Goal: Information Seeking & Learning: Learn about a topic

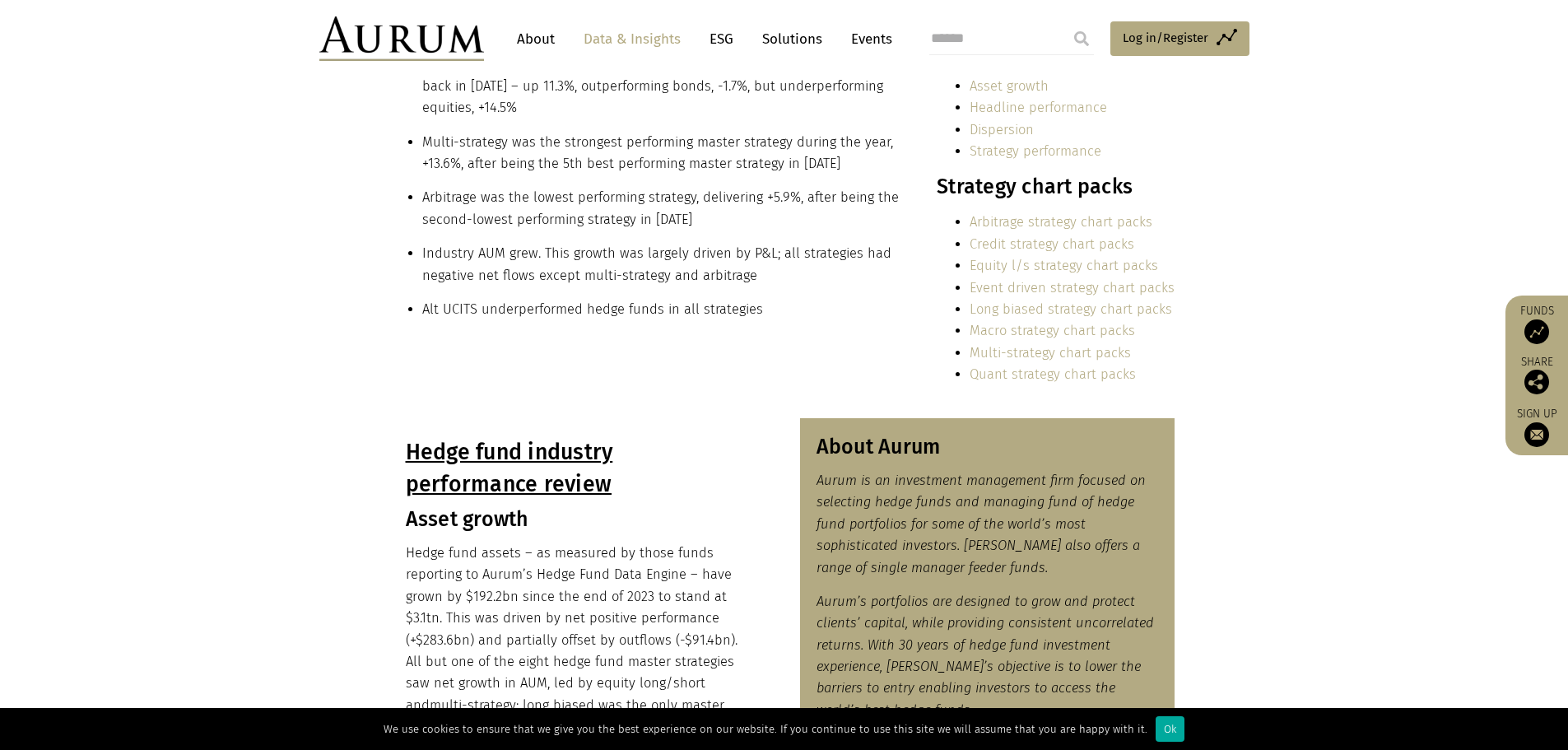
scroll to position [1747, 0]
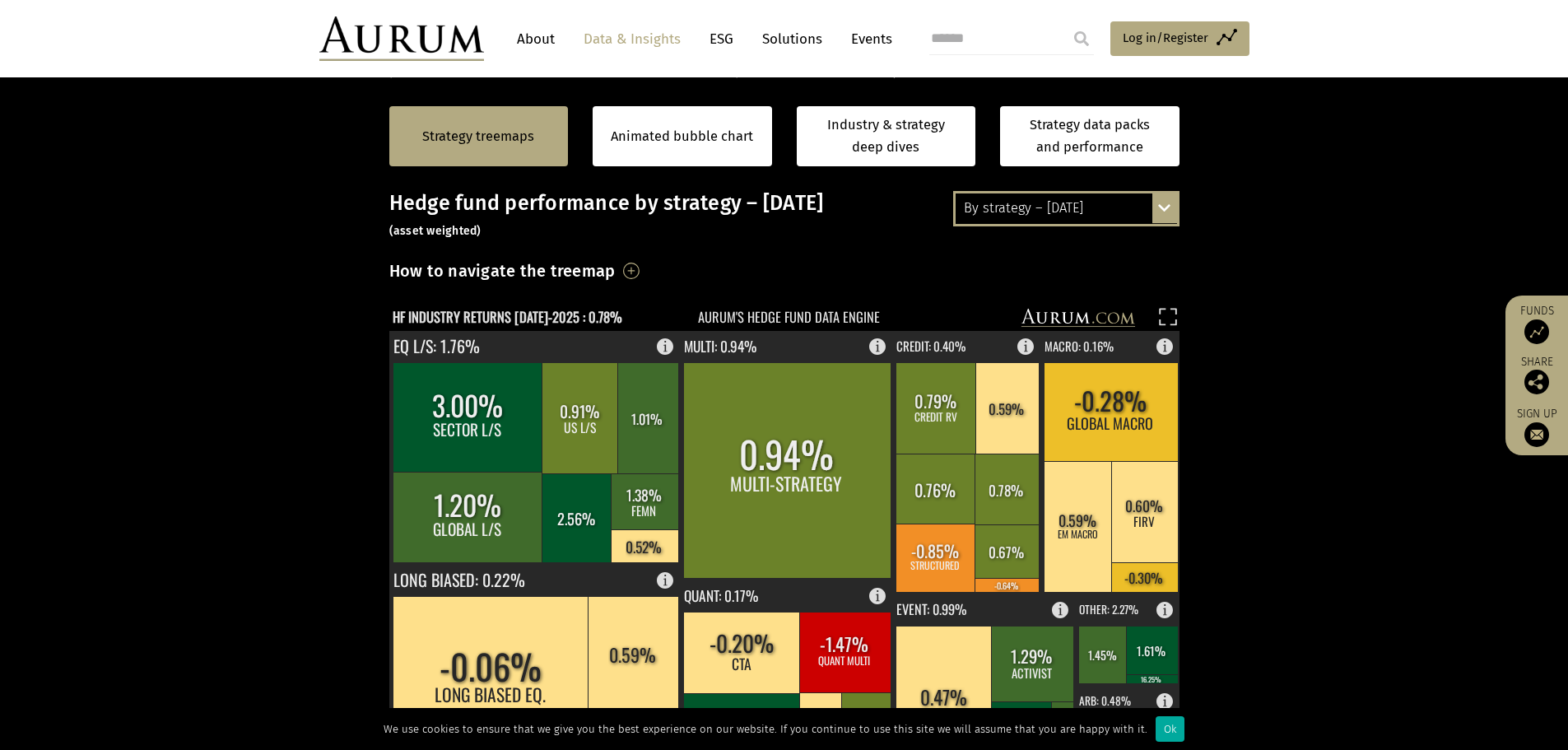
scroll to position [329, 0]
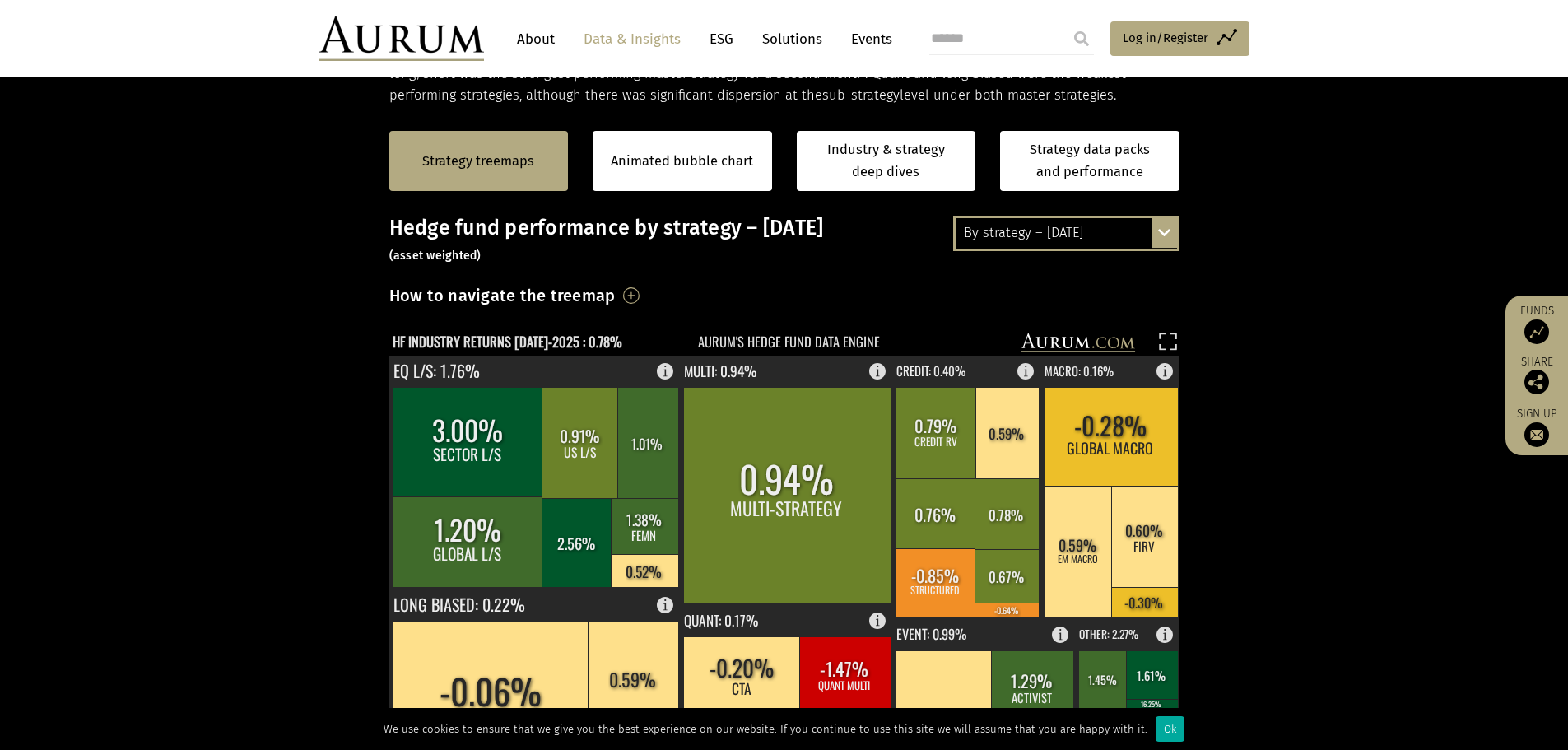
click at [1174, 235] on div "By strategy – July 2025 By strategy – July 2025 By strategy – year to date 2016…" at bounding box center [1067, 233] width 227 height 35
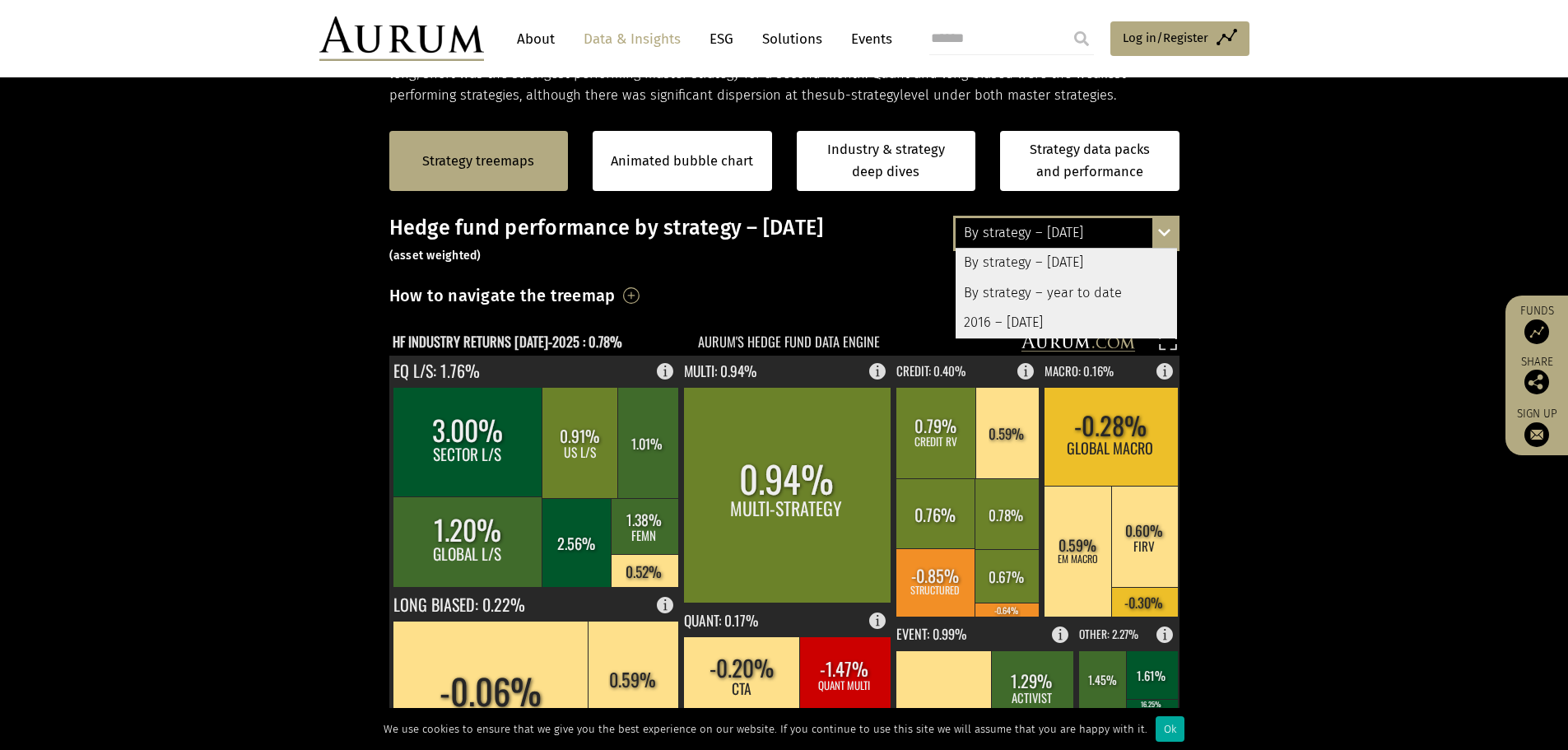
click at [1024, 293] on div "By strategy – year to date" at bounding box center [1067, 292] width 221 height 29
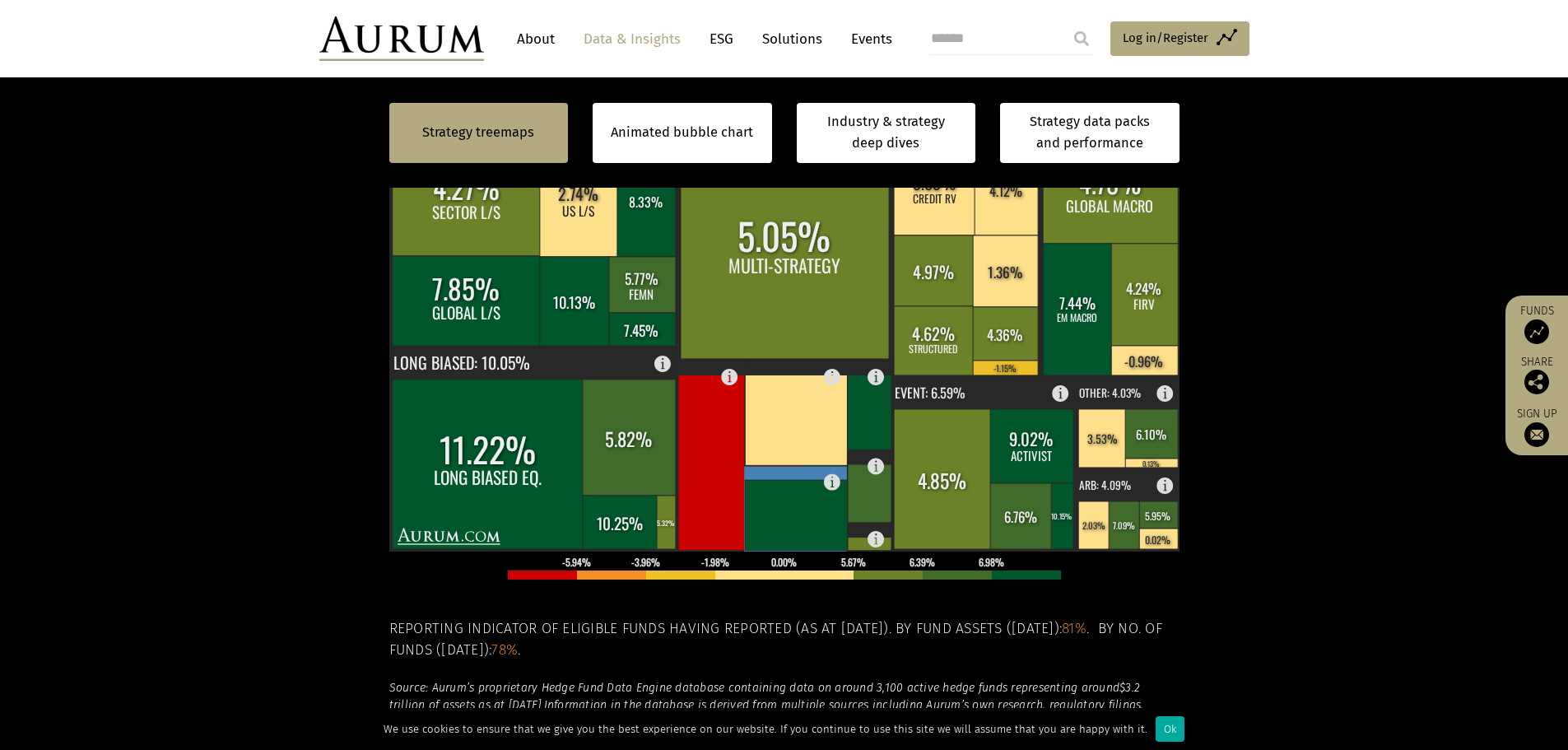
scroll to position [494, 0]
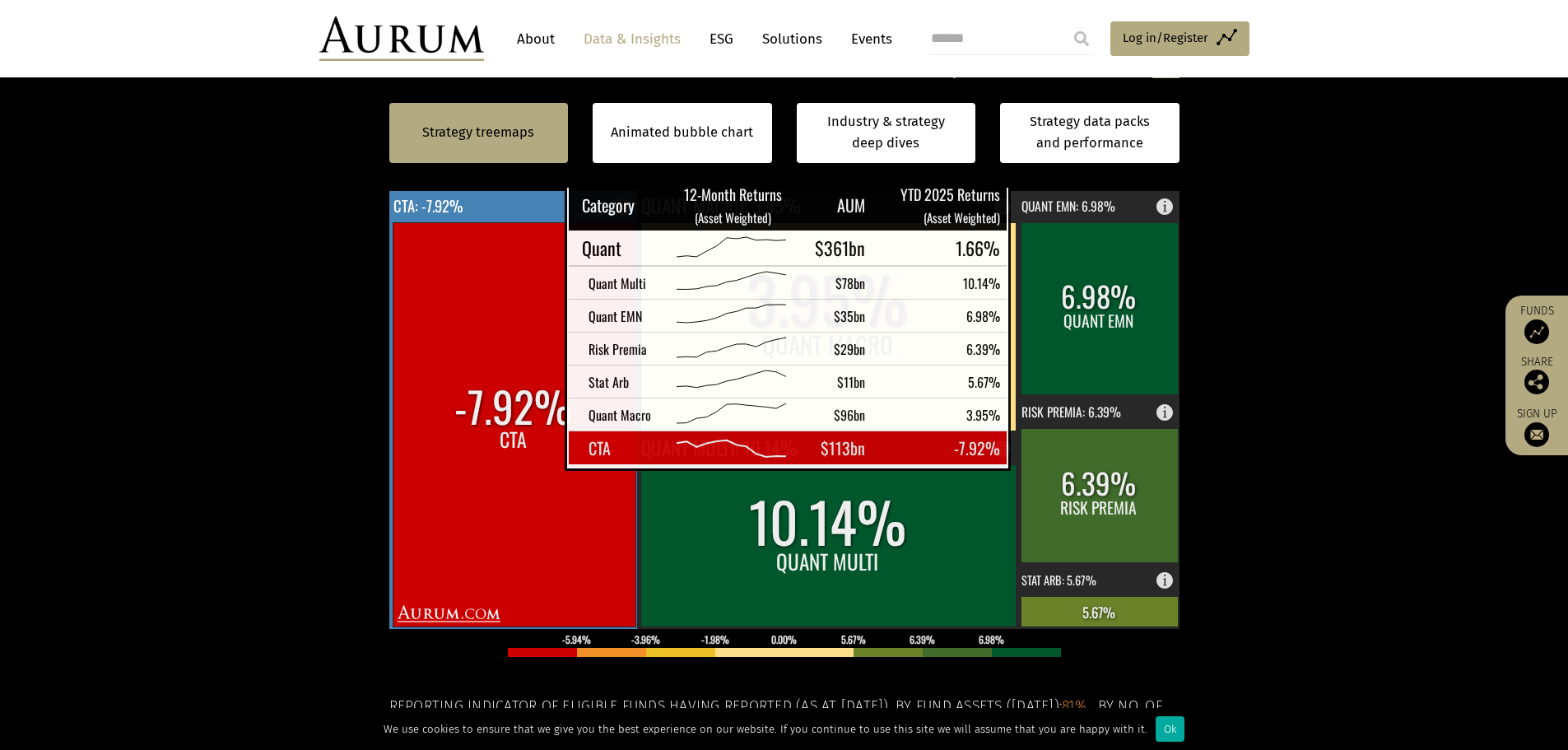
click at [523, 452] on rect at bounding box center [514, 424] width 243 height 405
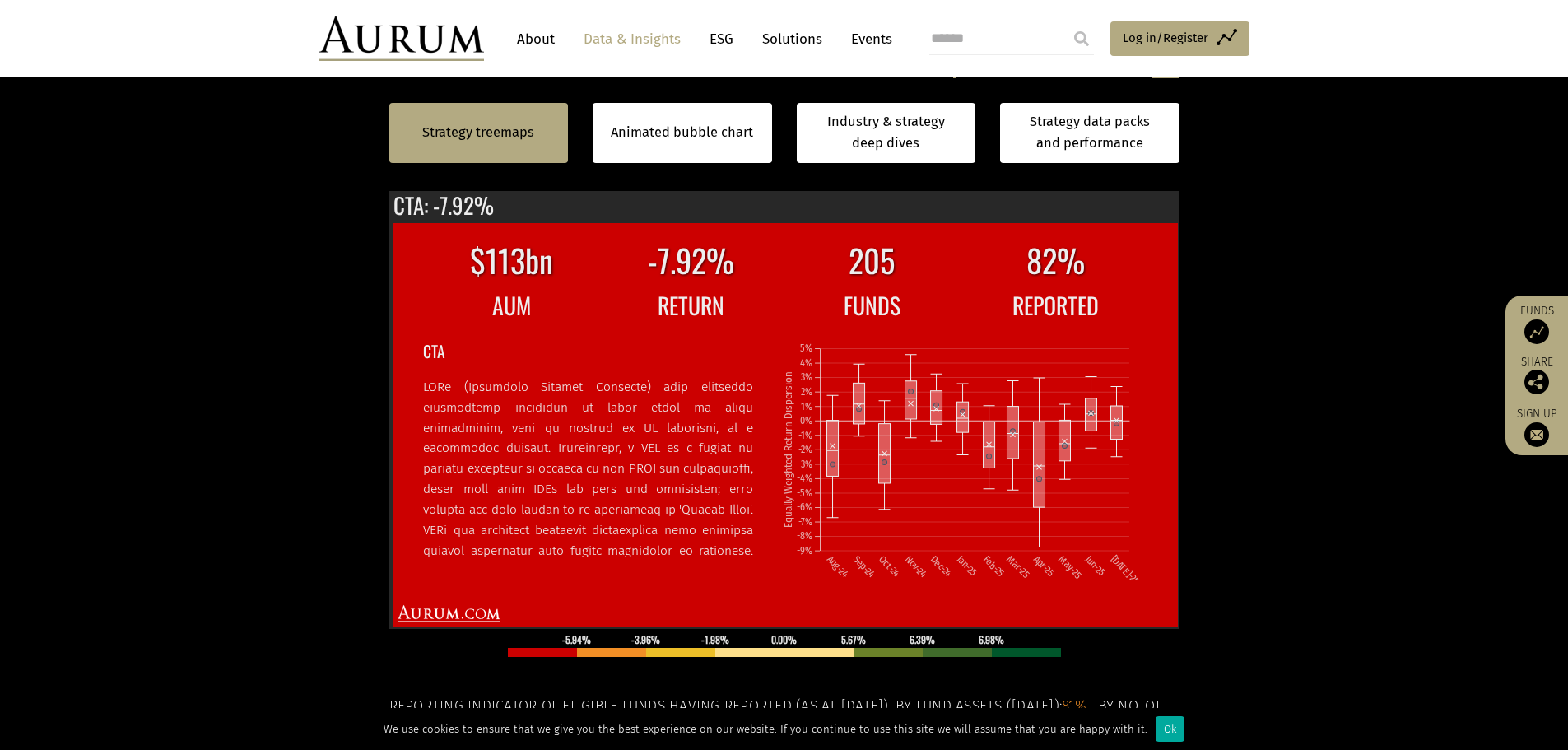
click at [270, 477] on section "Strategy treemaps Animated bubble chart Industry & strategy deep dives Strategy…" at bounding box center [784, 456] width 1568 height 1029
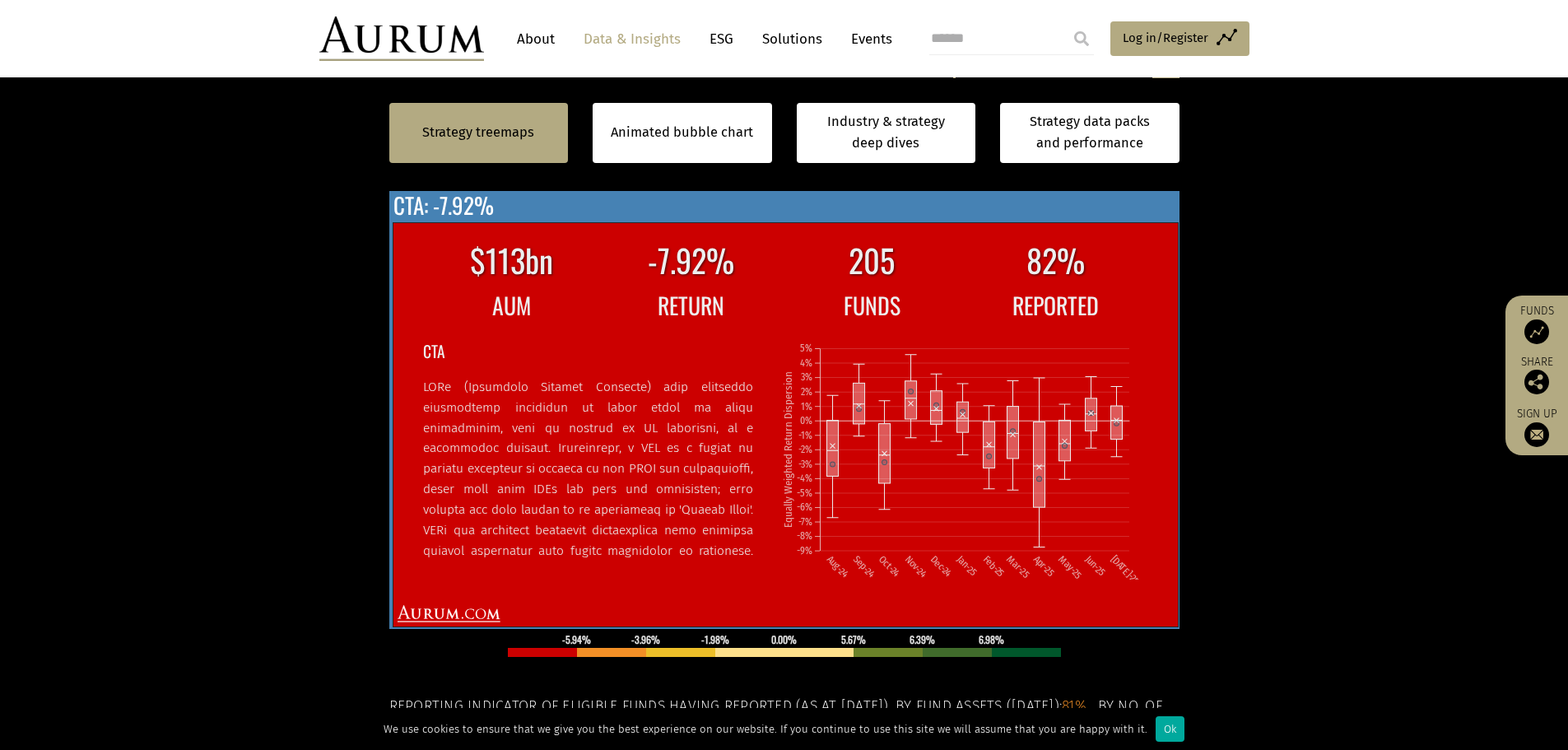
click at [636, 458] on p at bounding box center [588, 612] width 330 height 470
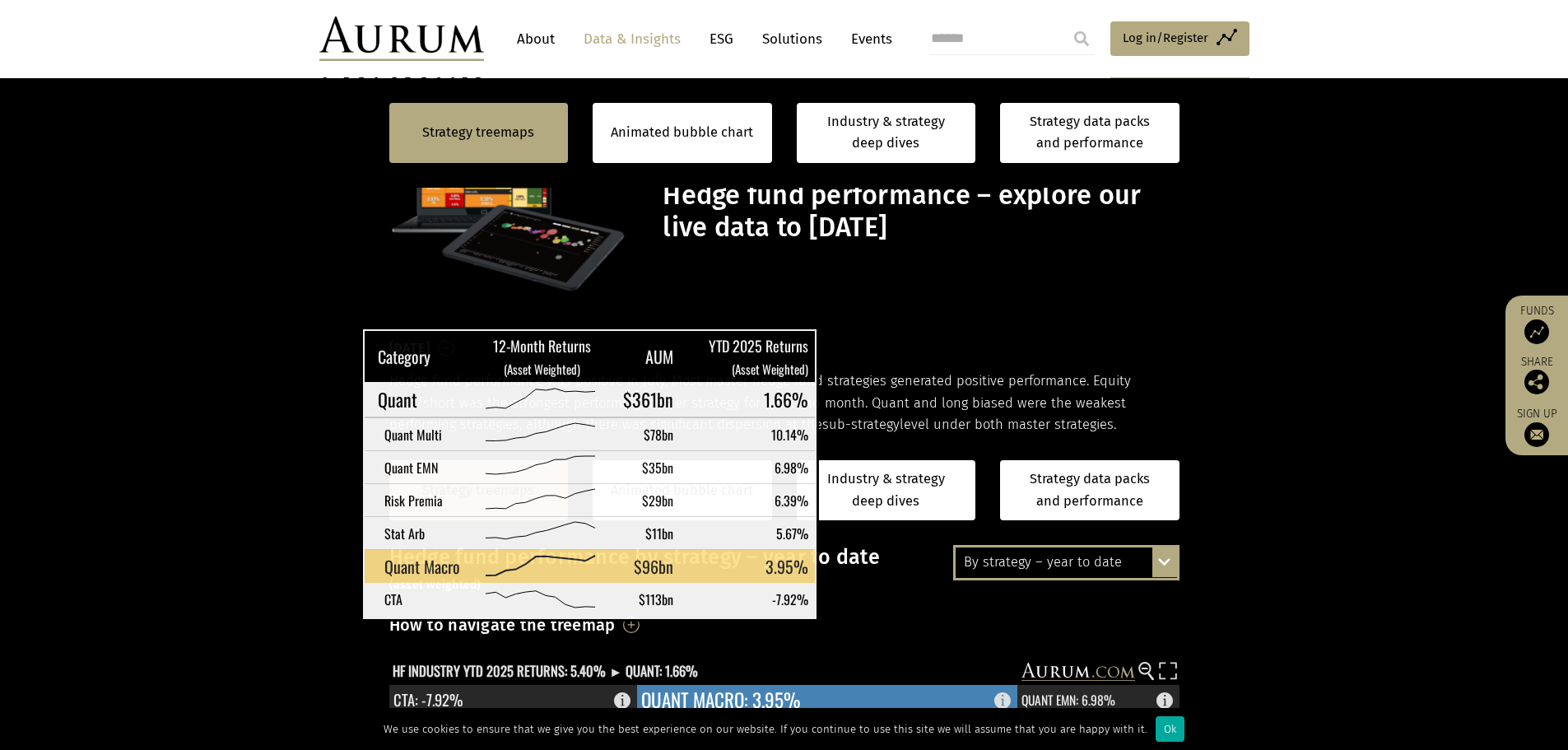
scroll to position [494, 0]
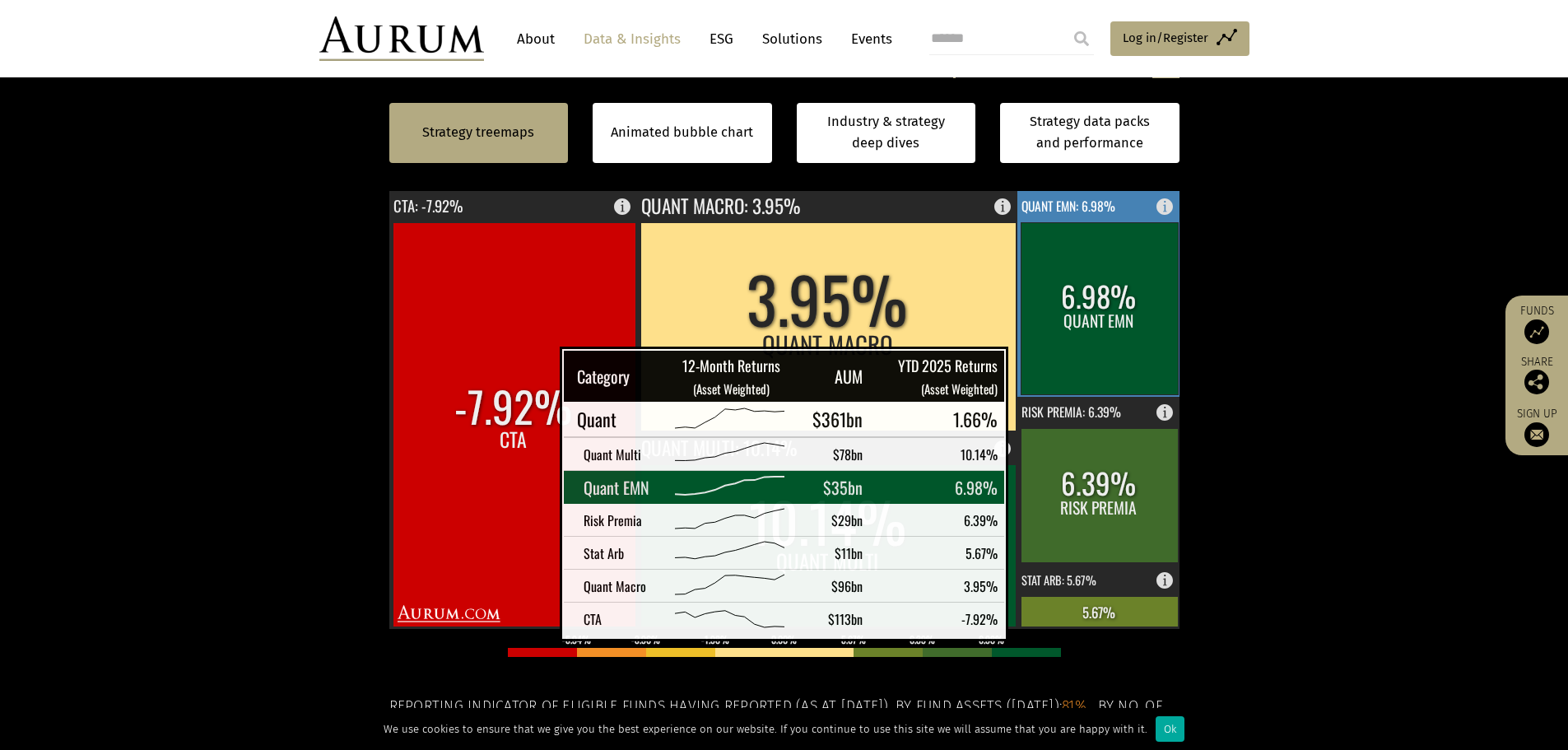
click at [1038, 369] on rect at bounding box center [1100, 308] width 158 height 172
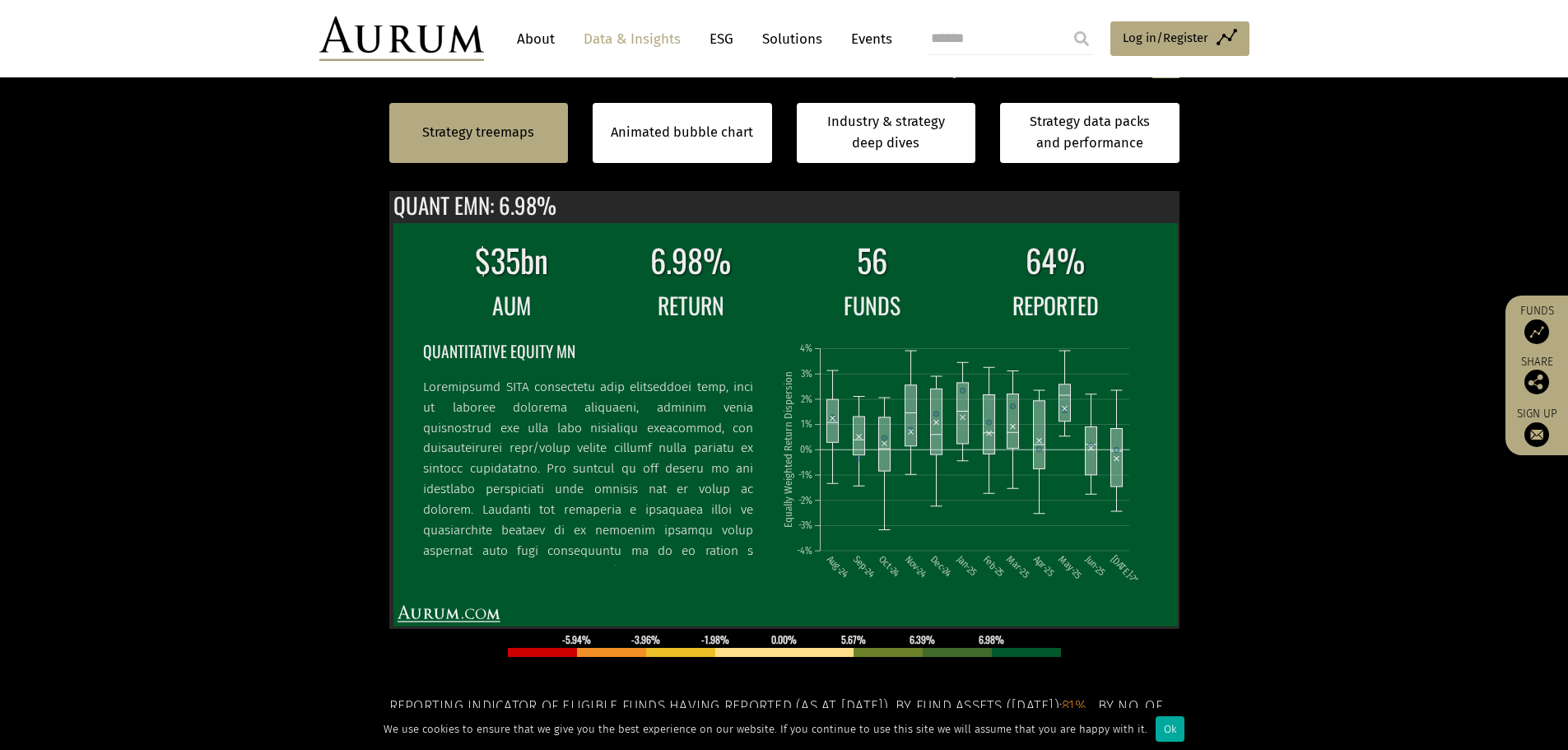
click at [252, 553] on section "Strategy treemaps Animated bubble chart Industry & strategy deep dives Strategy…" at bounding box center [784, 456] width 1568 height 1029
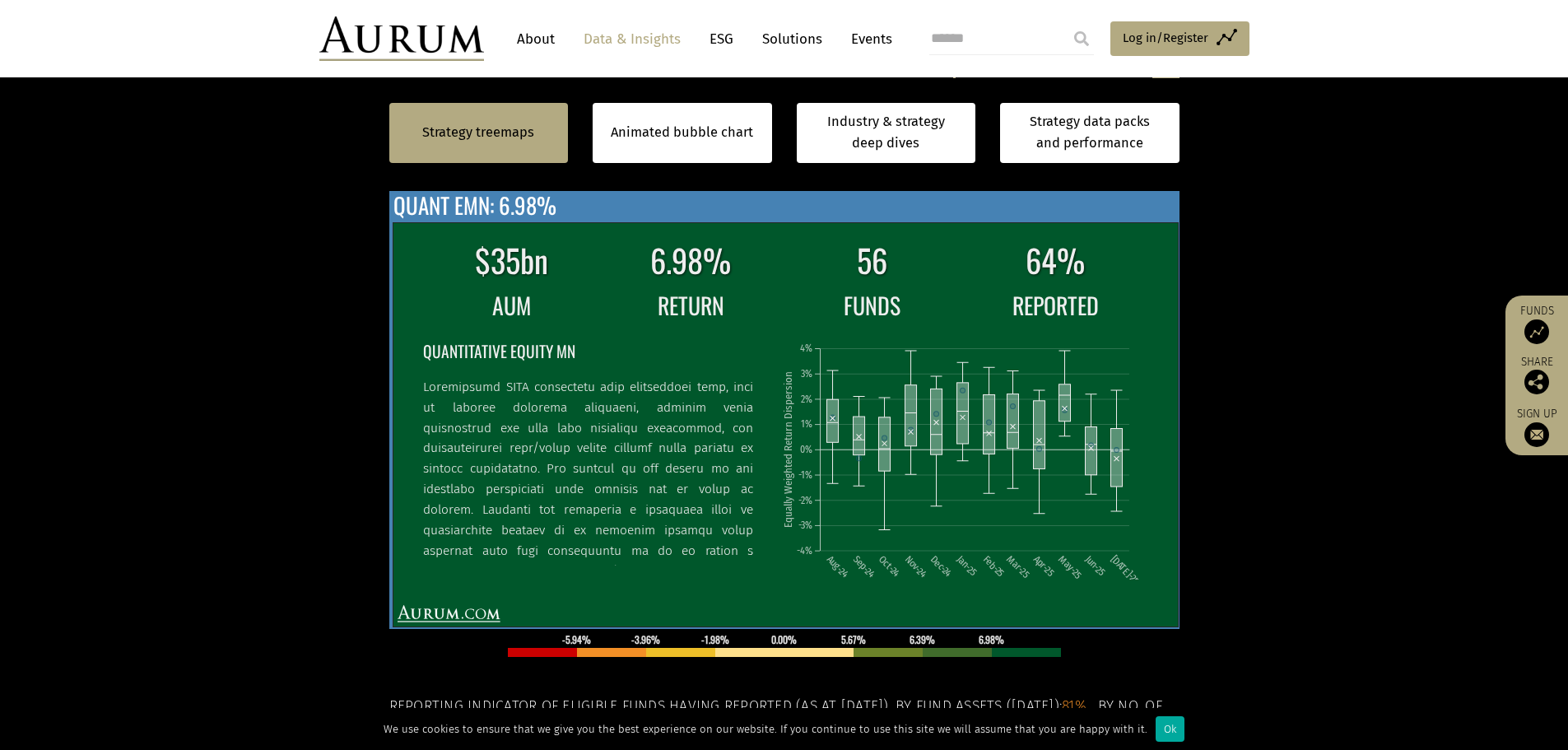
click at [745, 546] on p at bounding box center [588, 591] width 330 height 429
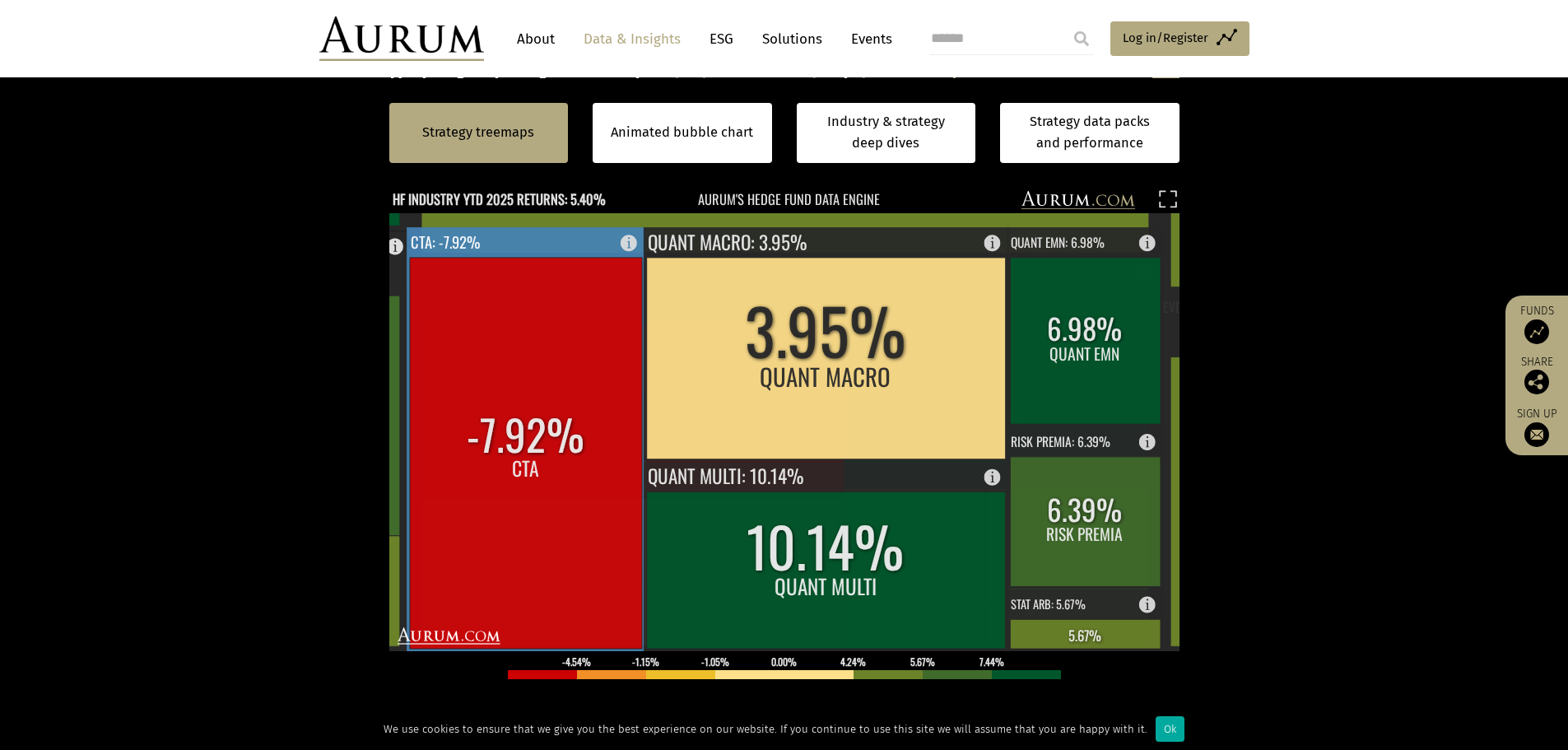
scroll to position [576, 0]
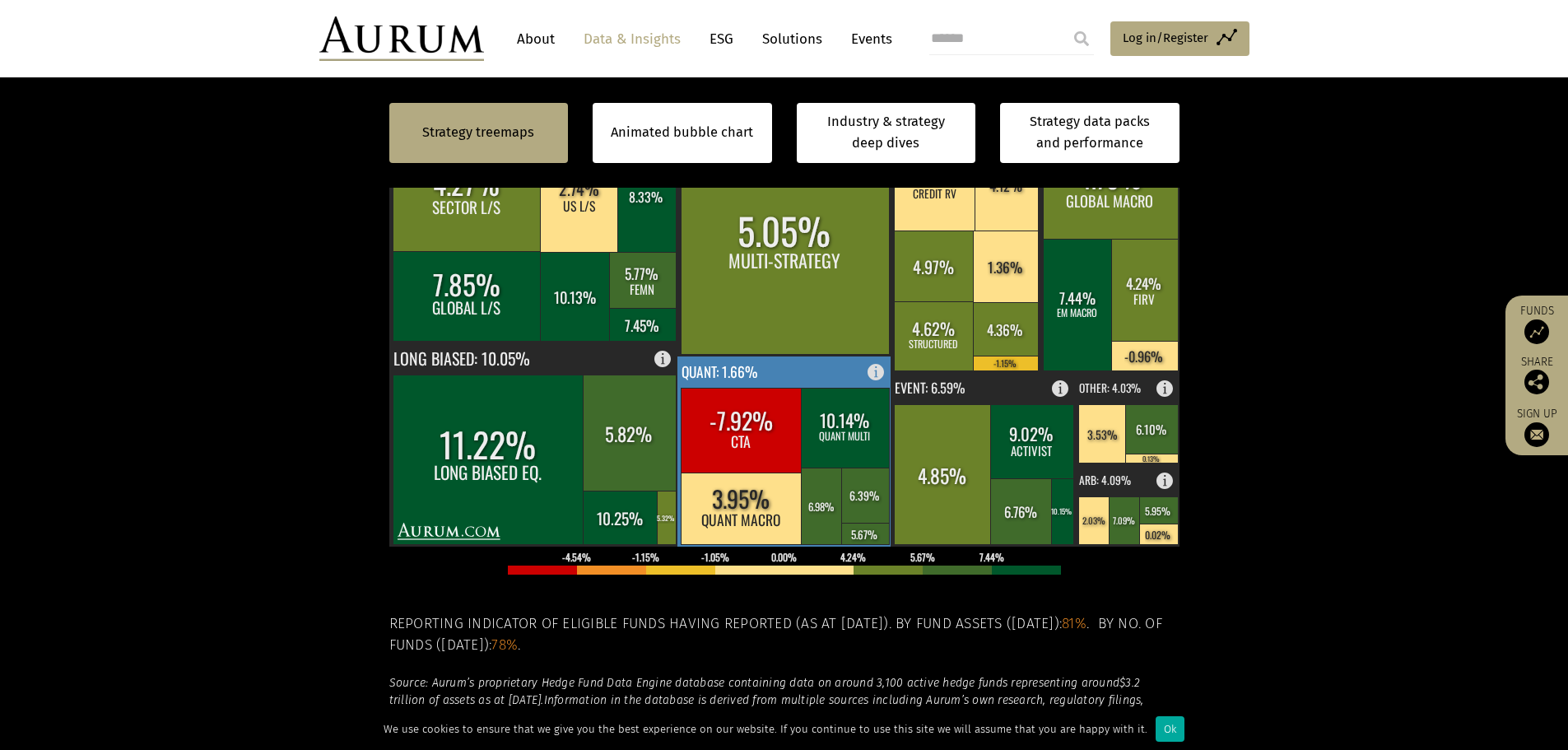
click at [878, 369] on rect at bounding box center [881, 368] width 19 height 23
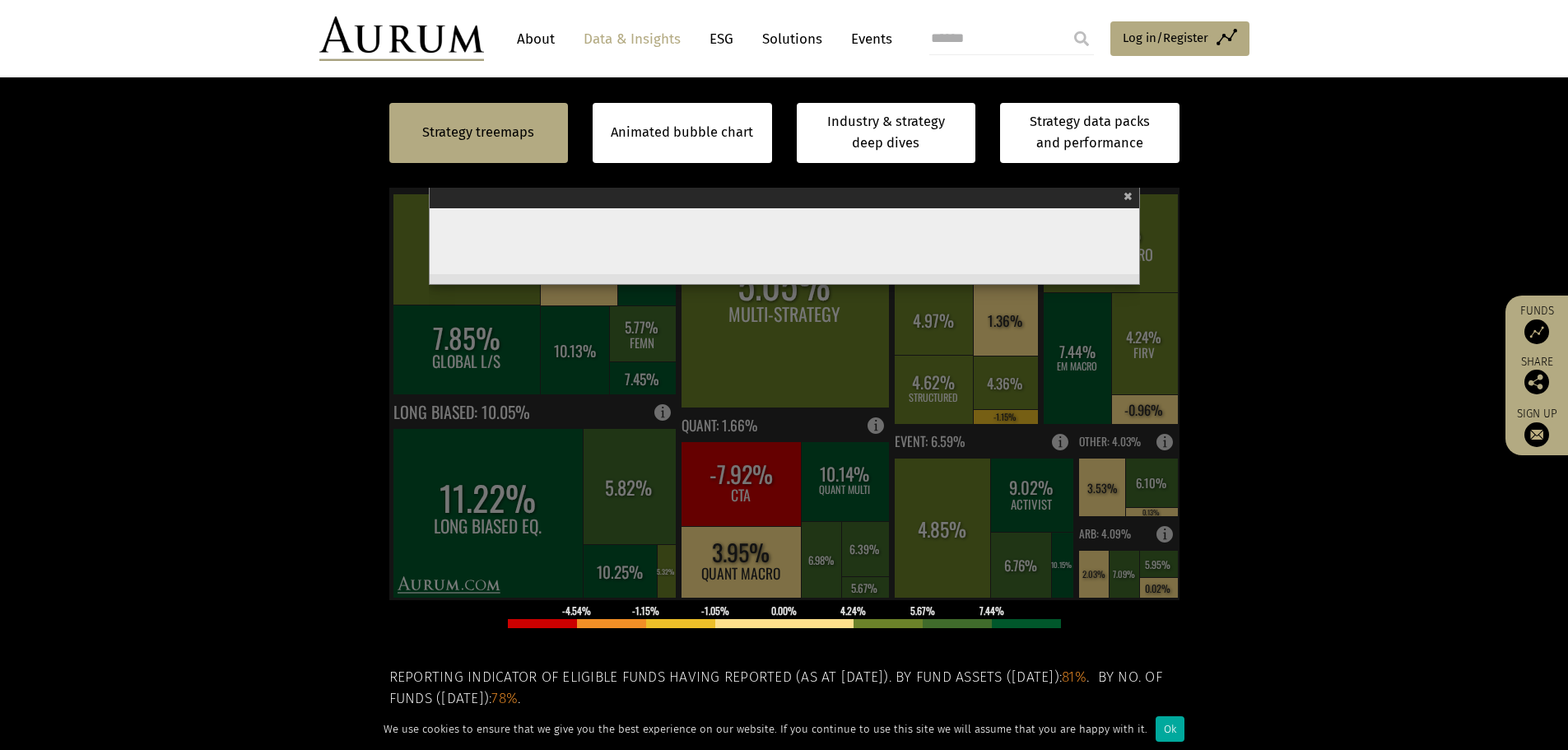
scroll to position [494, 0]
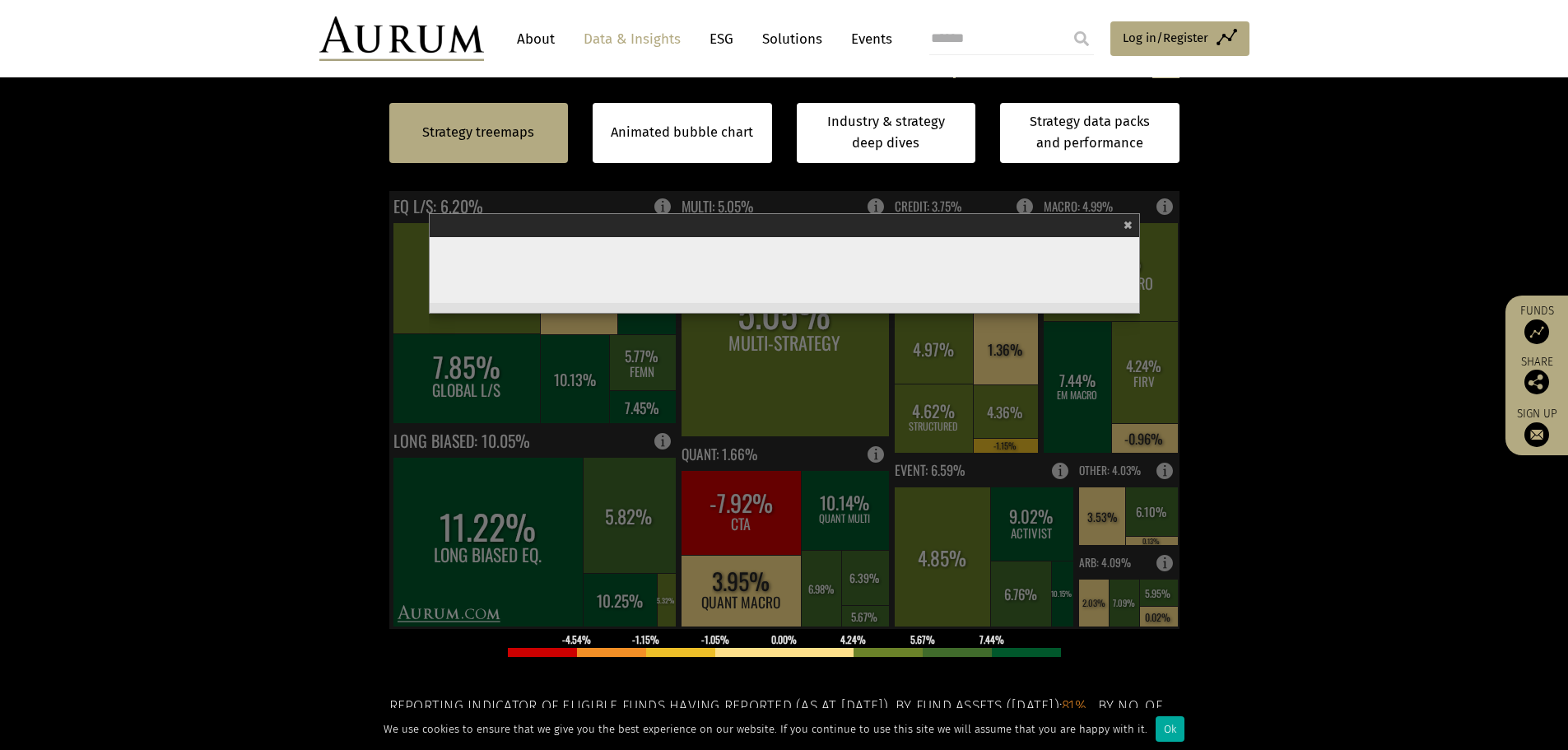
drag, startPoint x: 545, startPoint y: 308, endPoint x: 463, endPoint y: 315, distance: 82.3
click td "$361bn"
click at [311, 469] on section "Strategy treemaps Animated bubble chart Industry & strategy deep dives Strategy…" at bounding box center [784, 456] width 1568 height 1029
click at [1123, 219] on div "Quant" at bounding box center [783, 225] width 699 height 23
click at [1130, 222] on span "×" at bounding box center [1128, 222] width 9 height 19
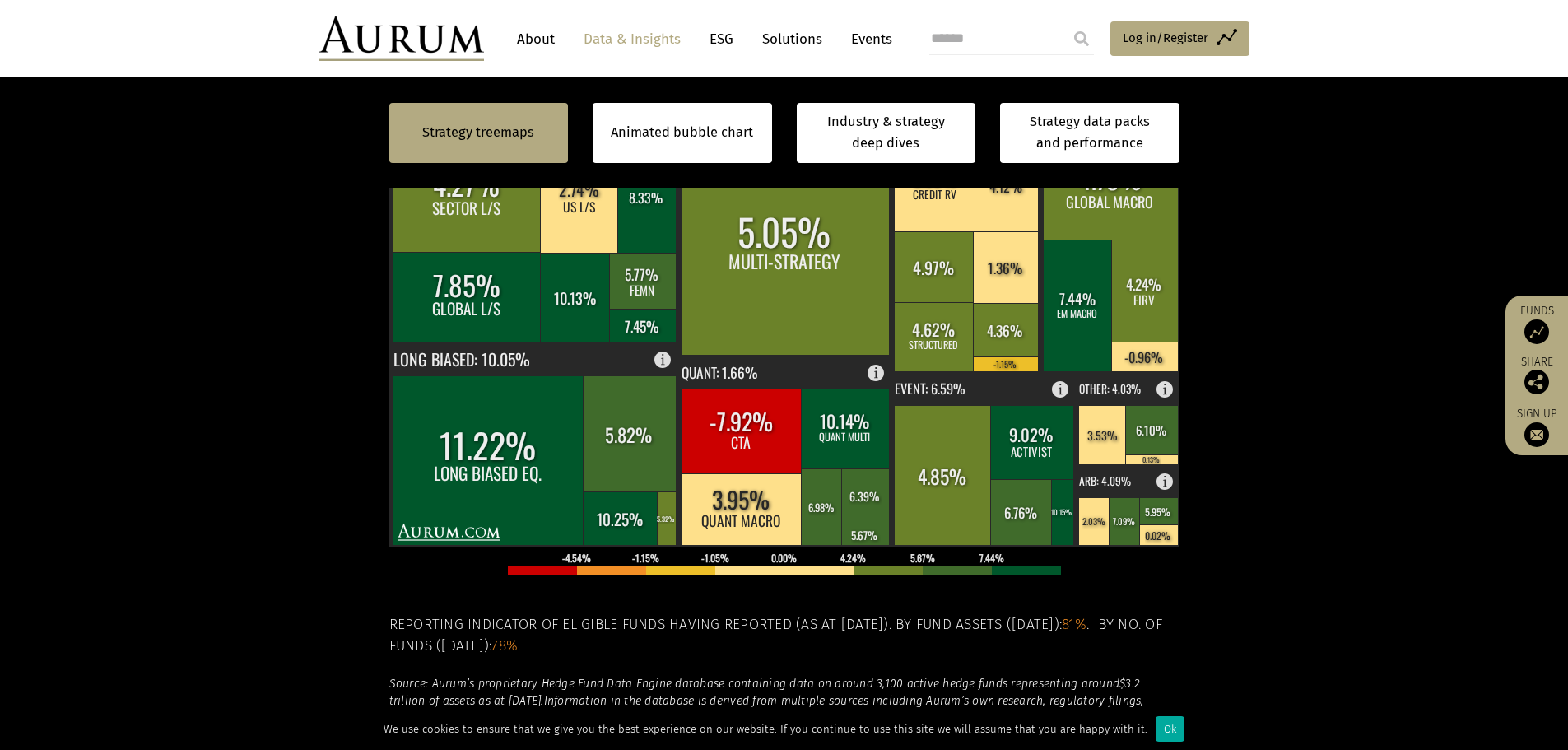
scroll to position [412, 0]
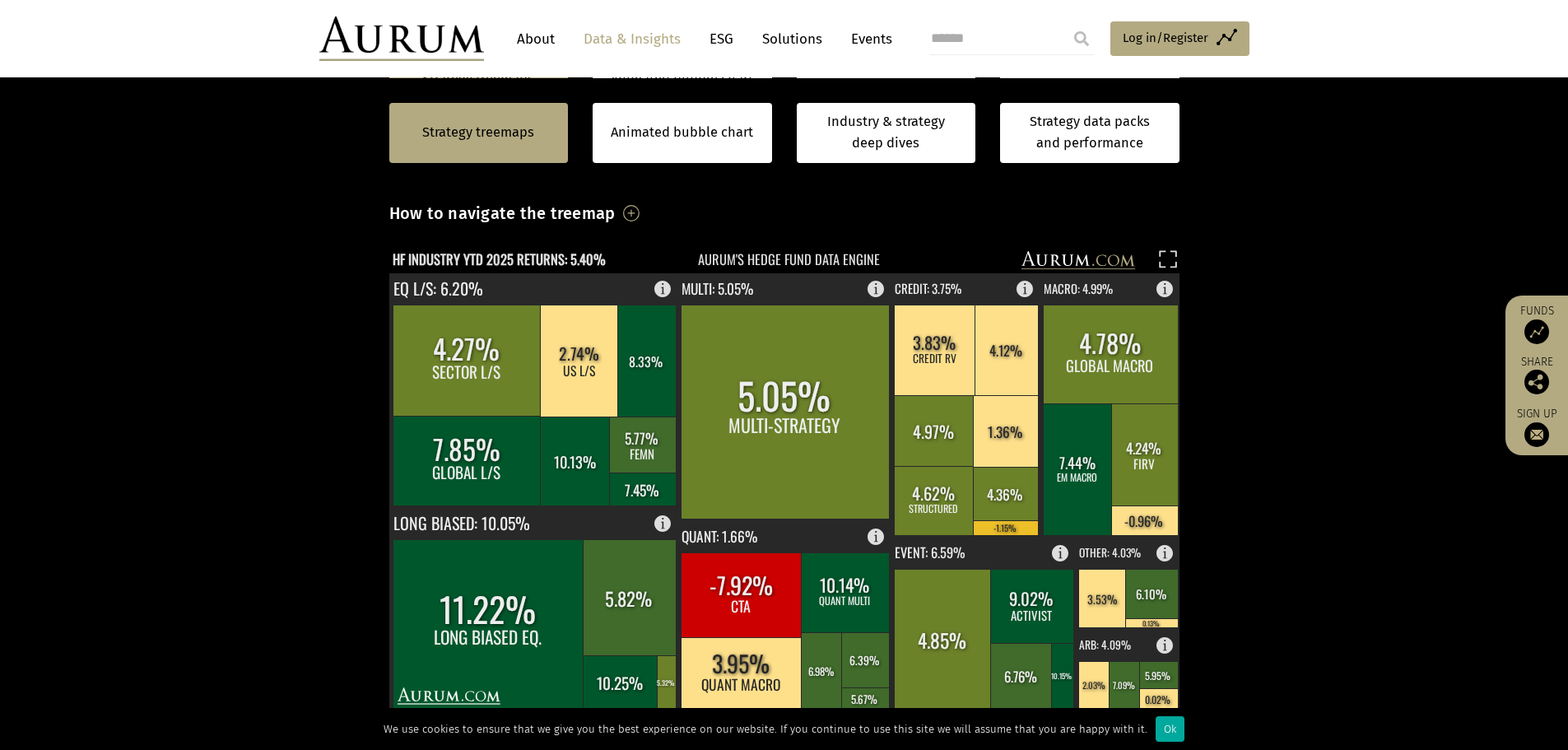
click at [1324, 315] on section "Strategy treemaps Animated bubble chart Industry & strategy deep dives Strategy…" at bounding box center [784, 538] width 1568 height 1029
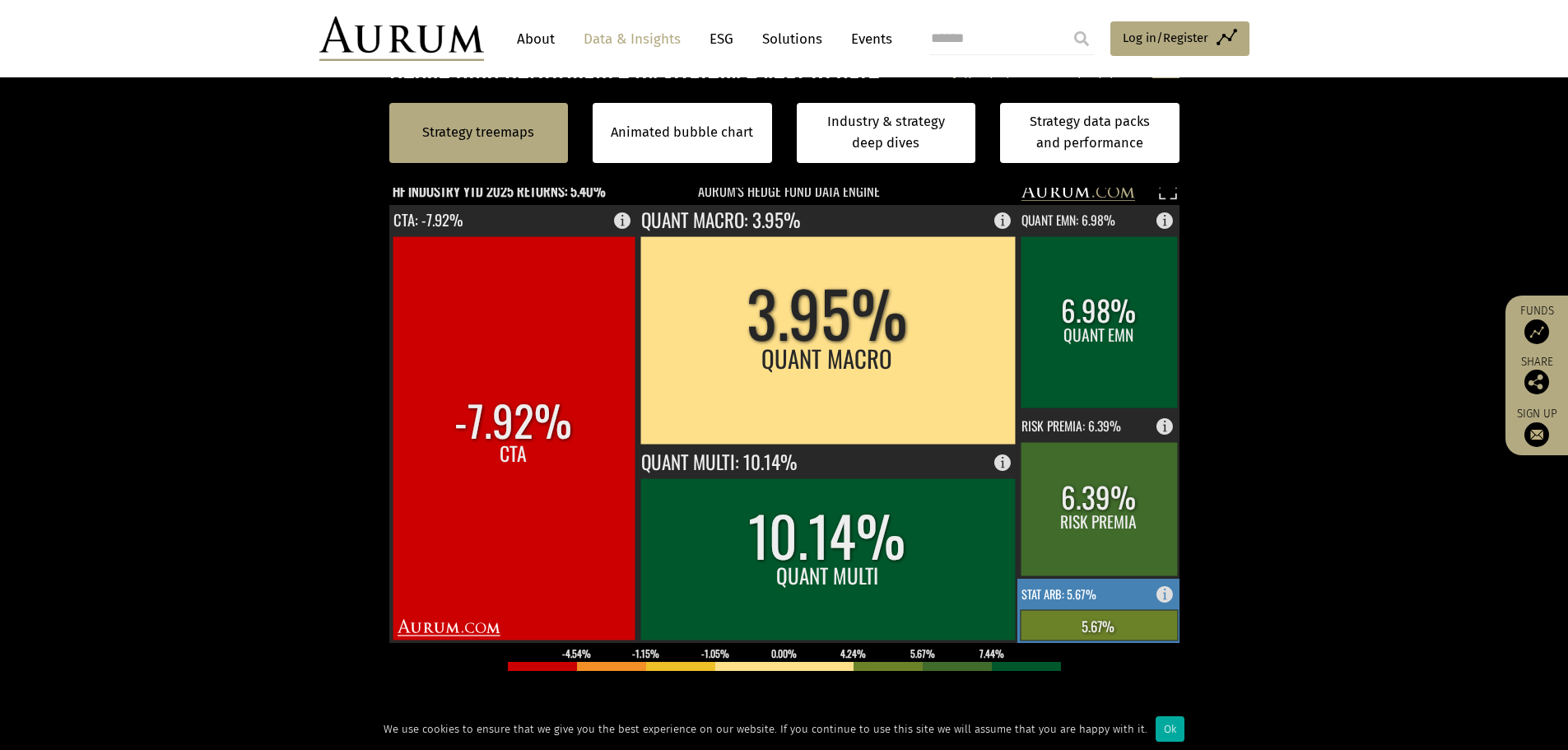
scroll to position [494, 0]
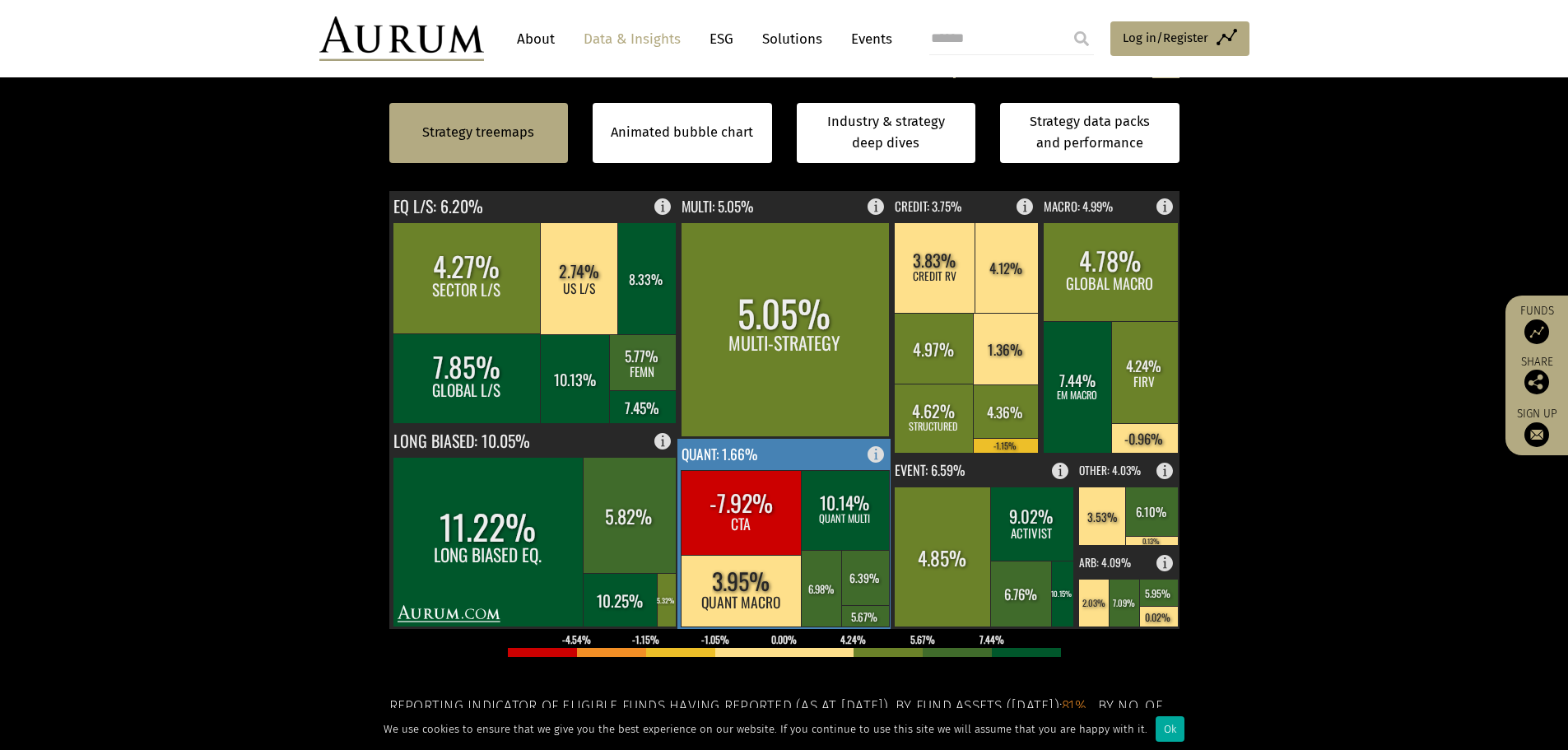
click at [746, 451] on text "QUANT: 1.66%" at bounding box center [720, 452] width 76 height 21
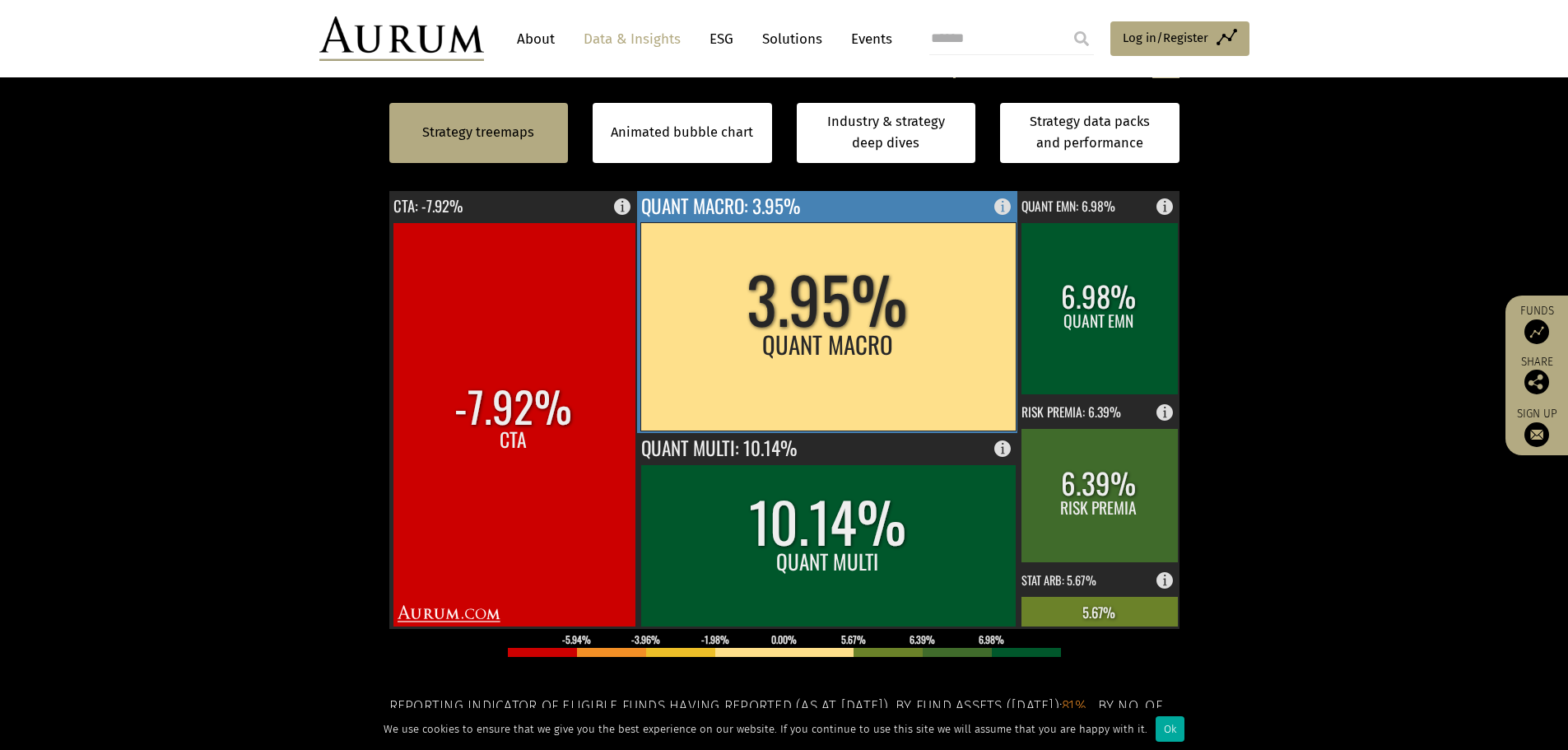
click at [752, 220] on rect at bounding box center [828, 312] width 382 height 242
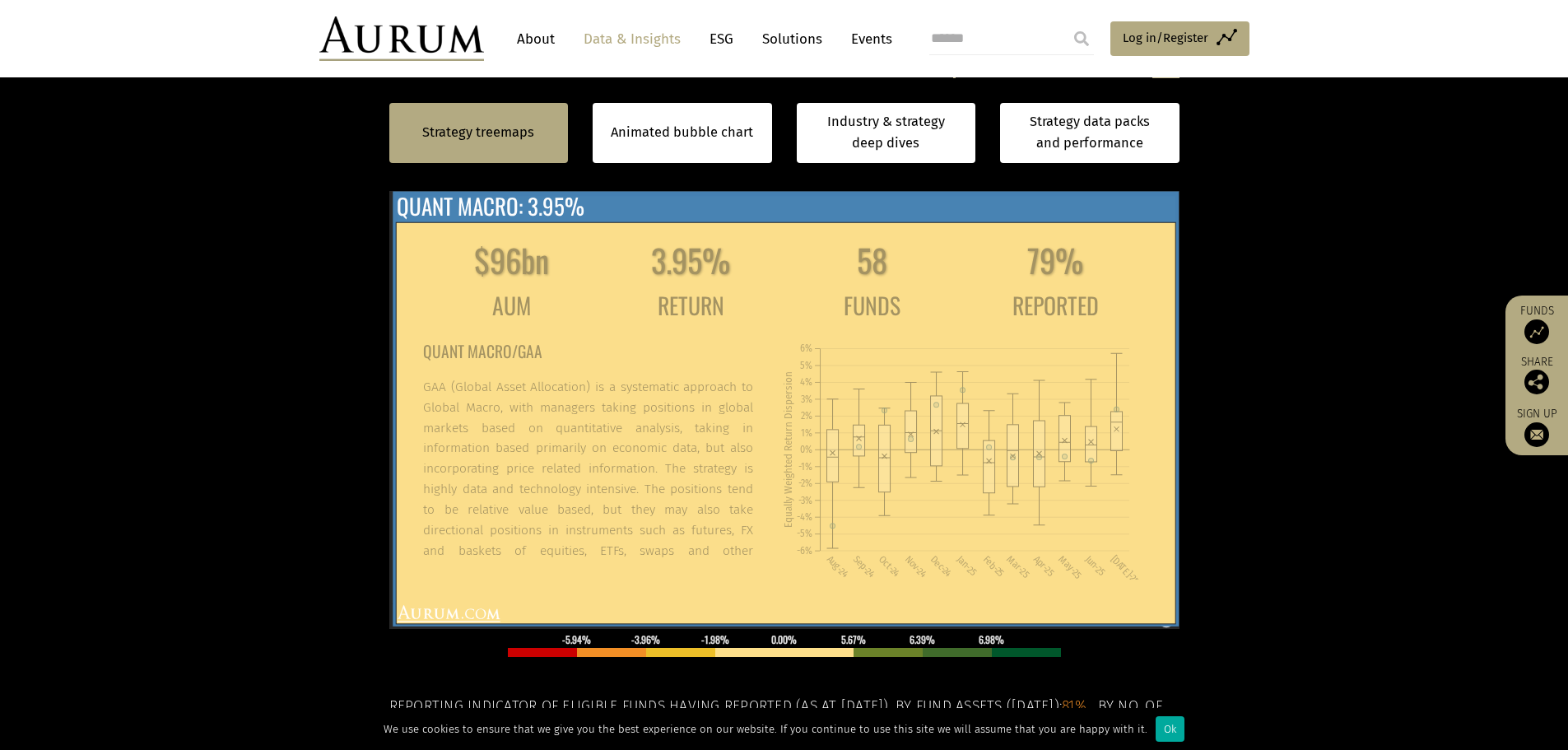
scroll to position [82, 0]
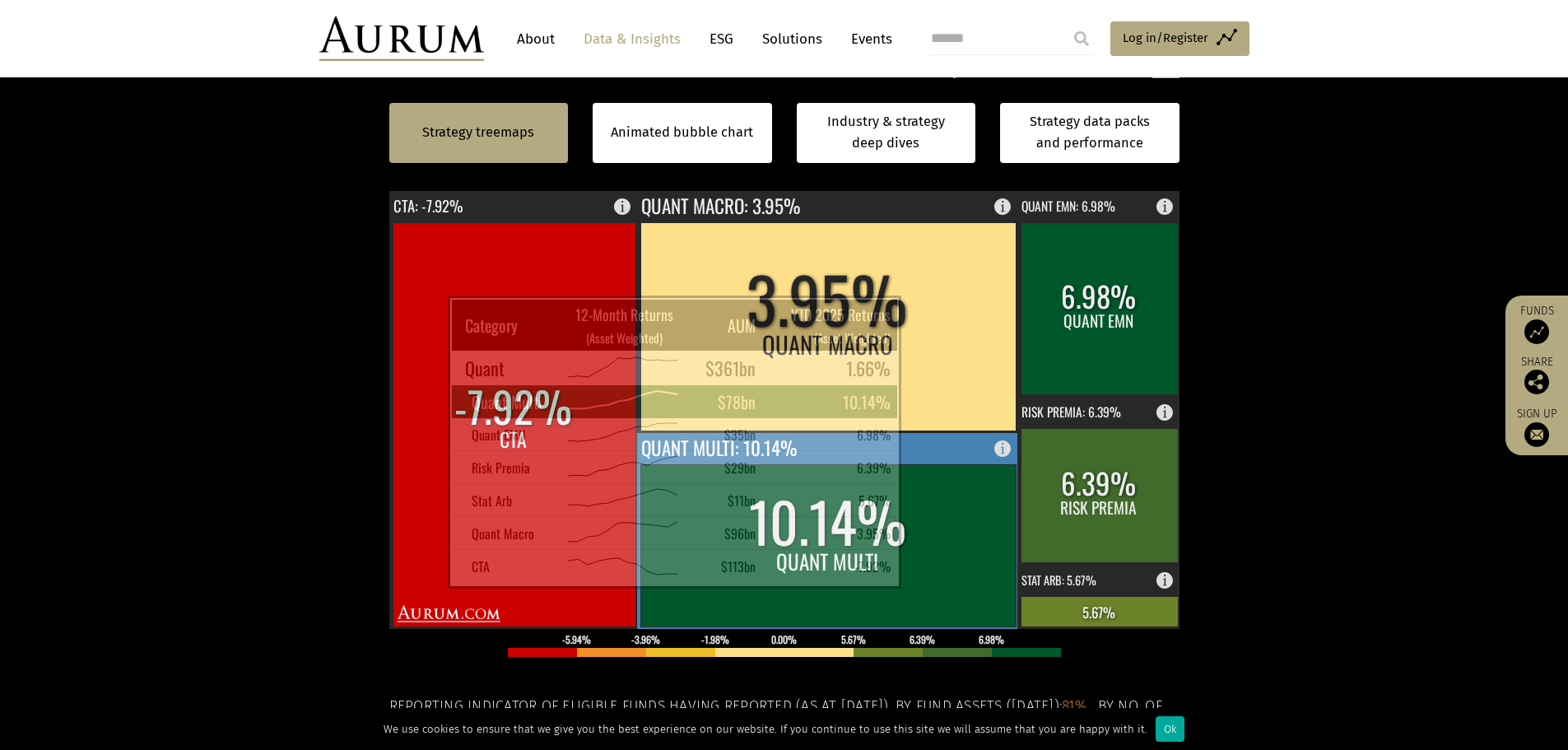
click at [925, 572] on rect at bounding box center [828, 545] width 375 height 162
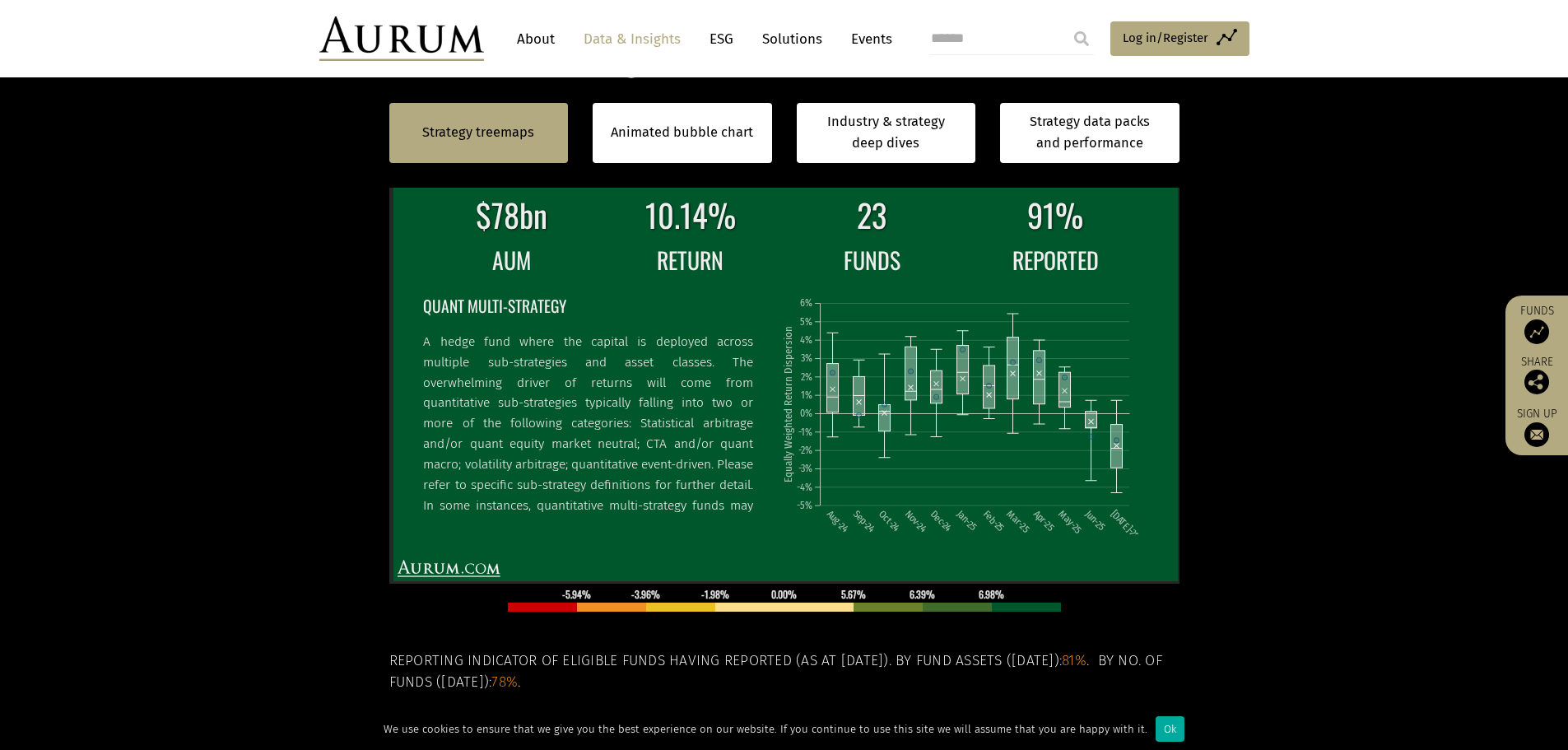
scroll to position [576, 0]
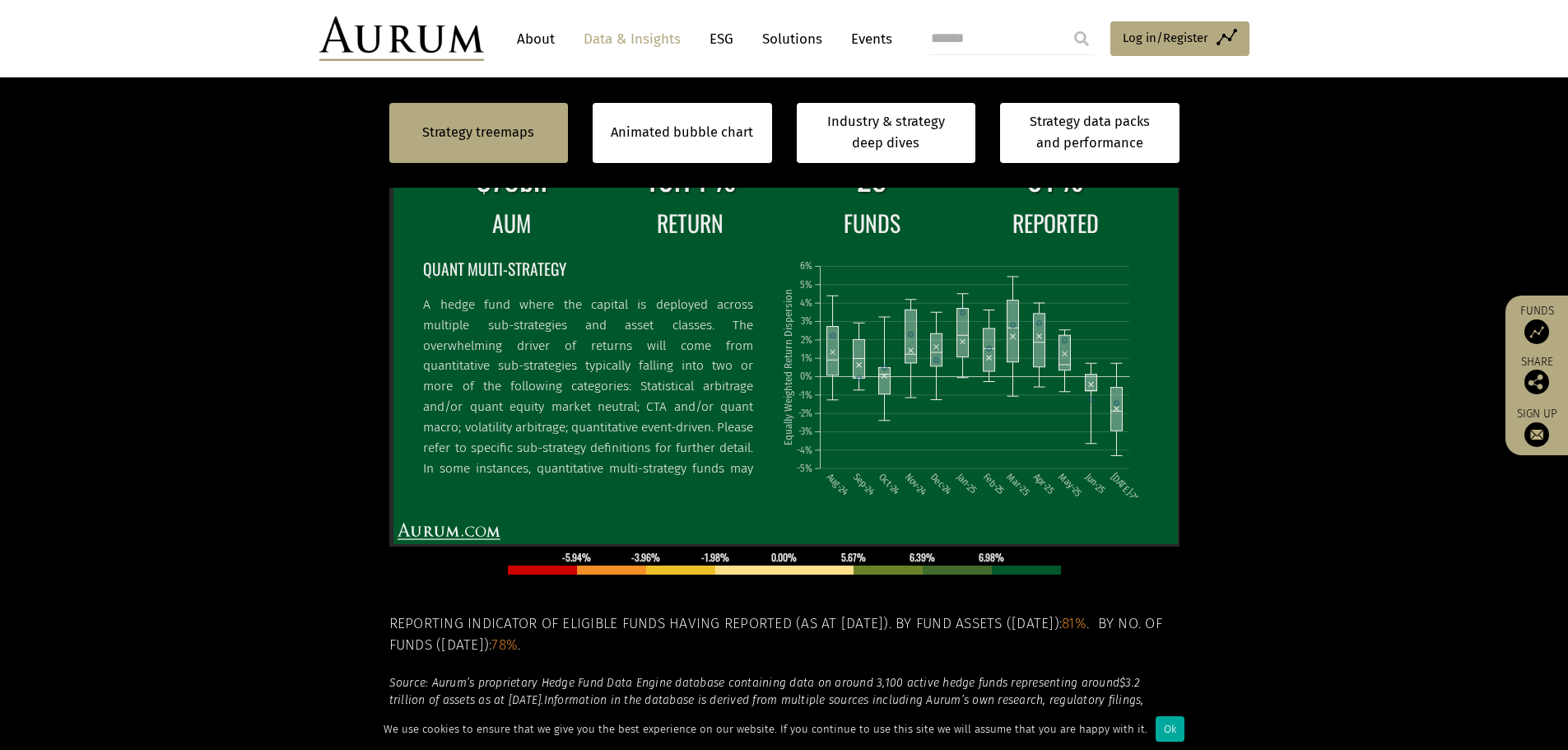
click at [359, 519] on section "Strategy treemaps Animated bubble chart Industry & strategy deep dives Strategy…" at bounding box center [784, 374] width 1568 height 1029
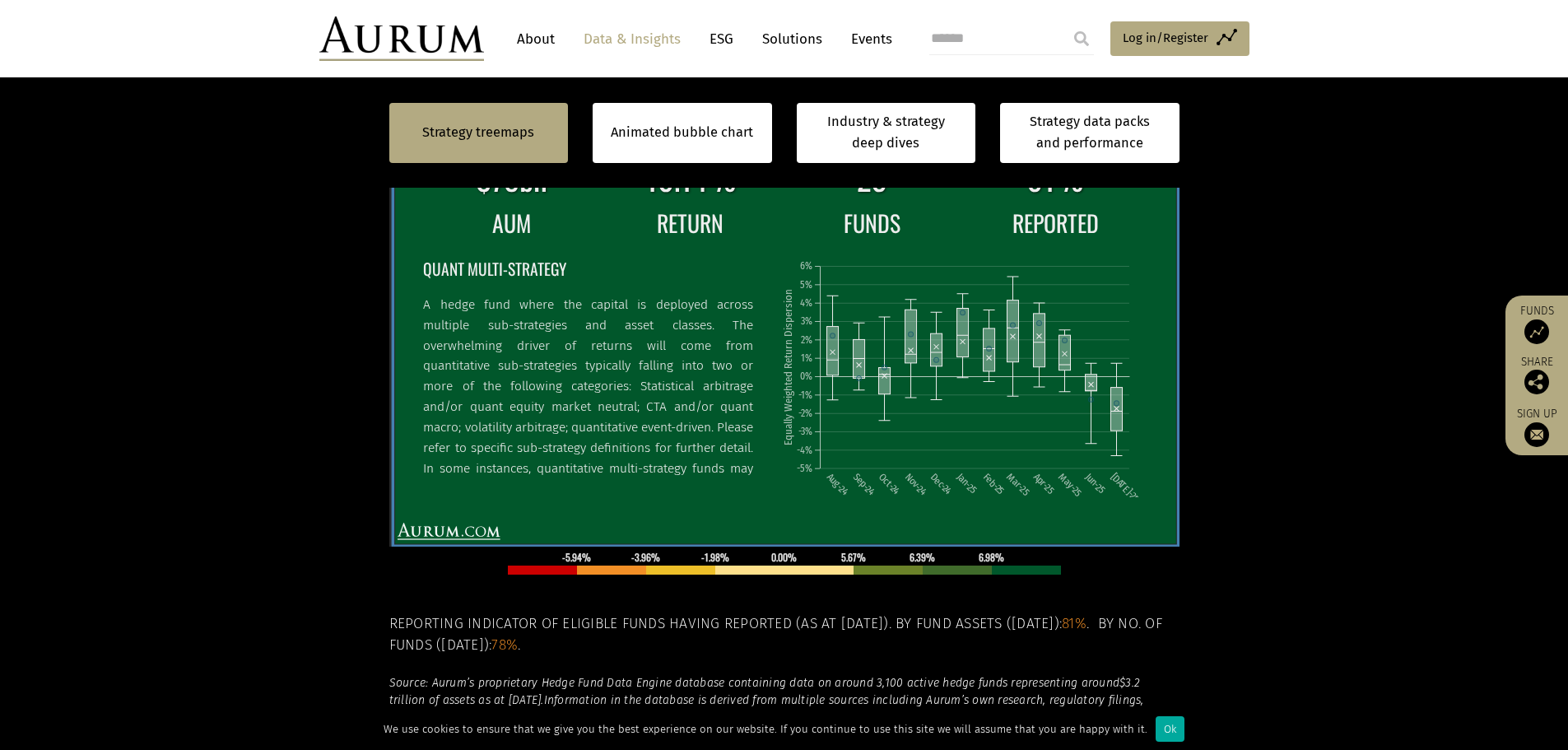
scroll to position [659, 0]
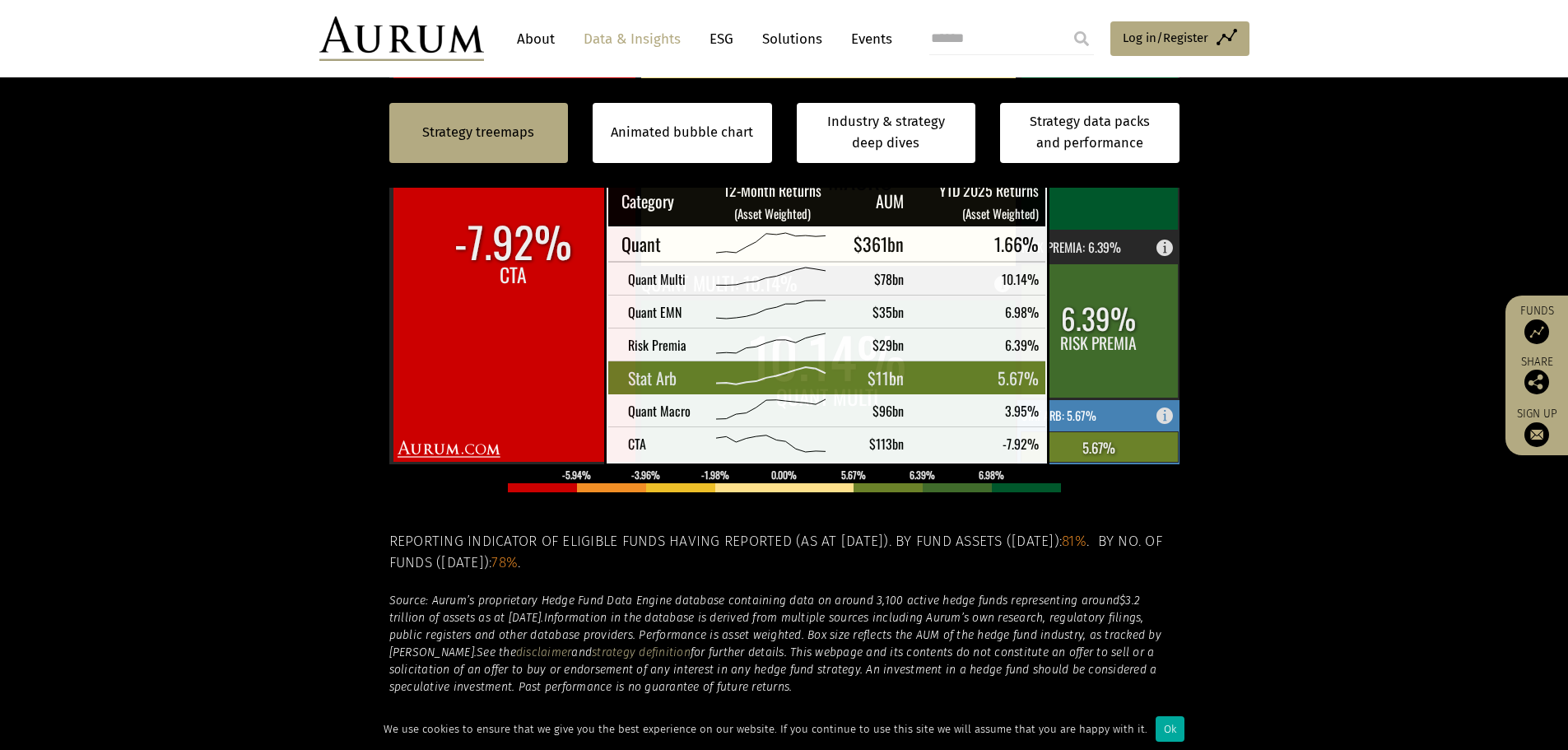
click at [1082, 448] on rect at bounding box center [1100, 446] width 158 height 30
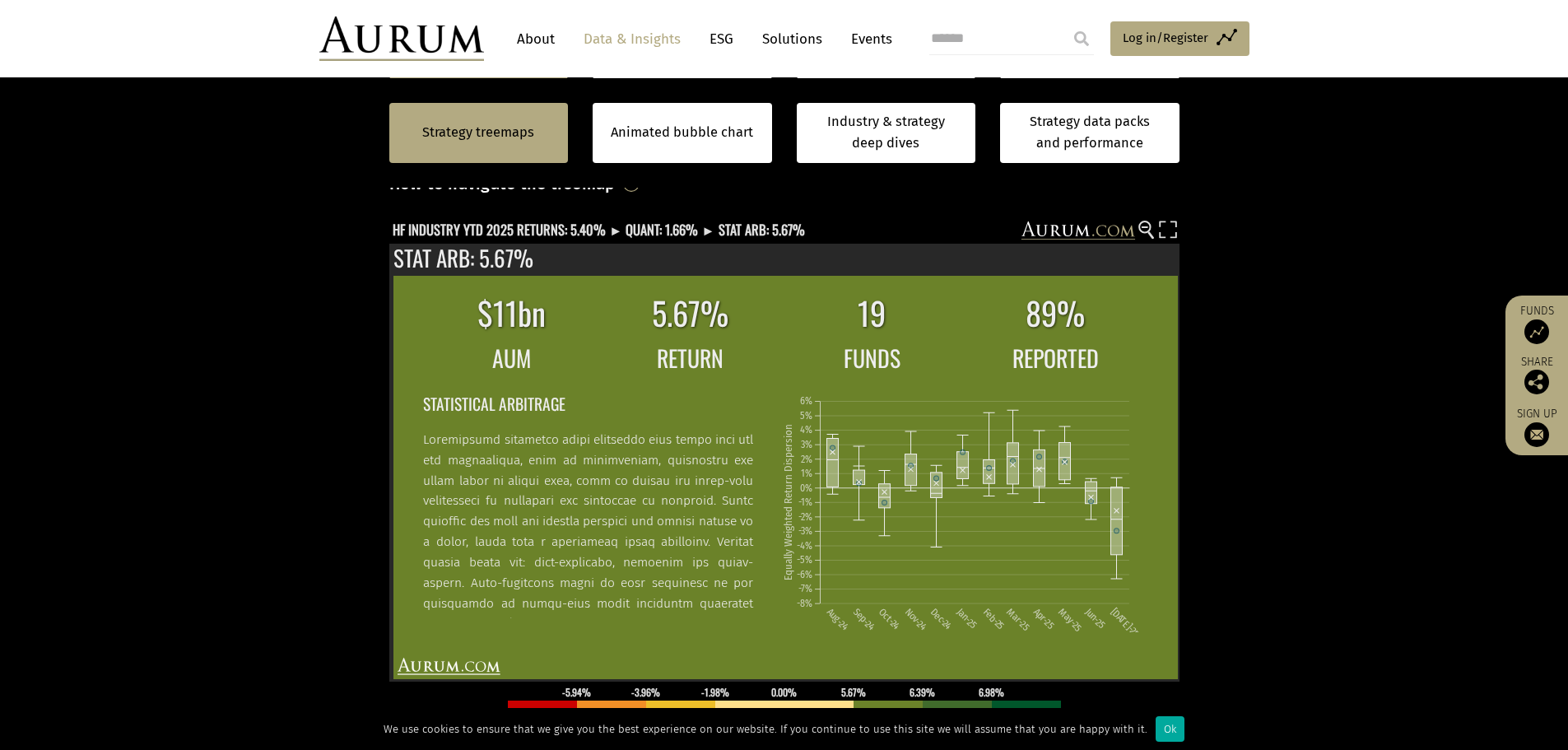
scroll to position [412, 0]
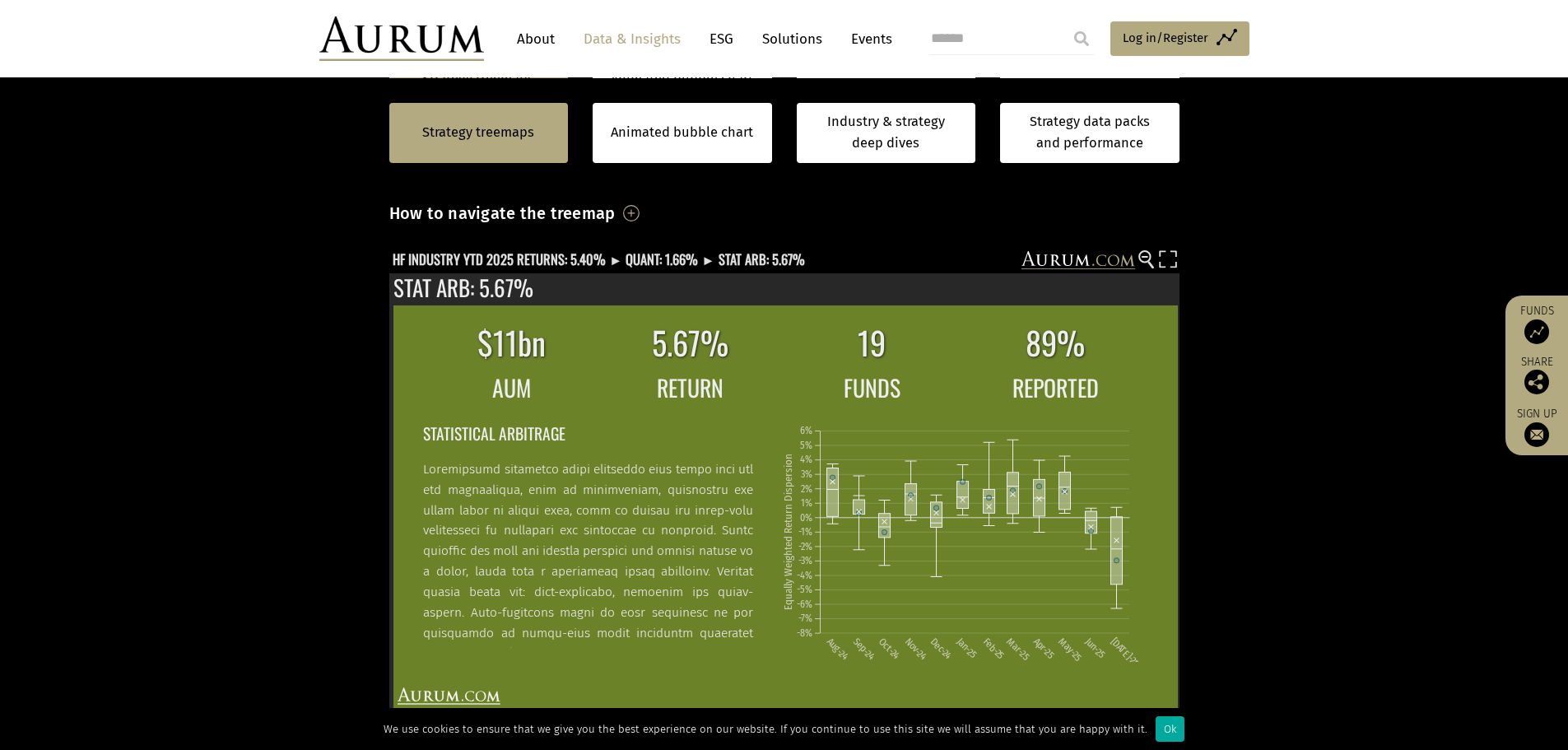
click at [343, 478] on section "Strategy treemaps Animated bubble chart Industry & strategy deep dives Strategy…" at bounding box center [784, 538] width 1568 height 1029
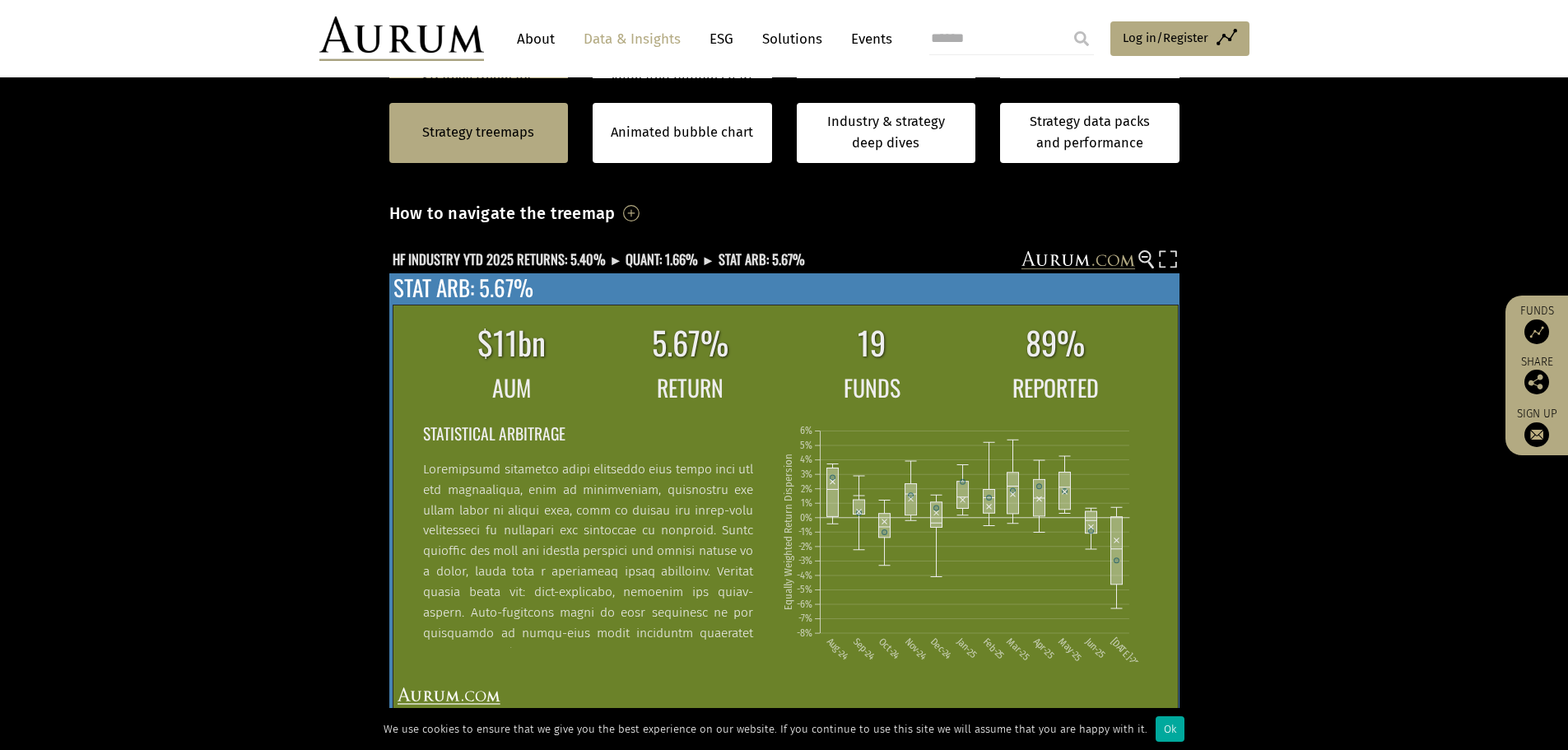
click at [715, 467] on p at bounding box center [588, 746] width 330 height 573
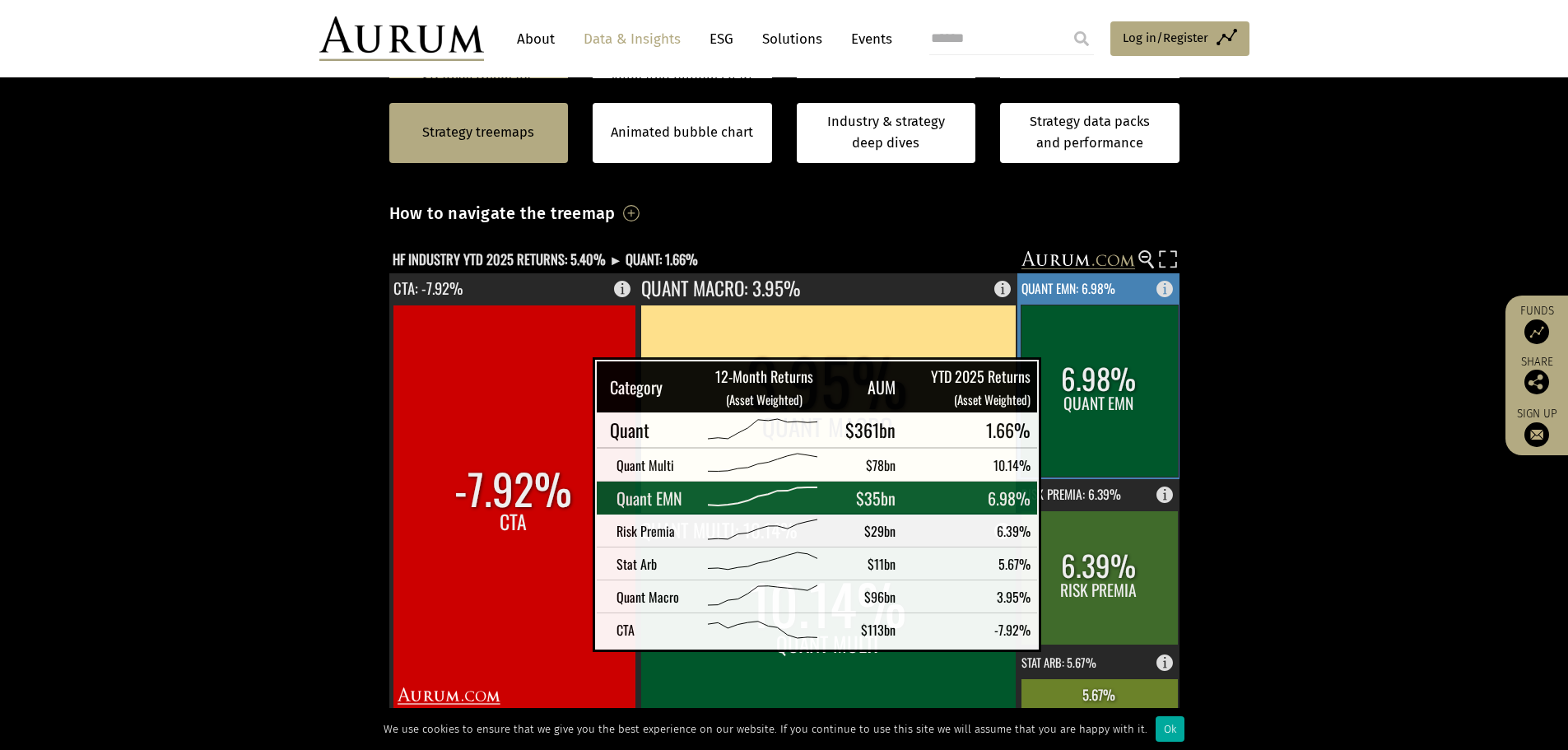
click at [1070, 381] on rect at bounding box center [1100, 390] width 158 height 172
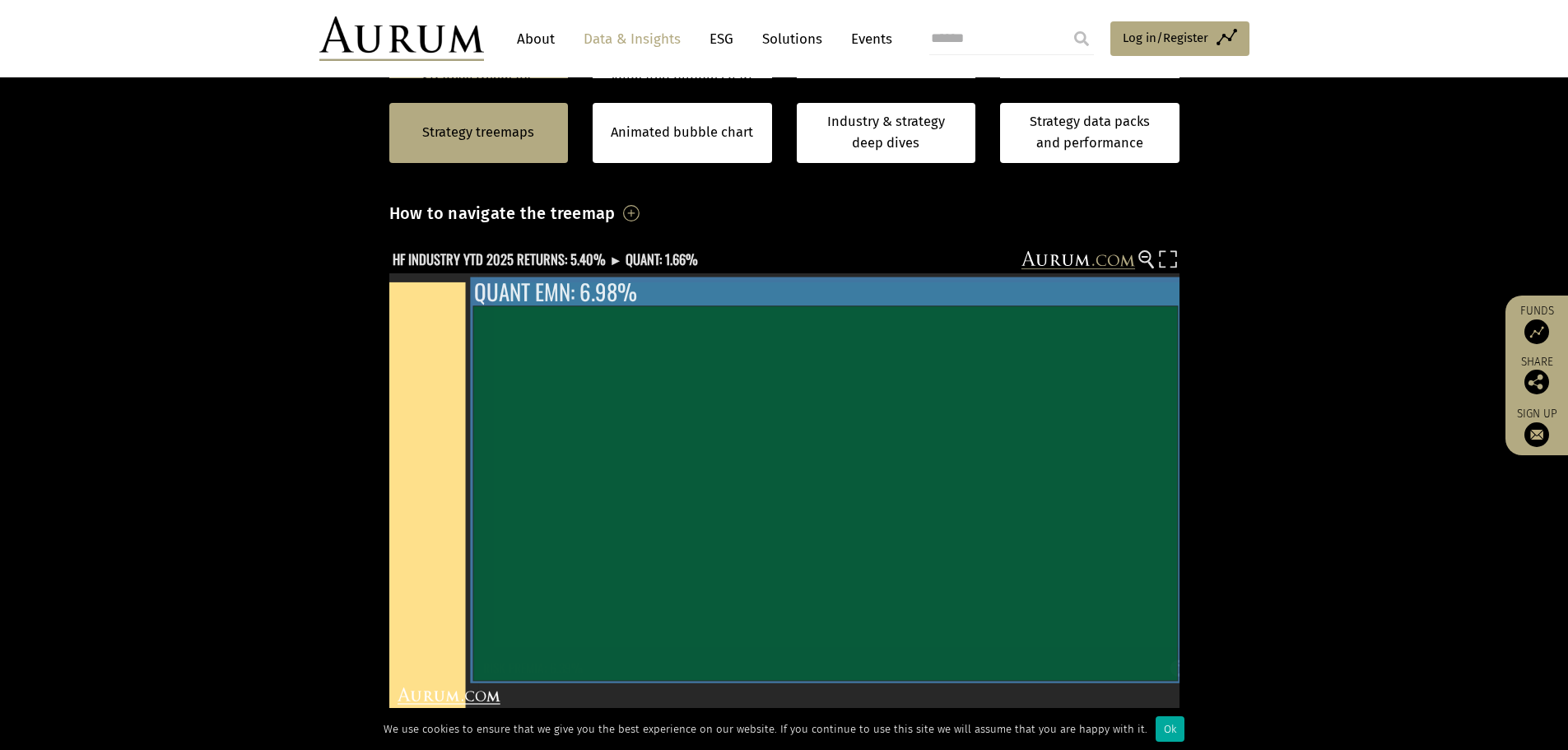
scroll to position [82, 0]
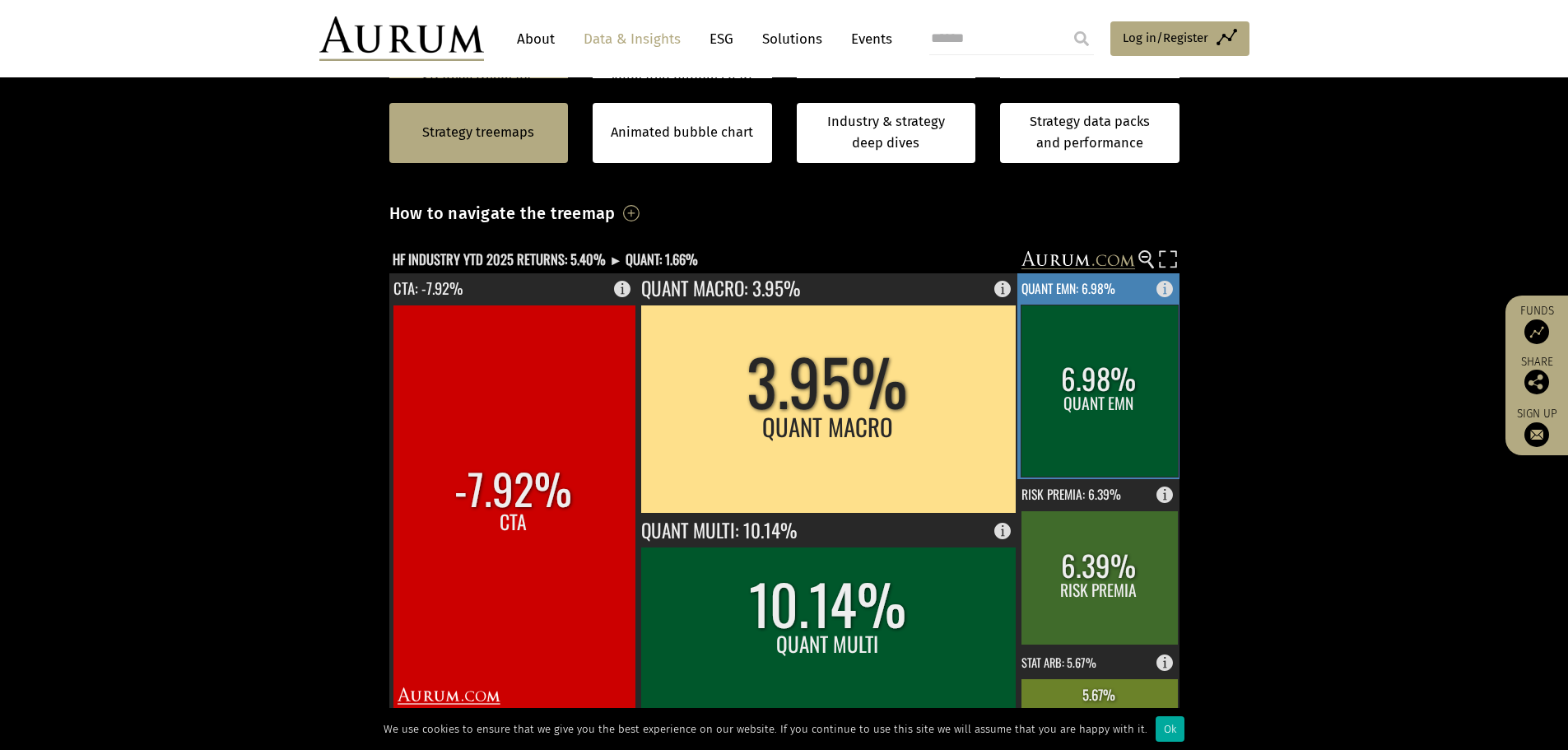
click at [1133, 414] on rect at bounding box center [1100, 390] width 158 height 172
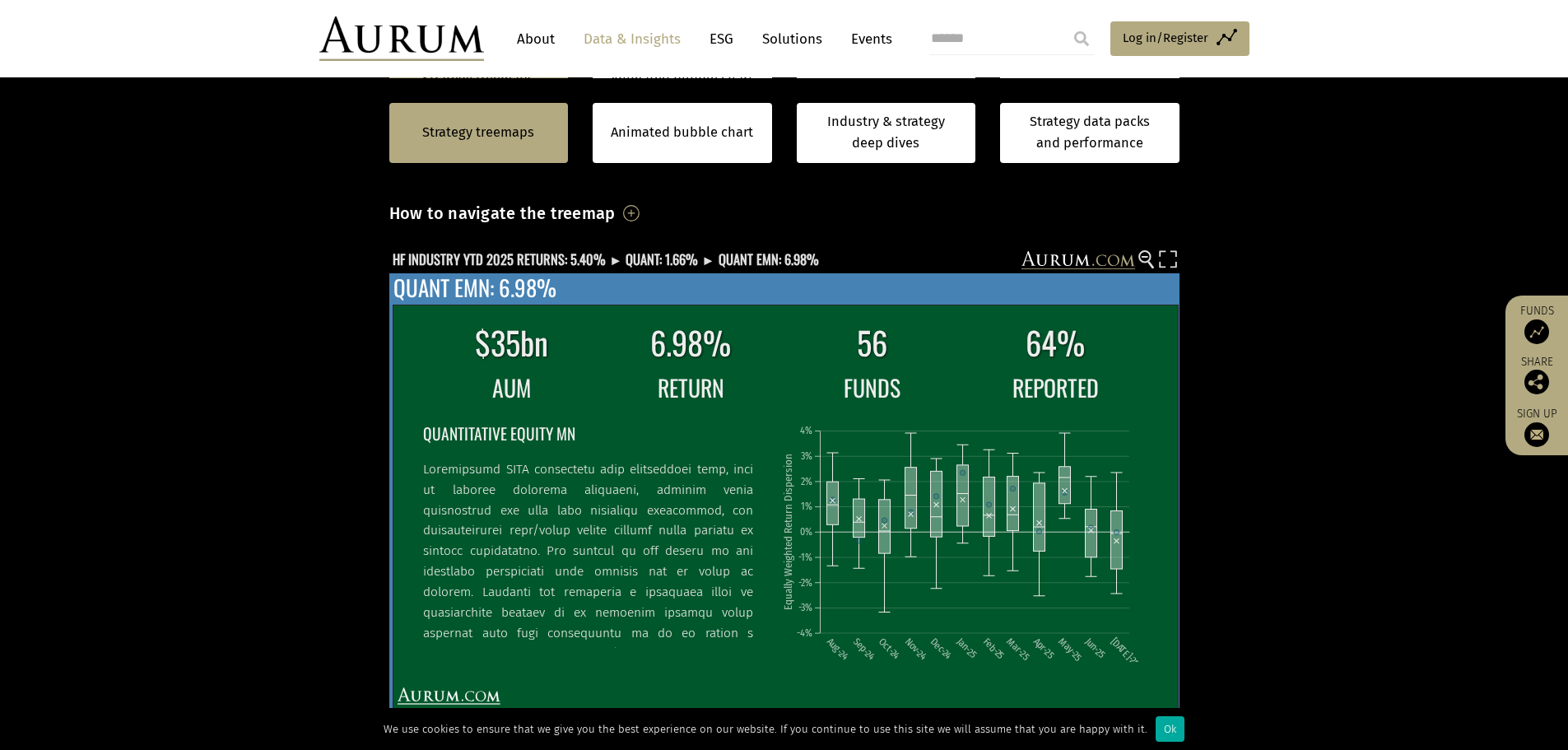
scroll to position [253, 0]
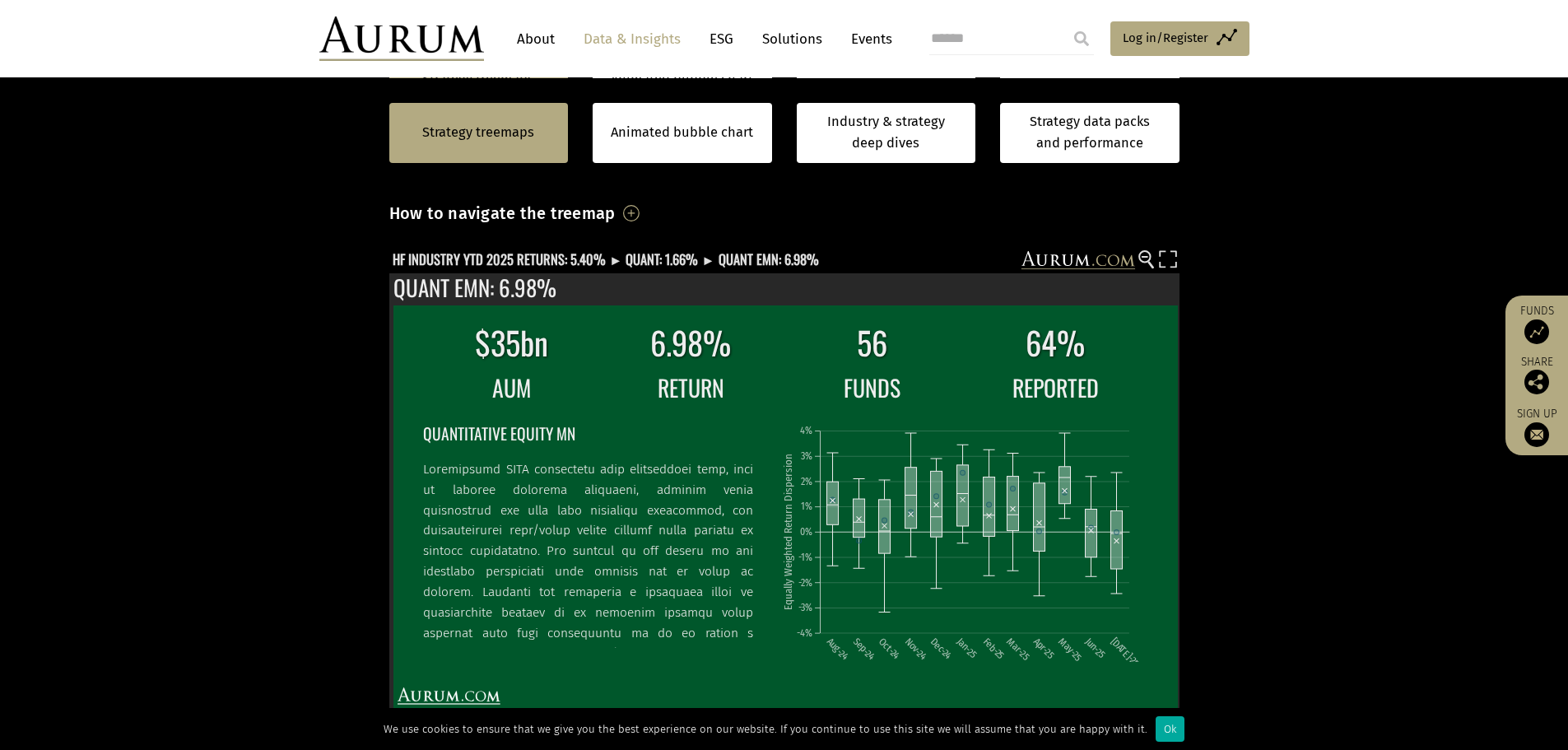
click at [321, 549] on section "Strategy treemaps Animated bubble chart Industry & strategy deep dives Strategy…" at bounding box center [784, 538] width 1568 height 1029
click at [1262, 464] on section "Strategy treemaps Animated bubble chart Industry & strategy deep dives Strategy…" at bounding box center [784, 538] width 1568 height 1029
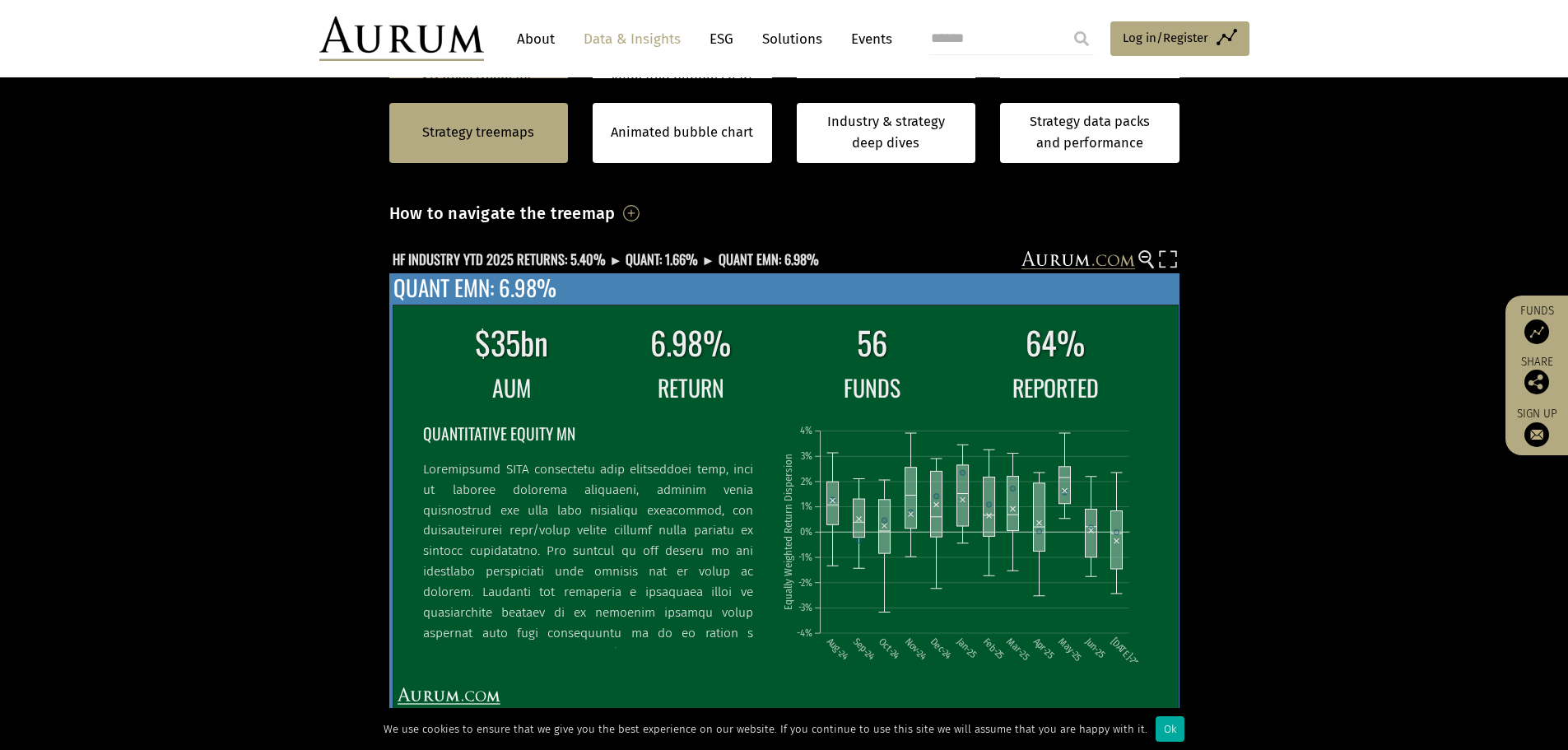
click at [1150, 524] on div "$35bn 6.98% 56 64% AUM RETURN FUNDS REPORTED QUANTITATIVE EQUITY MN Aug-24 Sep-…" at bounding box center [784, 492] width 791 height 438
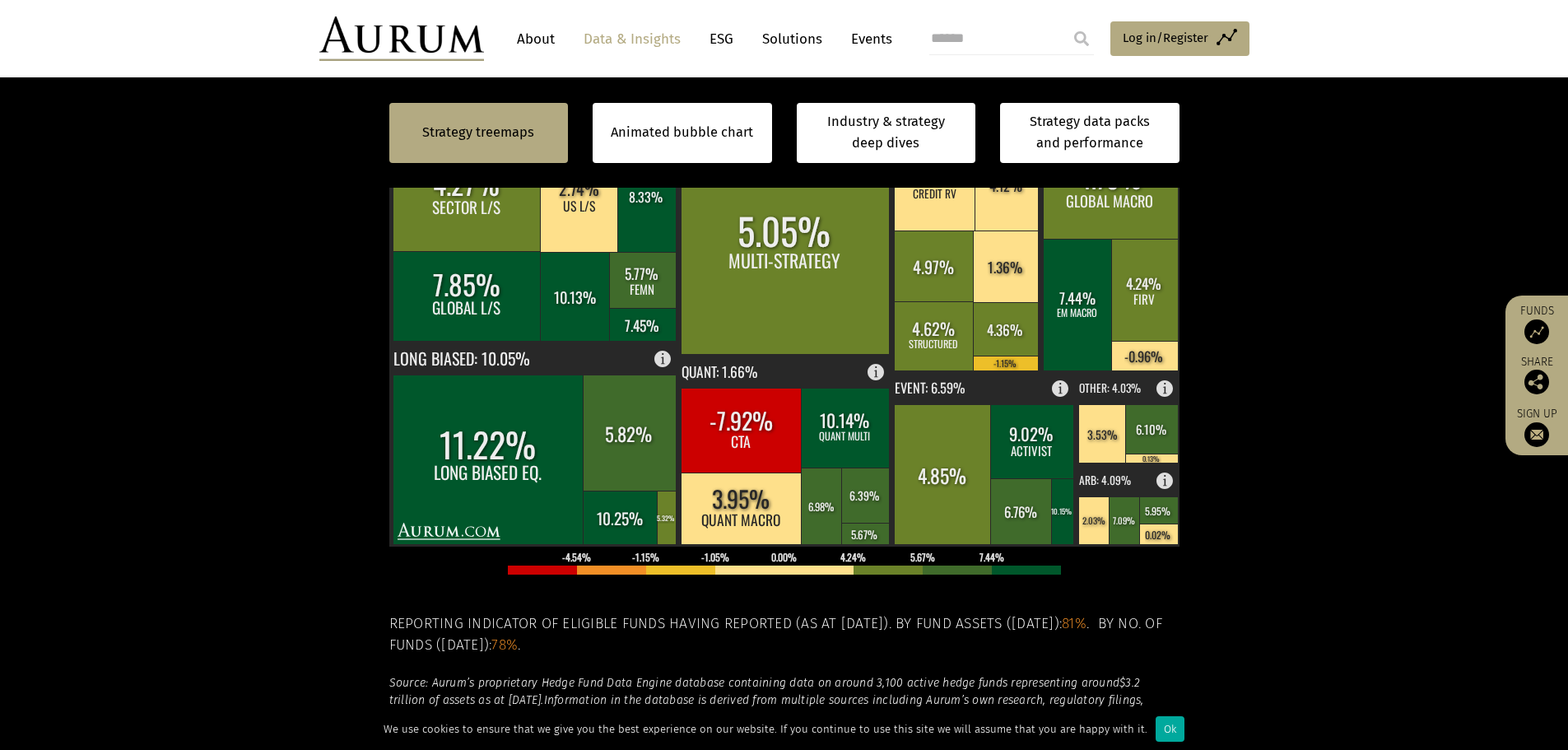
scroll to position [247, 0]
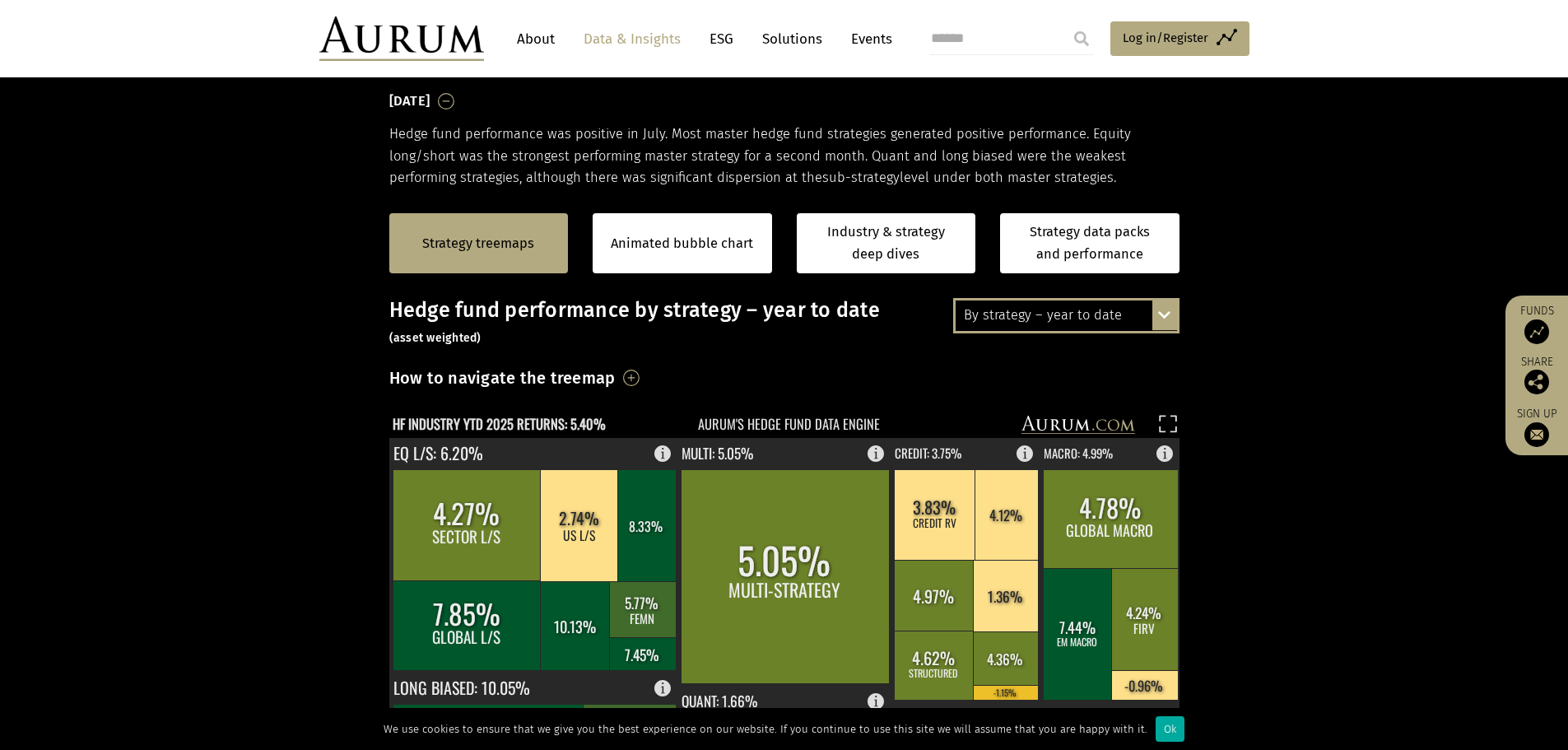
click at [1163, 313] on div "By strategy – year to date By strategy – July 2025 By strategy – year to date 2…" at bounding box center [1067, 315] width 227 height 35
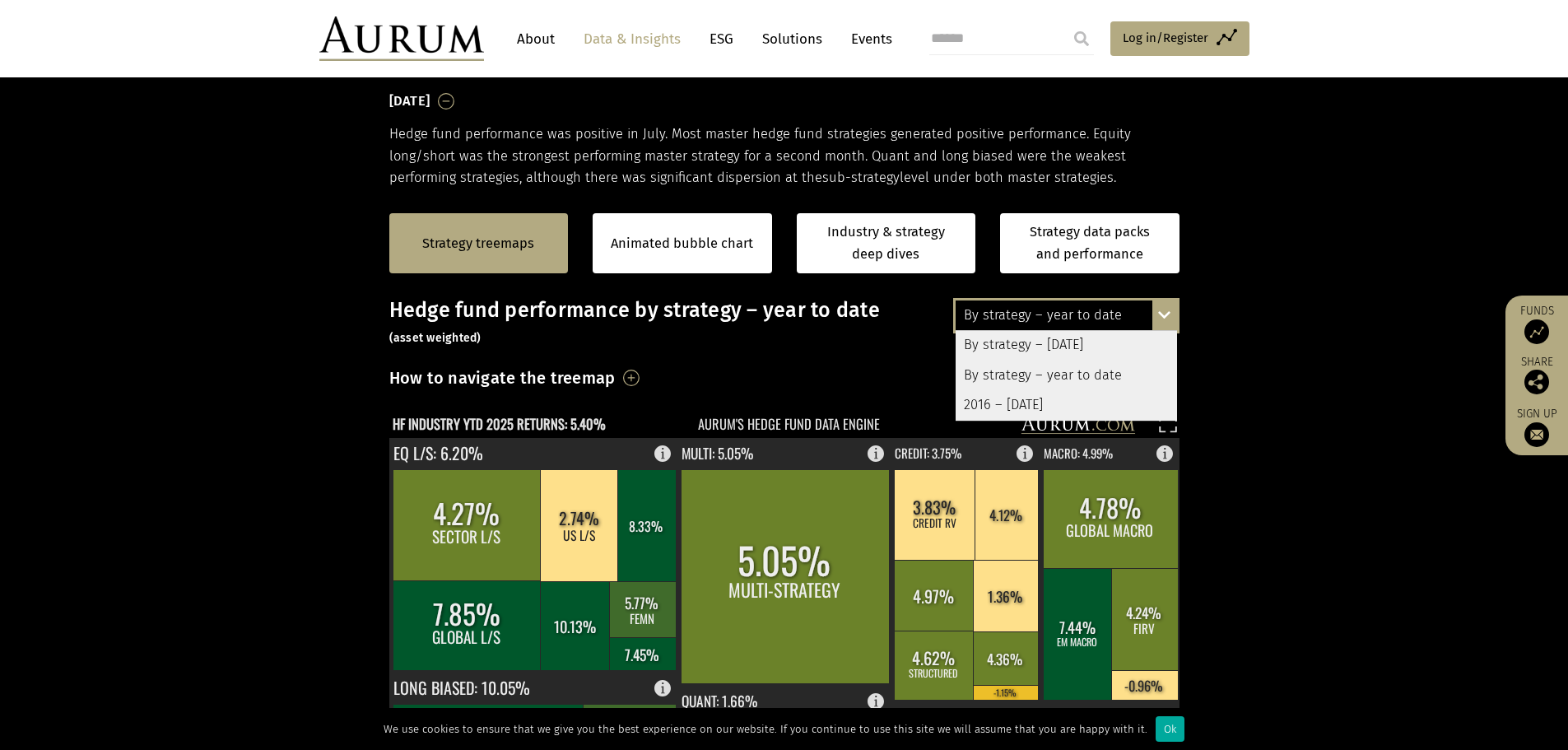
click at [1026, 405] on div "2016 – July 2025" at bounding box center [1067, 405] width 221 height 29
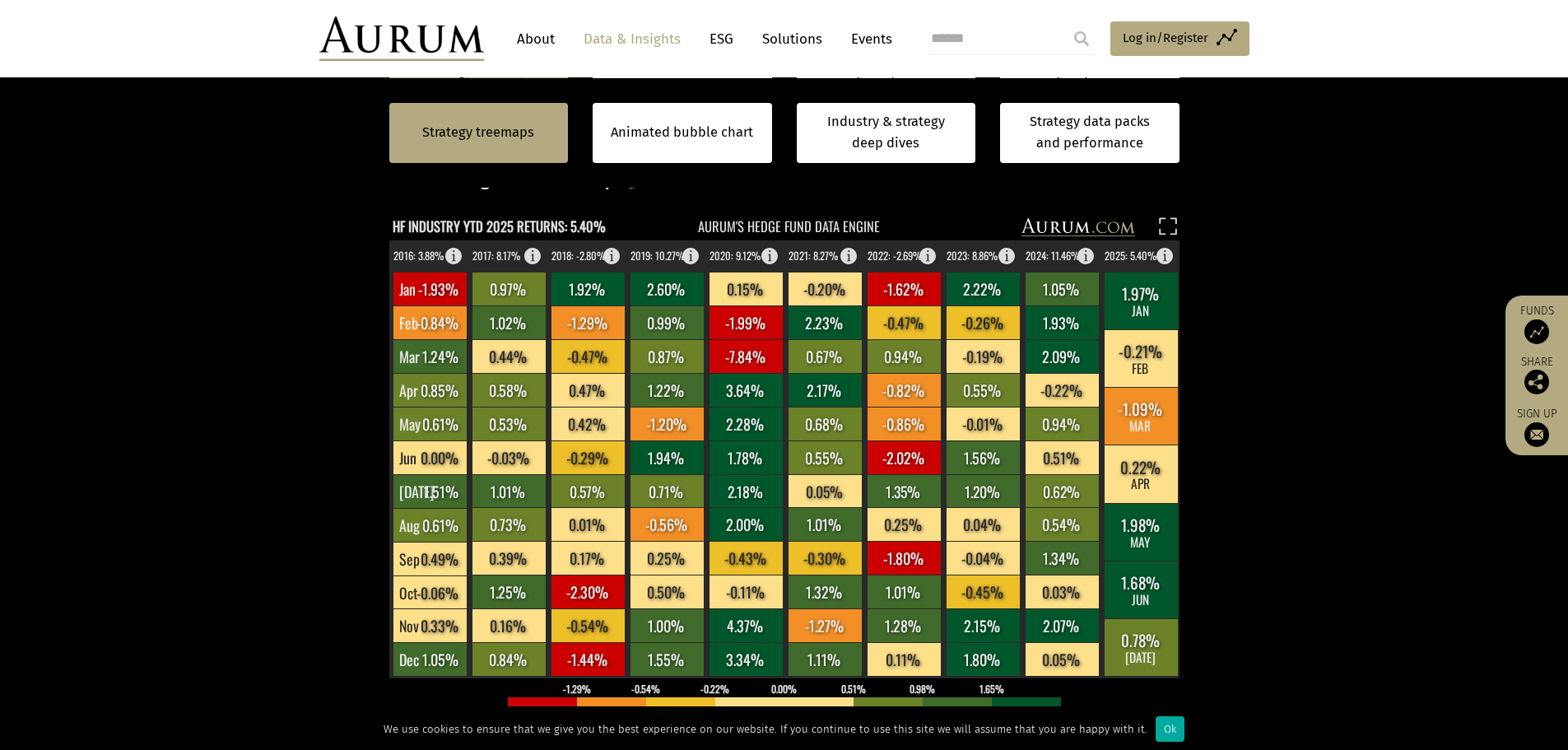
scroll to position [412, 0]
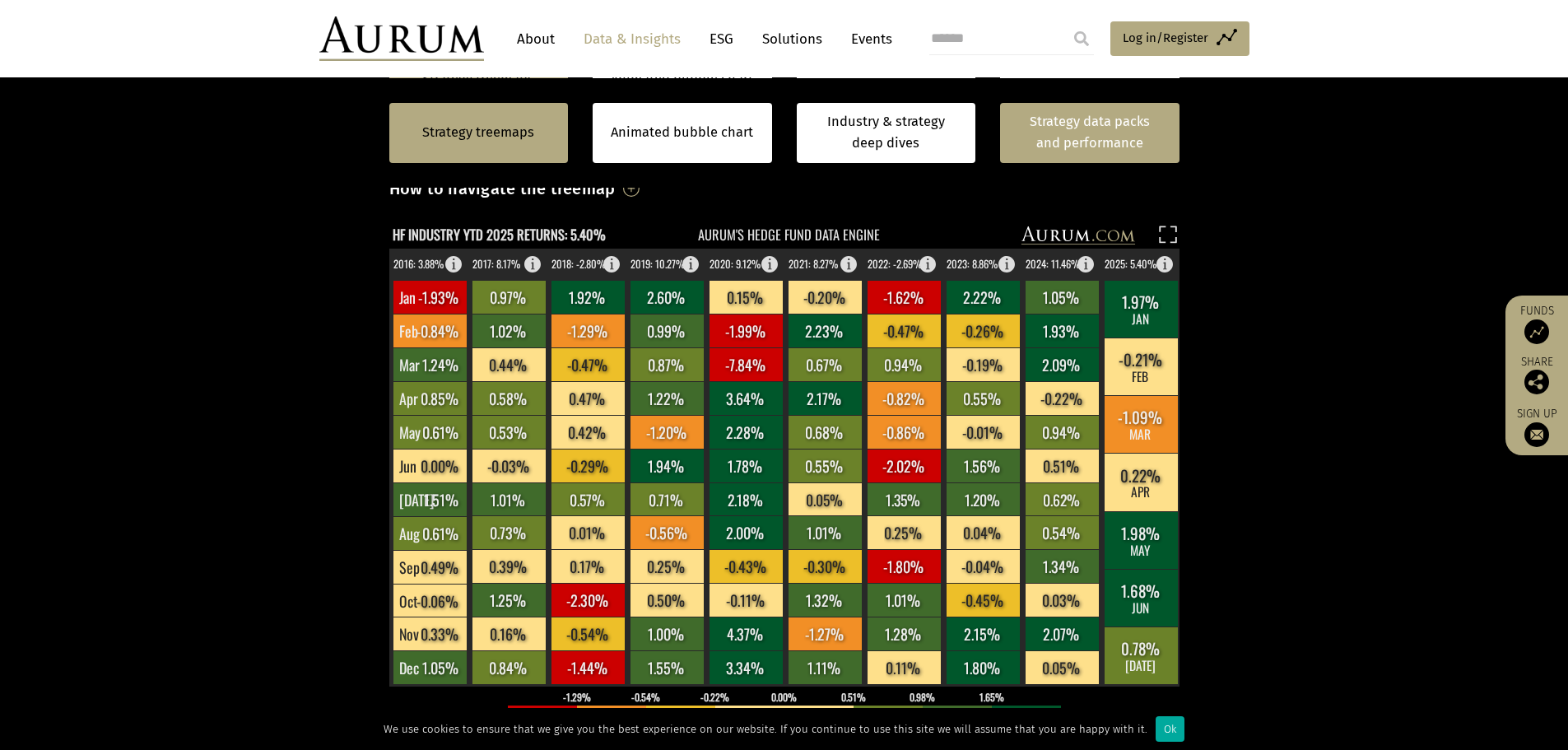
click at [1144, 153] on link "Strategy data packs and performance" at bounding box center [1090, 133] width 180 height 60
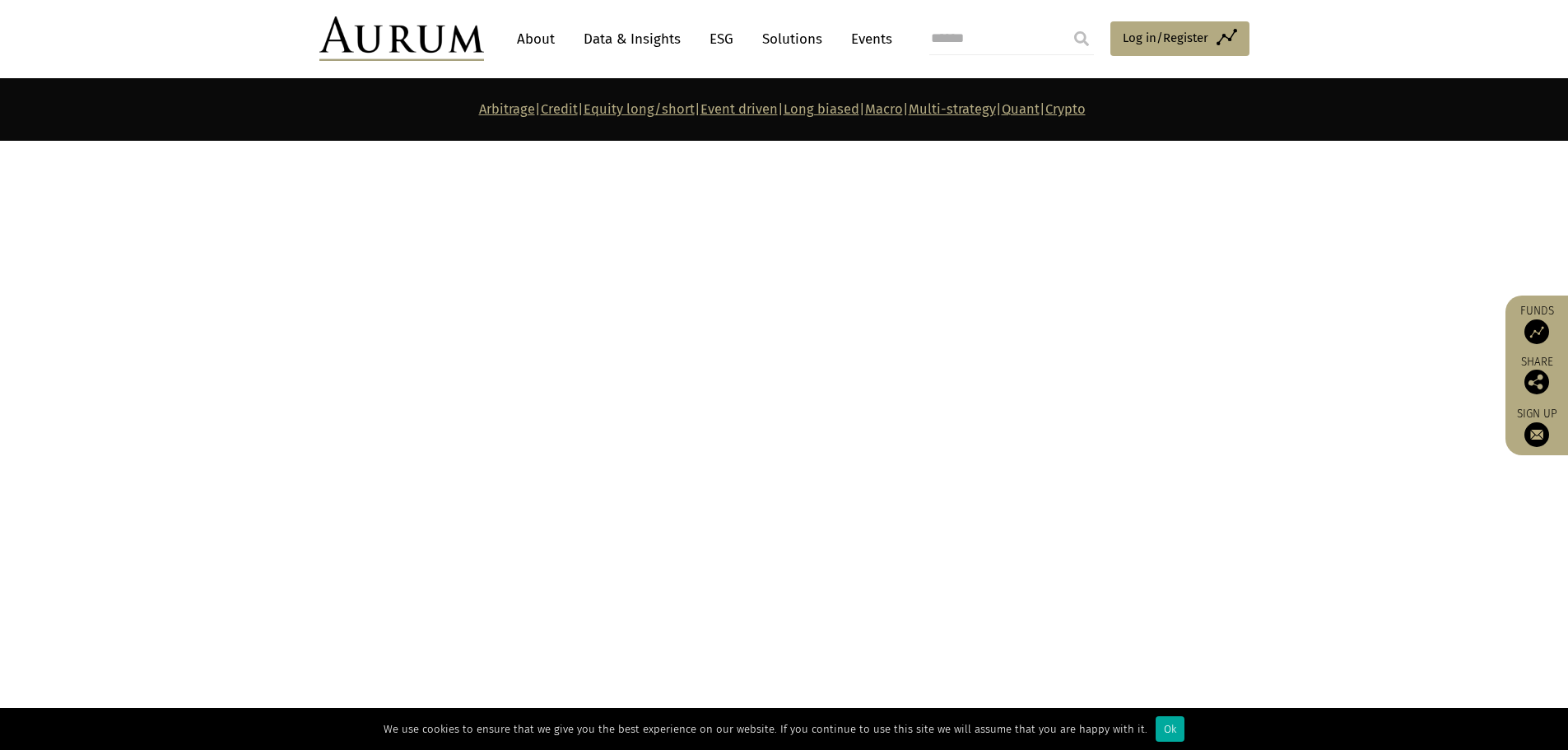
scroll to position [5846, 0]
click at [1039, 104] on link "Quant" at bounding box center [1021, 109] width 38 height 16
click at [1039, 111] on link "Quant" at bounding box center [1021, 109] width 38 height 16
click at [1039, 110] on link "Quant" at bounding box center [1021, 109] width 38 height 16
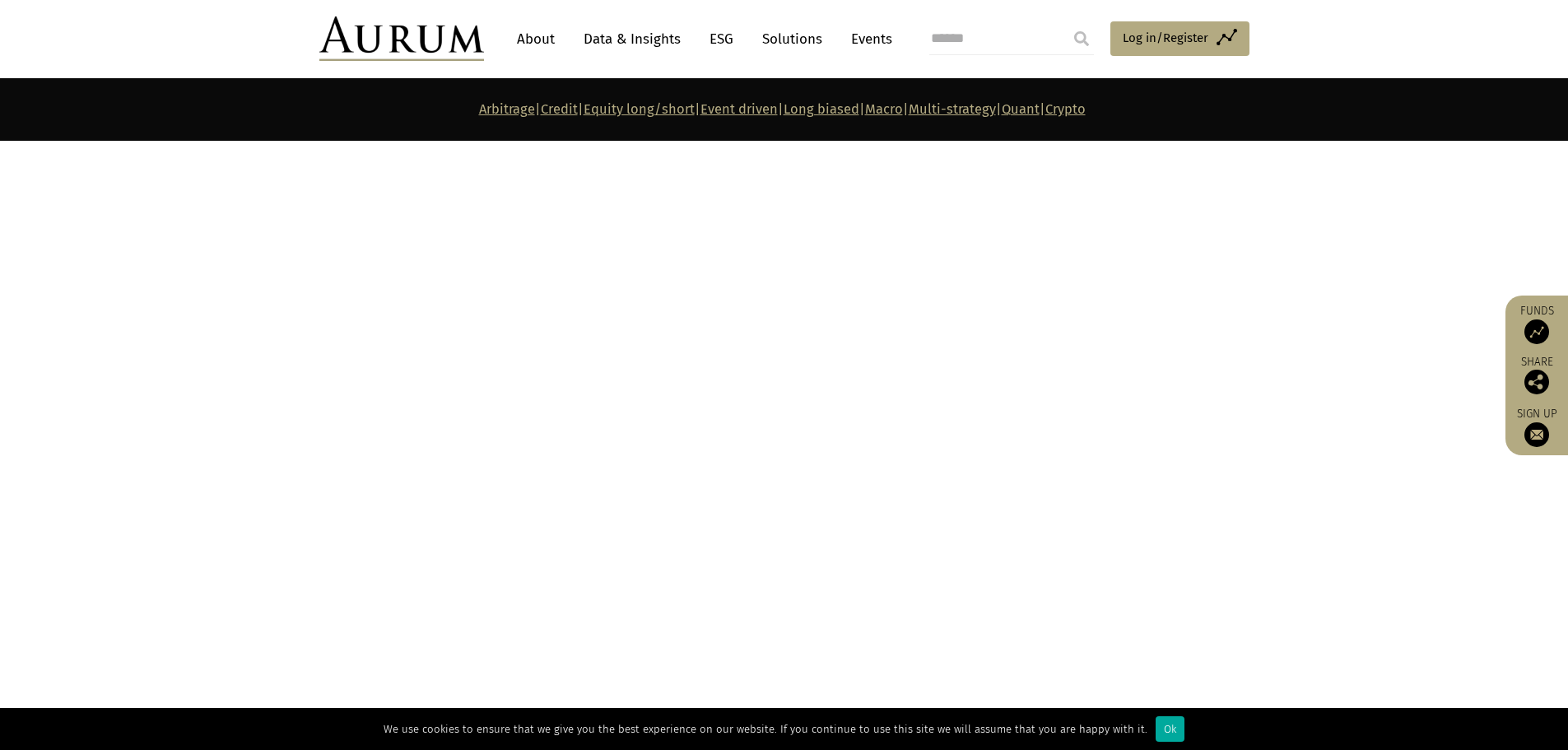
click at [1039, 110] on link "Quant" at bounding box center [1021, 109] width 38 height 16
click at [1039, 107] on link "Quant" at bounding box center [1021, 109] width 38 height 16
click at [1039, 108] on link "Quant" at bounding box center [1021, 109] width 38 height 16
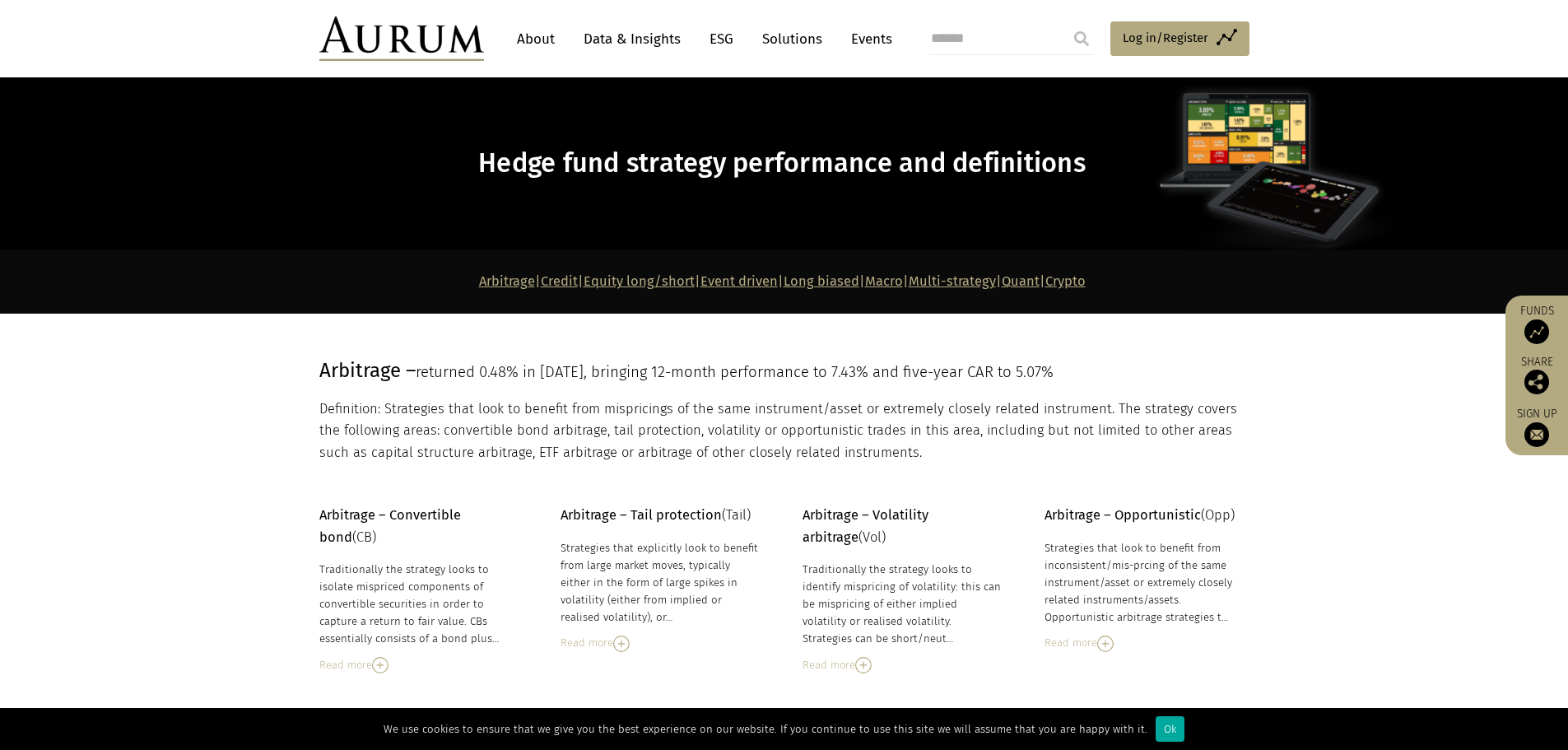
scroll to position [0, 0]
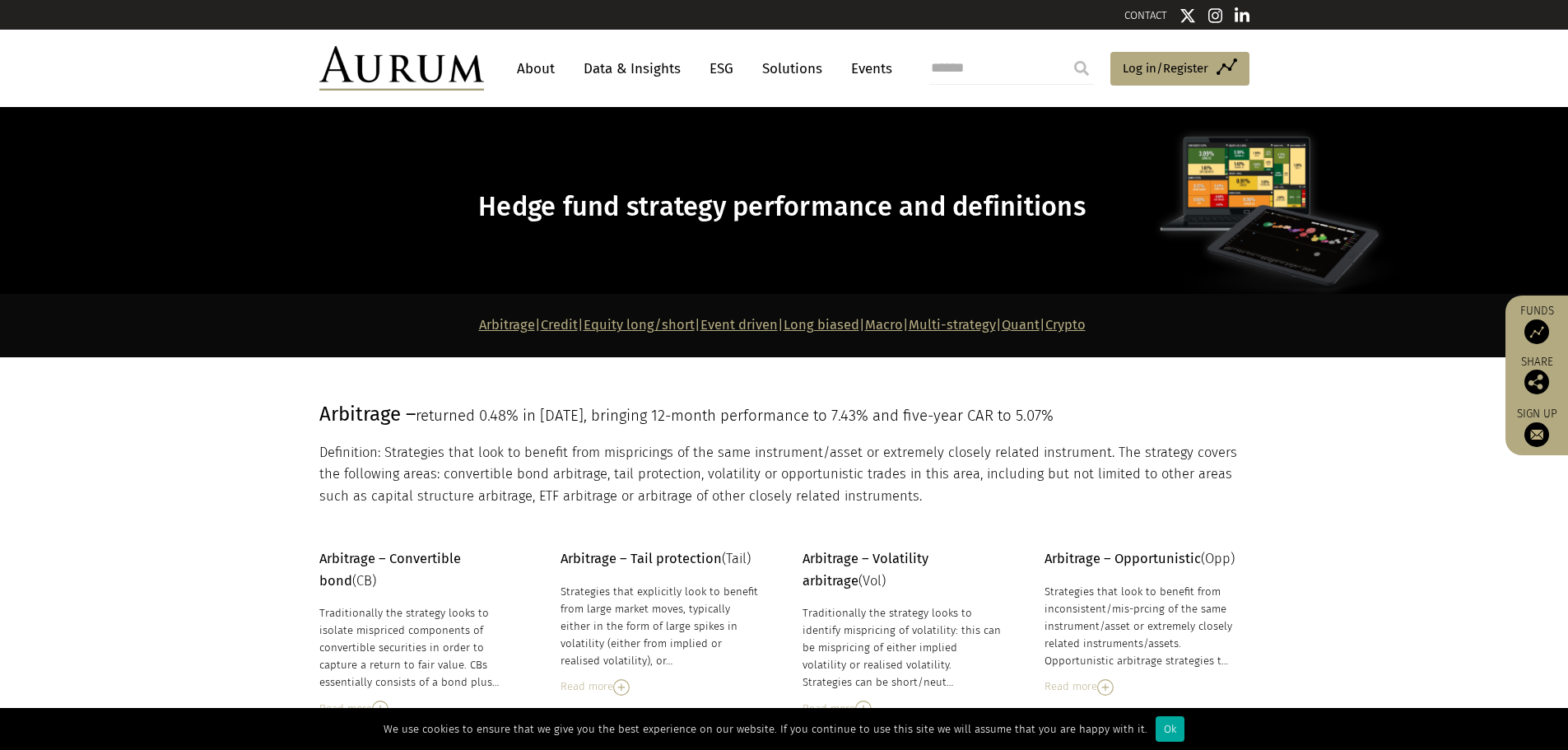
click at [1057, 325] on strong "Arbitrage | Credit | Equity long/short | Event driven | Long biased | Macro | M…" at bounding box center [782, 325] width 606 height 16
click at [1039, 325] on link "Quant" at bounding box center [1021, 325] width 38 height 16
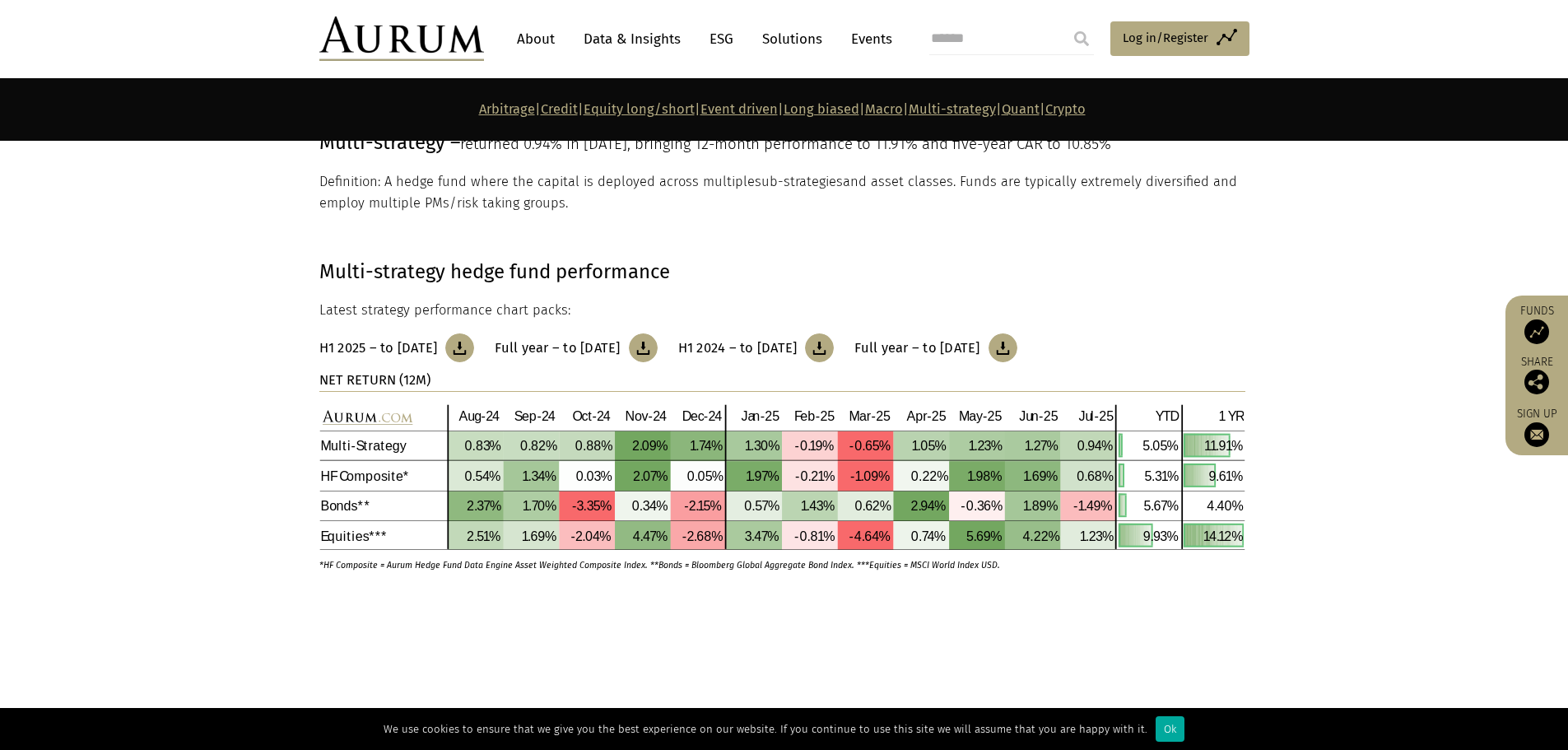
scroll to position [6767, 0]
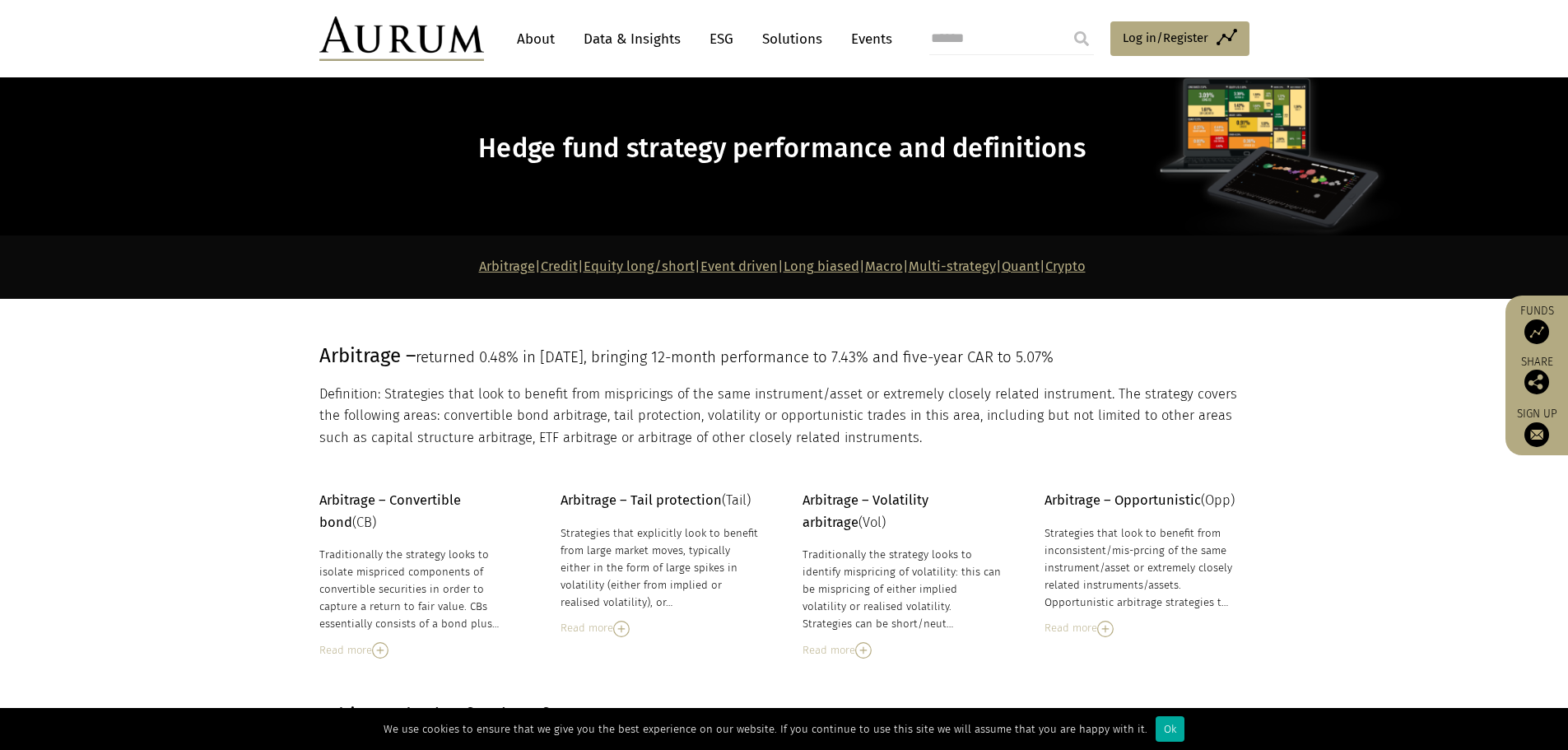
scroll to position [165, 0]
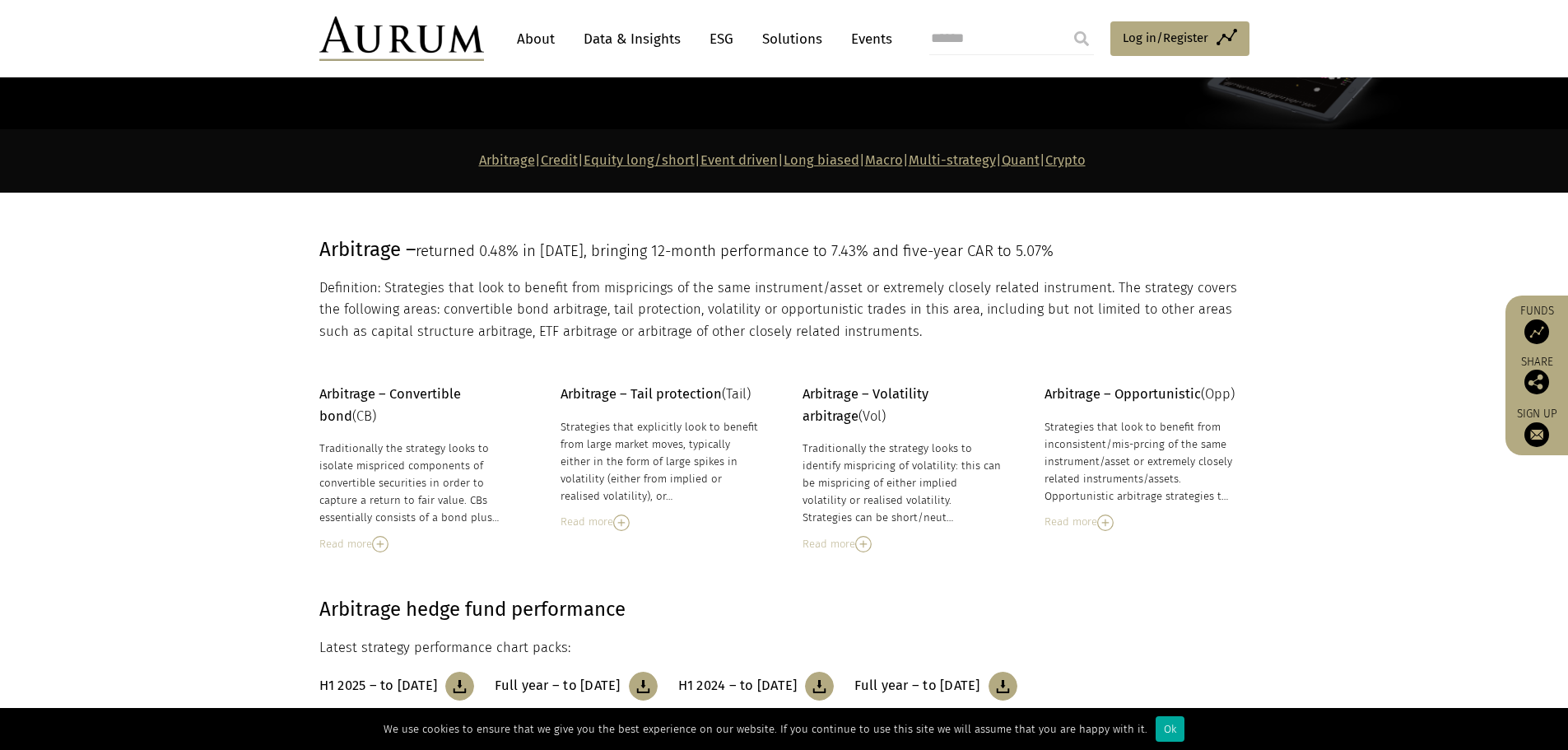
click at [1039, 163] on link "Quant" at bounding box center [1021, 160] width 38 height 16
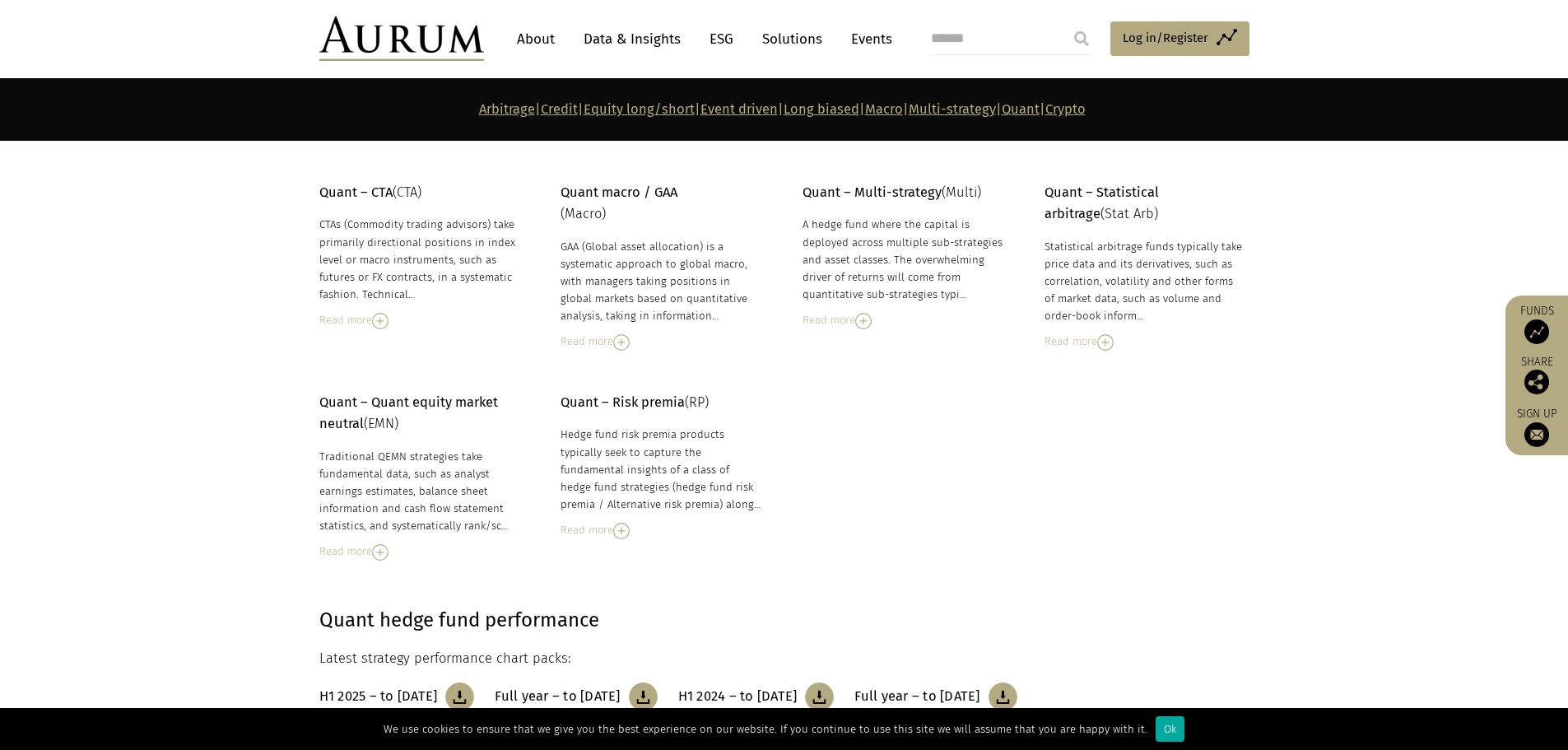
scroll to position [7179, 0]
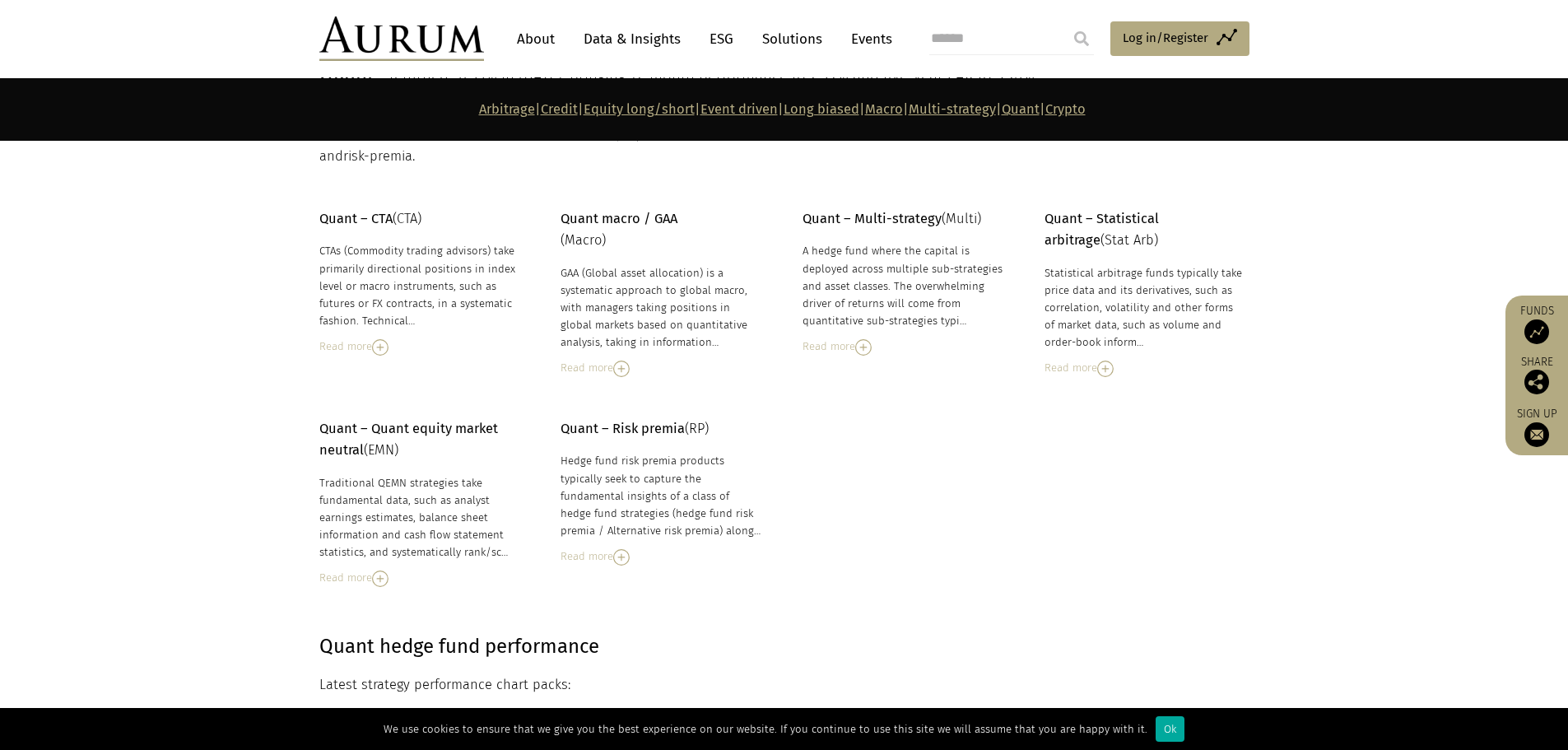
click at [623, 549] on img at bounding box center [622, 557] width 17 height 17
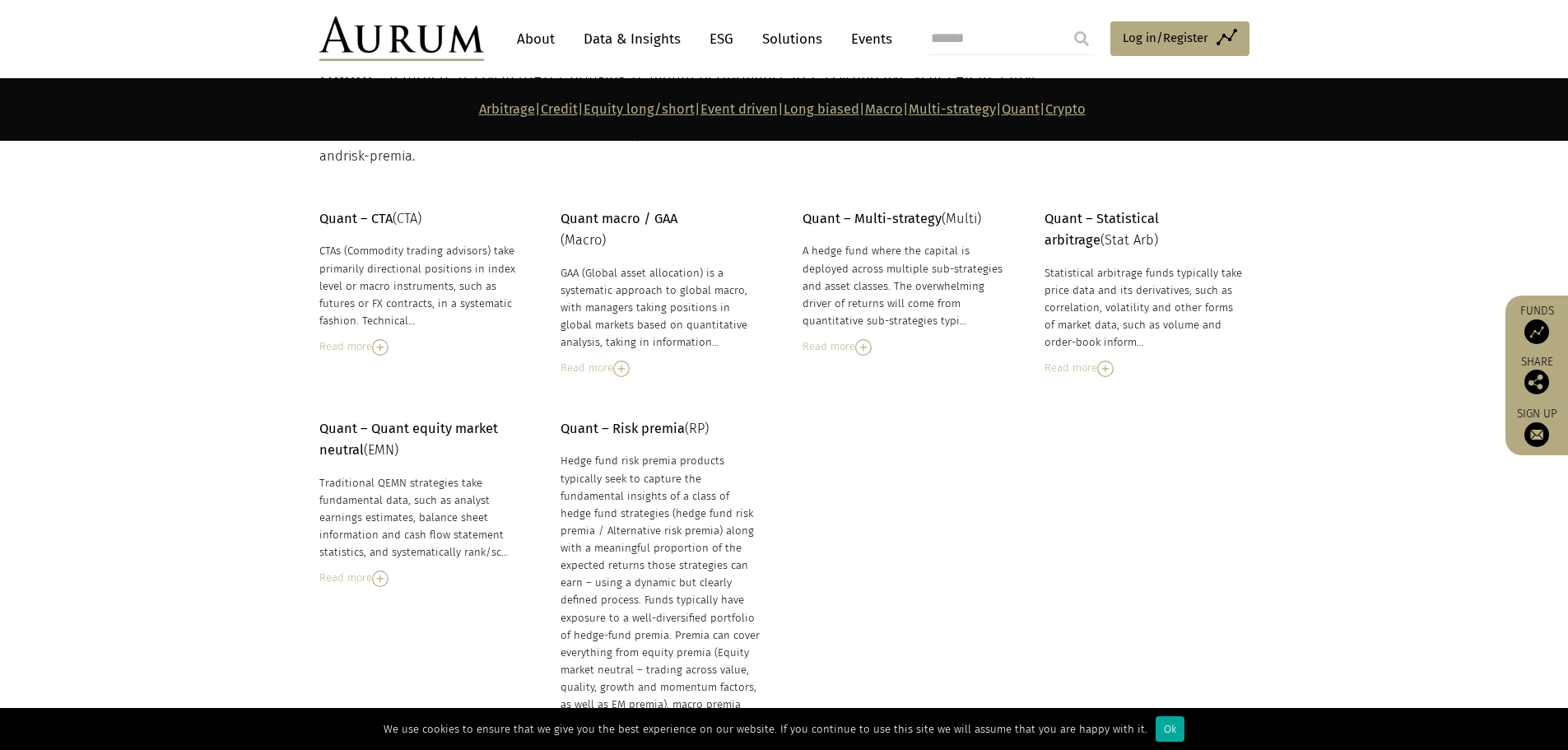
scroll to position [7261, 0]
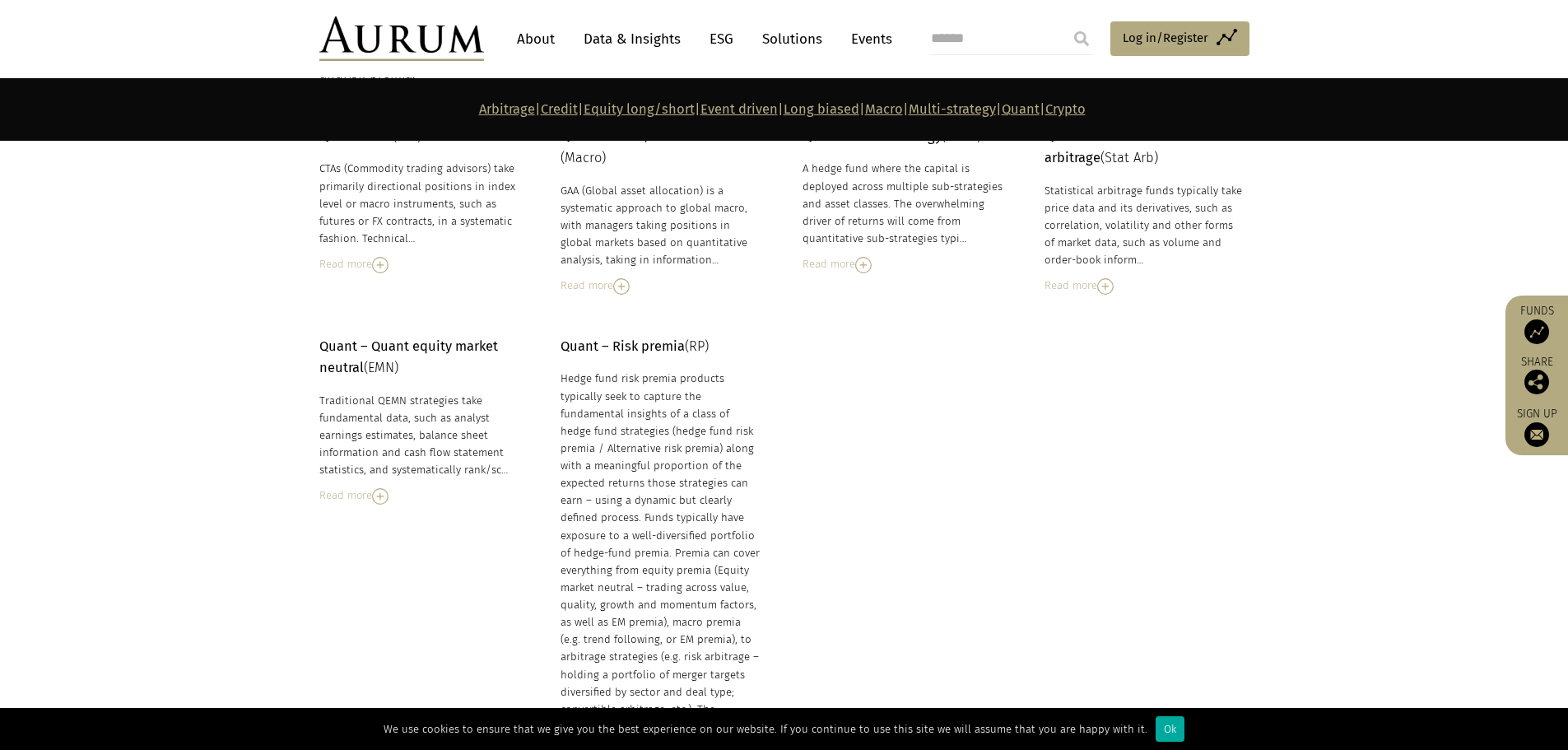
click at [398, 487] on div "Read more" at bounding box center [420, 496] width 201 height 18
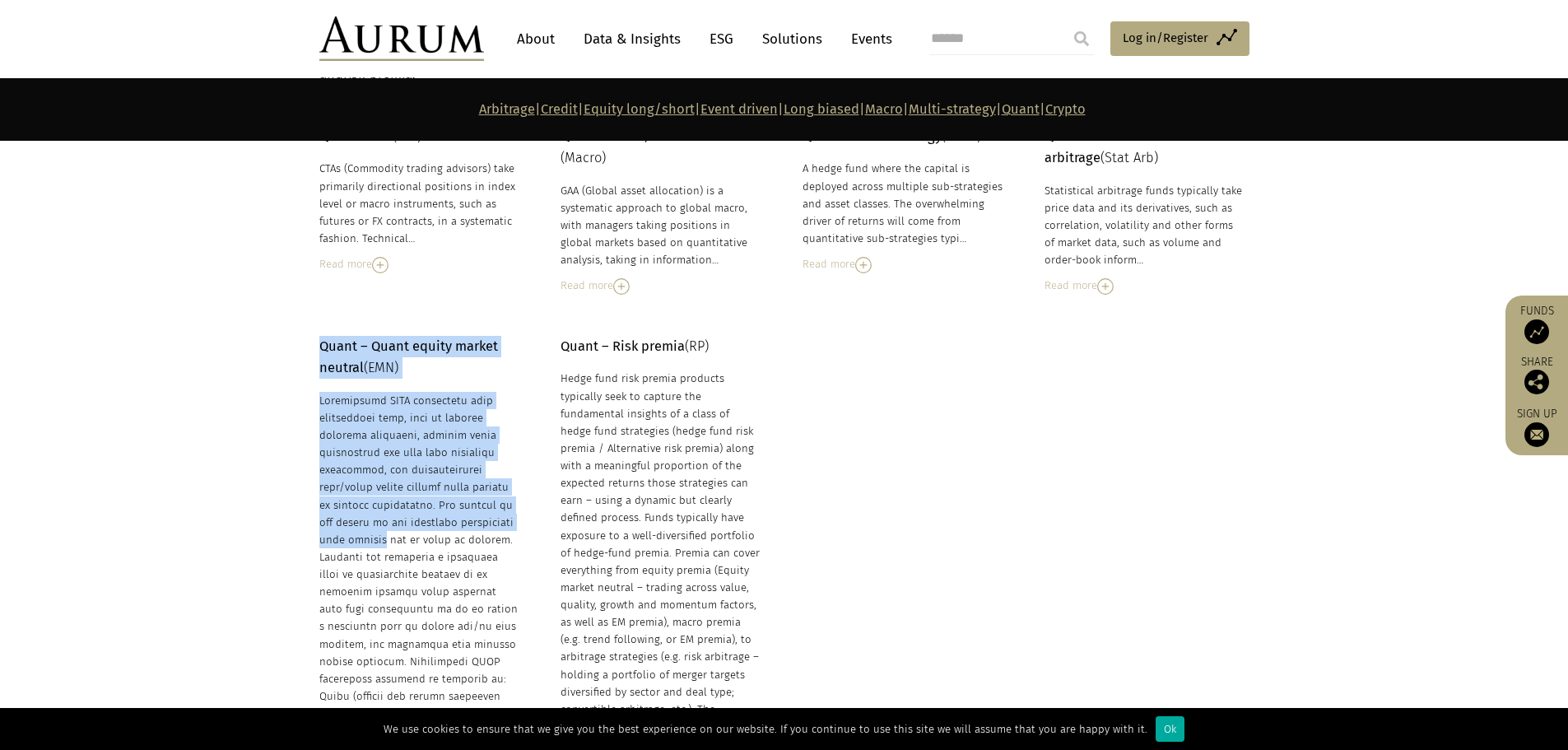
drag, startPoint x: 319, startPoint y: 321, endPoint x: 445, endPoint y: 510, distance: 227.1
click at [445, 510] on div "Quant – Quant equity market neutral (EMN) Traditional QEMN strategies take fund…" at bounding box center [420, 638] width 201 height 604
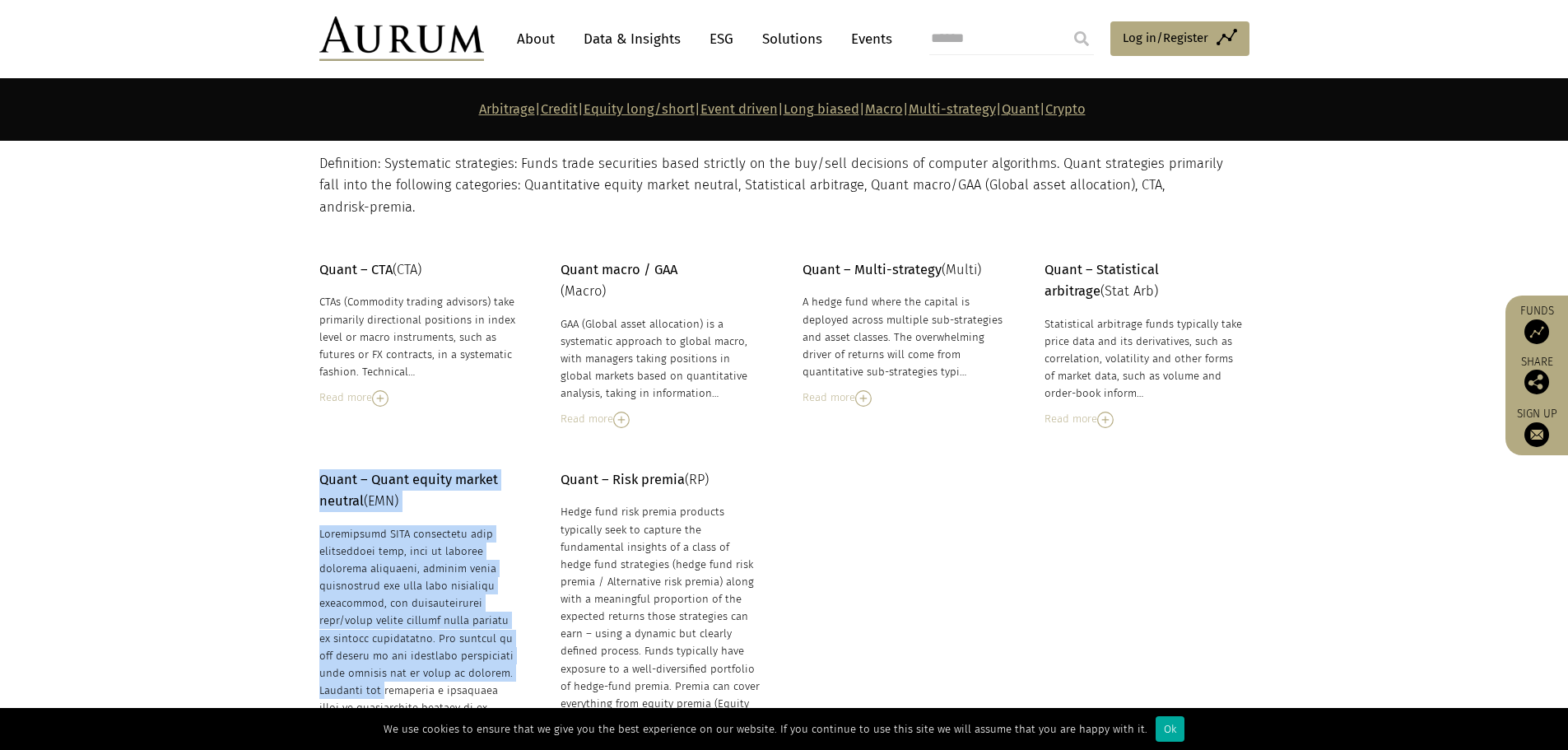
scroll to position [7096, 0]
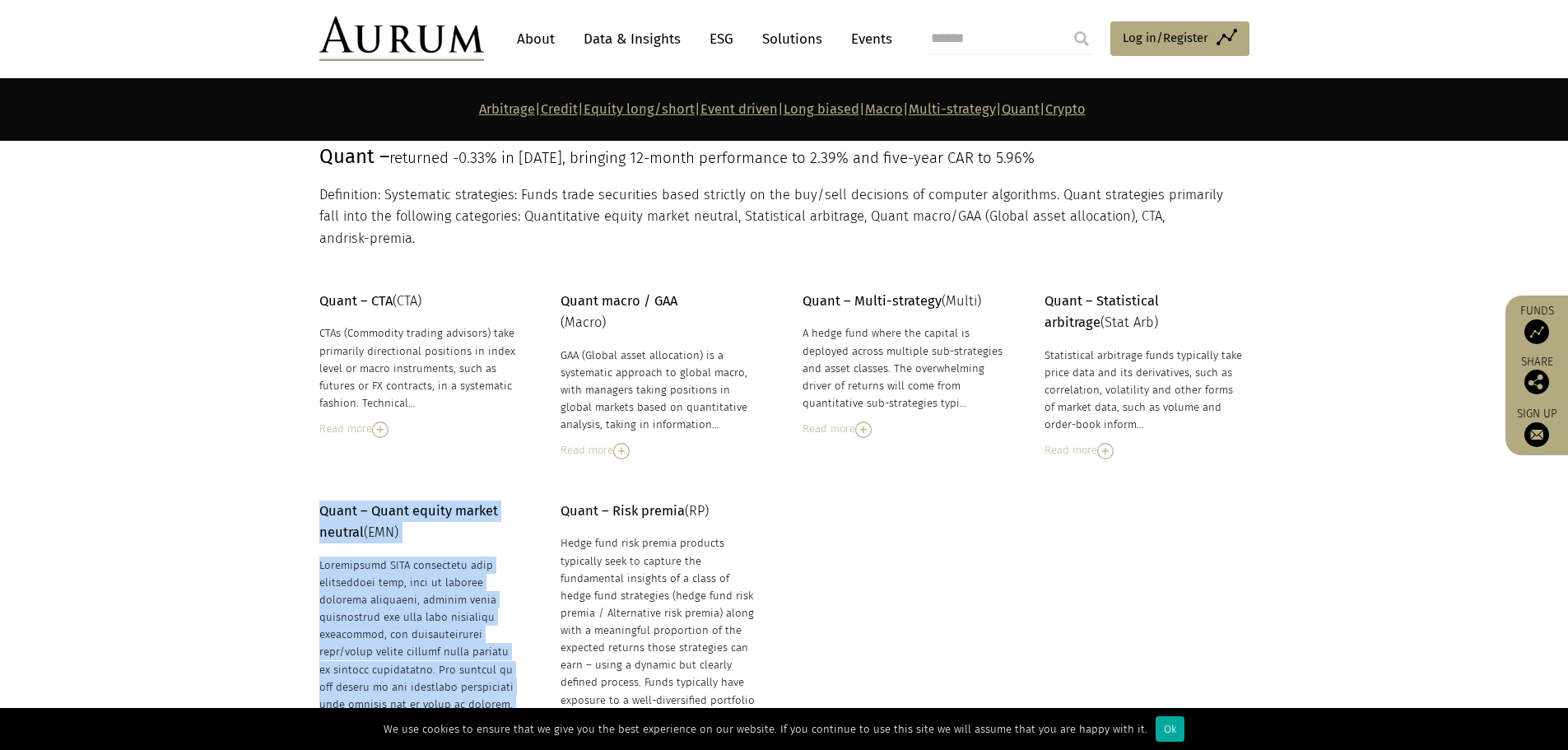
click at [432, 509] on p "Quant – Quant equity market neutral (EMN)" at bounding box center [420, 522] width 201 height 43
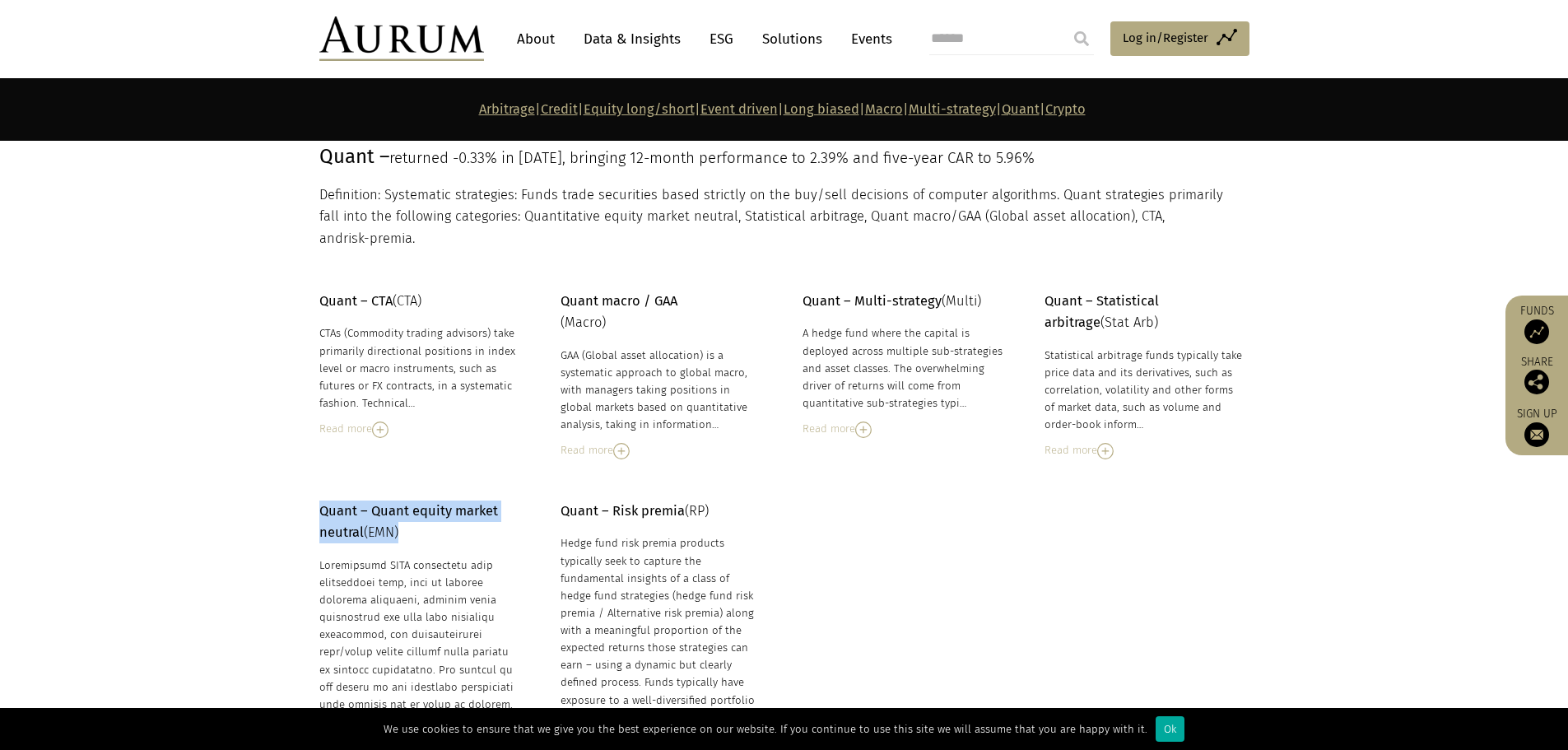
drag, startPoint x: 432, startPoint y: 505, endPoint x: 311, endPoint y: 487, distance: 122.3
click at [628, 443] on img at bounding box center [622, 451] width 17 height 17
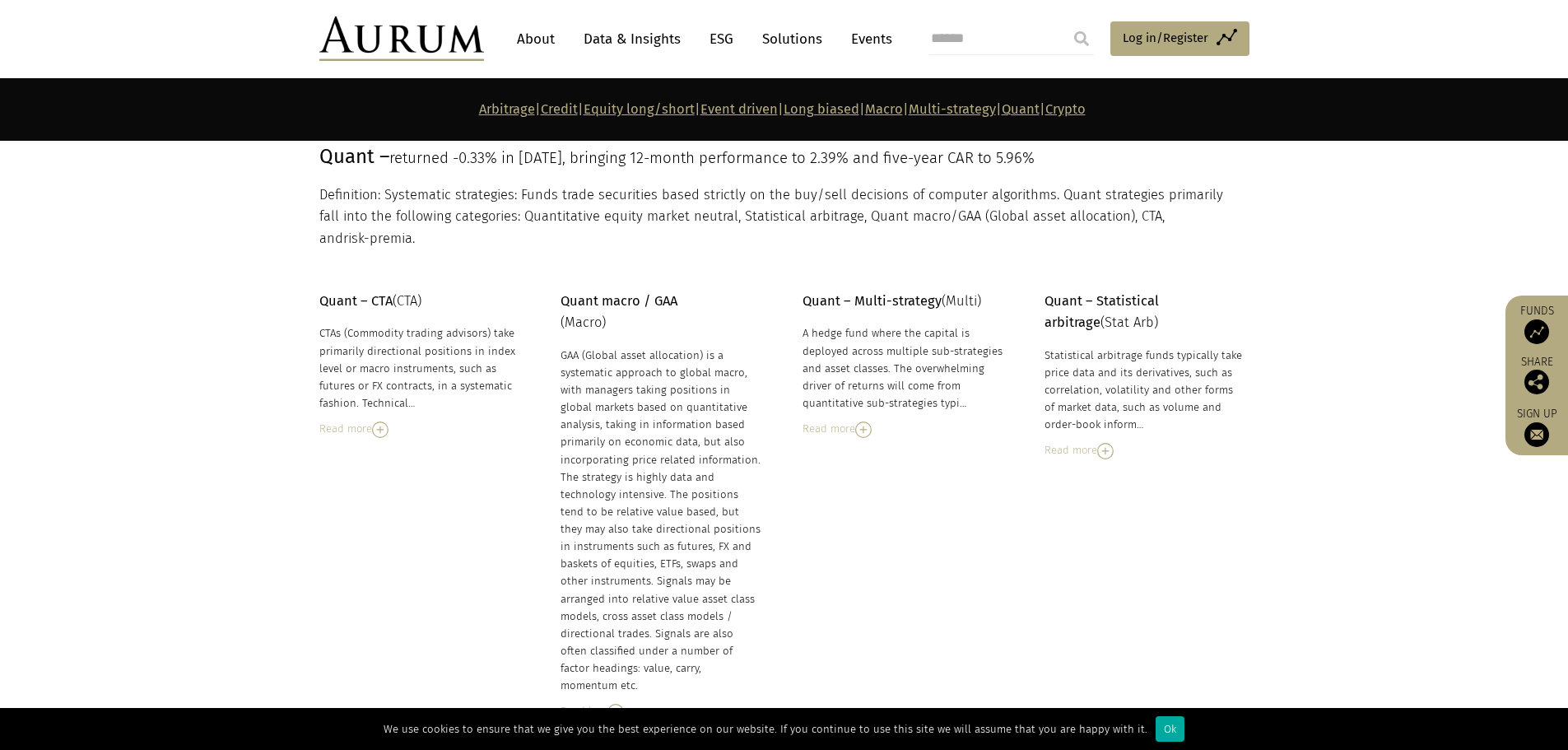
scroll to position [7179, 0]
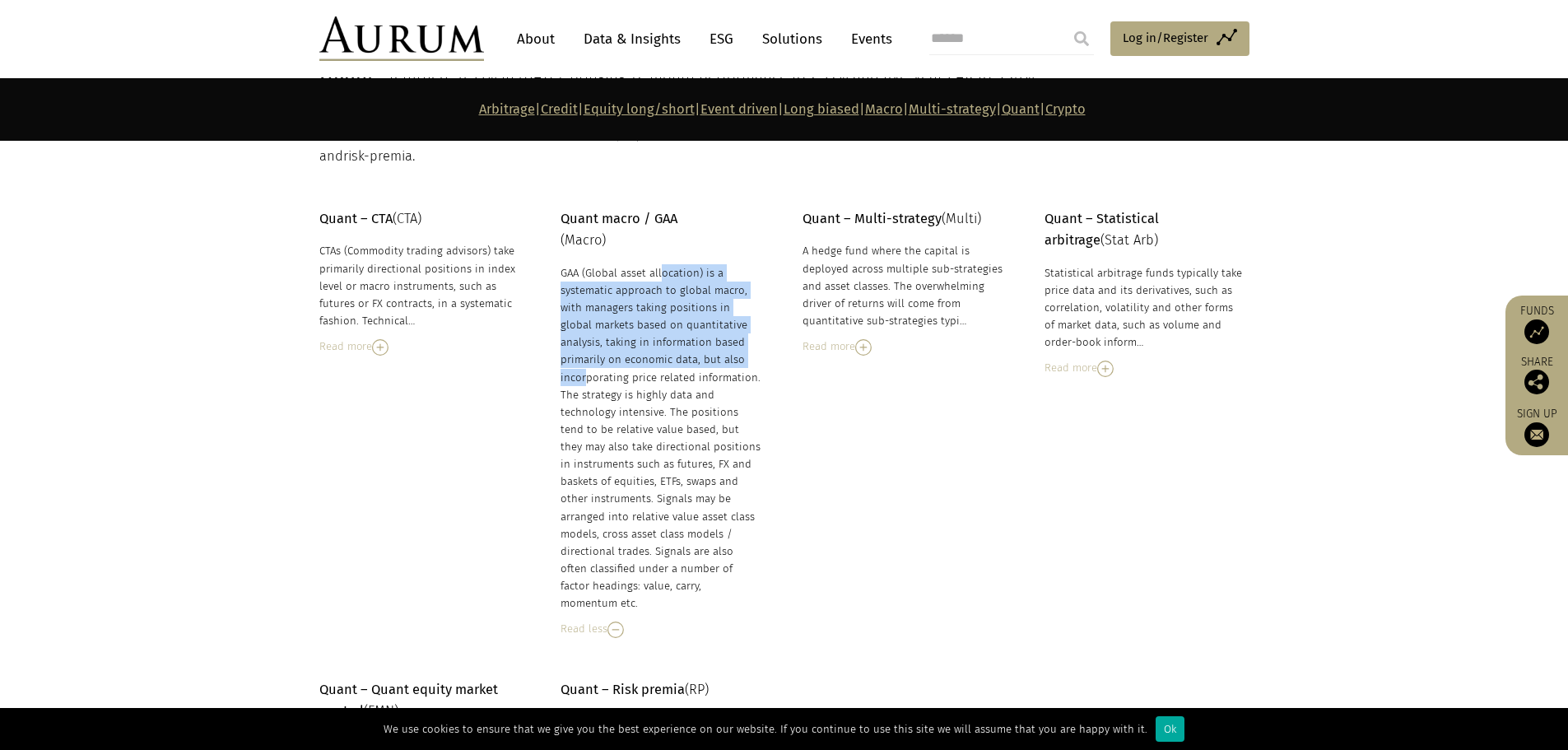
drag, startPoint x: 601, startPoint y: 249, endPoint x: 640, endPoint y: 336, distance: 95.3
click at [640, 336] on div "GAA (Global asset allocation) is a systematic approach to global macro, with ma…" at bounding box center [660, 437] width 201 height 348
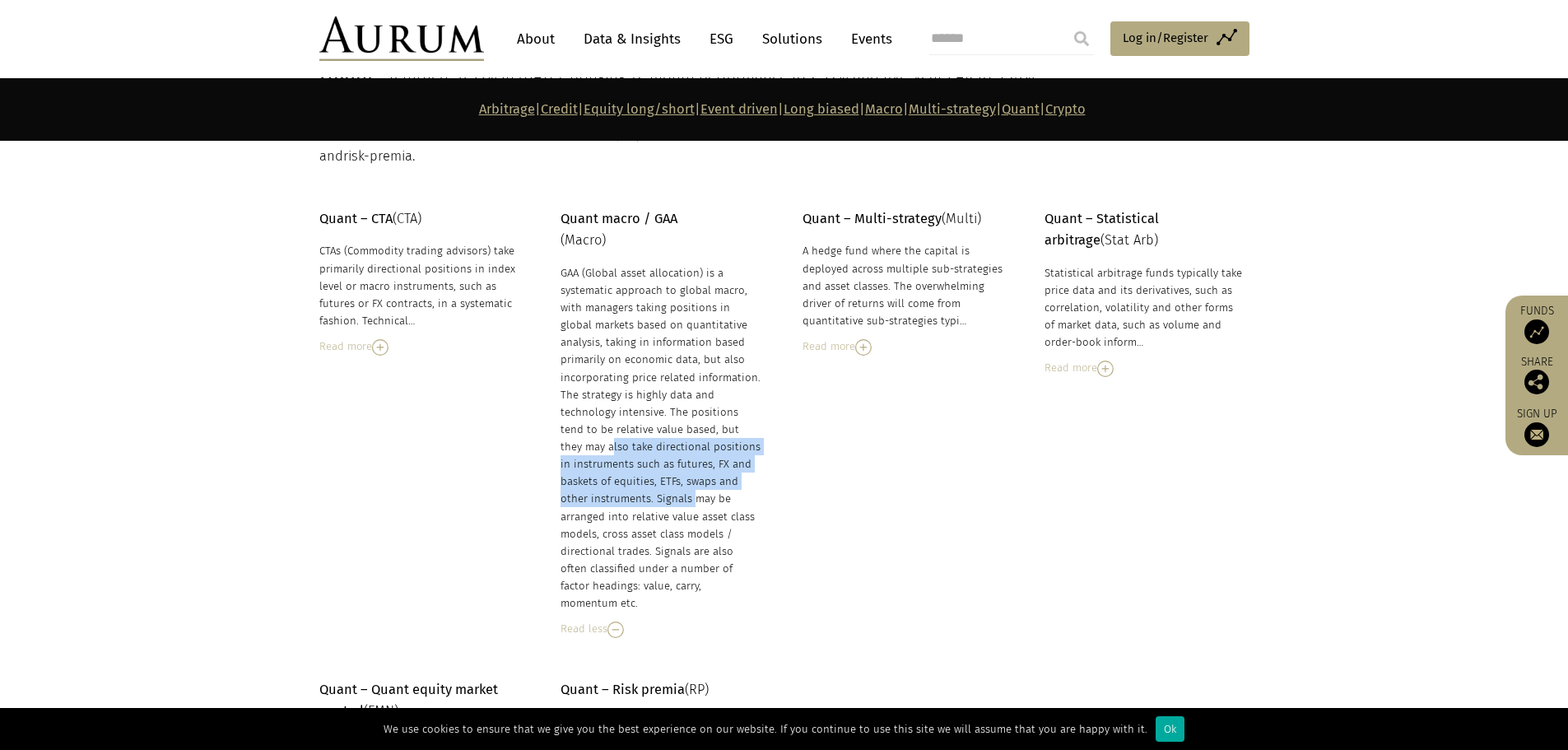
drag, startPoint x: 603, startPoint y: 404, endPoint x: 653, endPoint y: 458, distance: 73.6
click at [653, 458] on div "GAA (Global asset allocation) is a systematic approach to global macro, with ma…" at bounding box center [660, 437] width 201 height 348
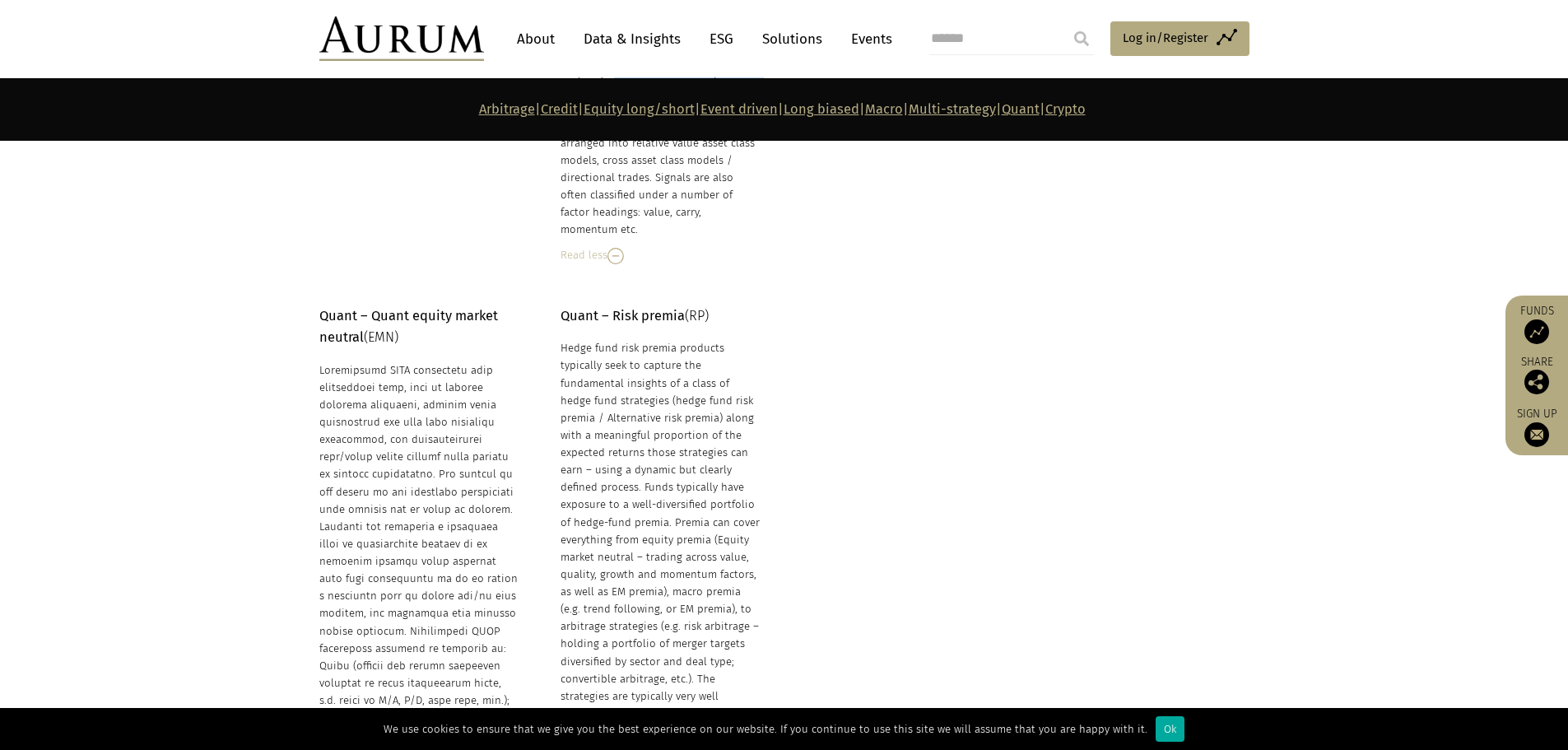
scroll to position [7590, 0]
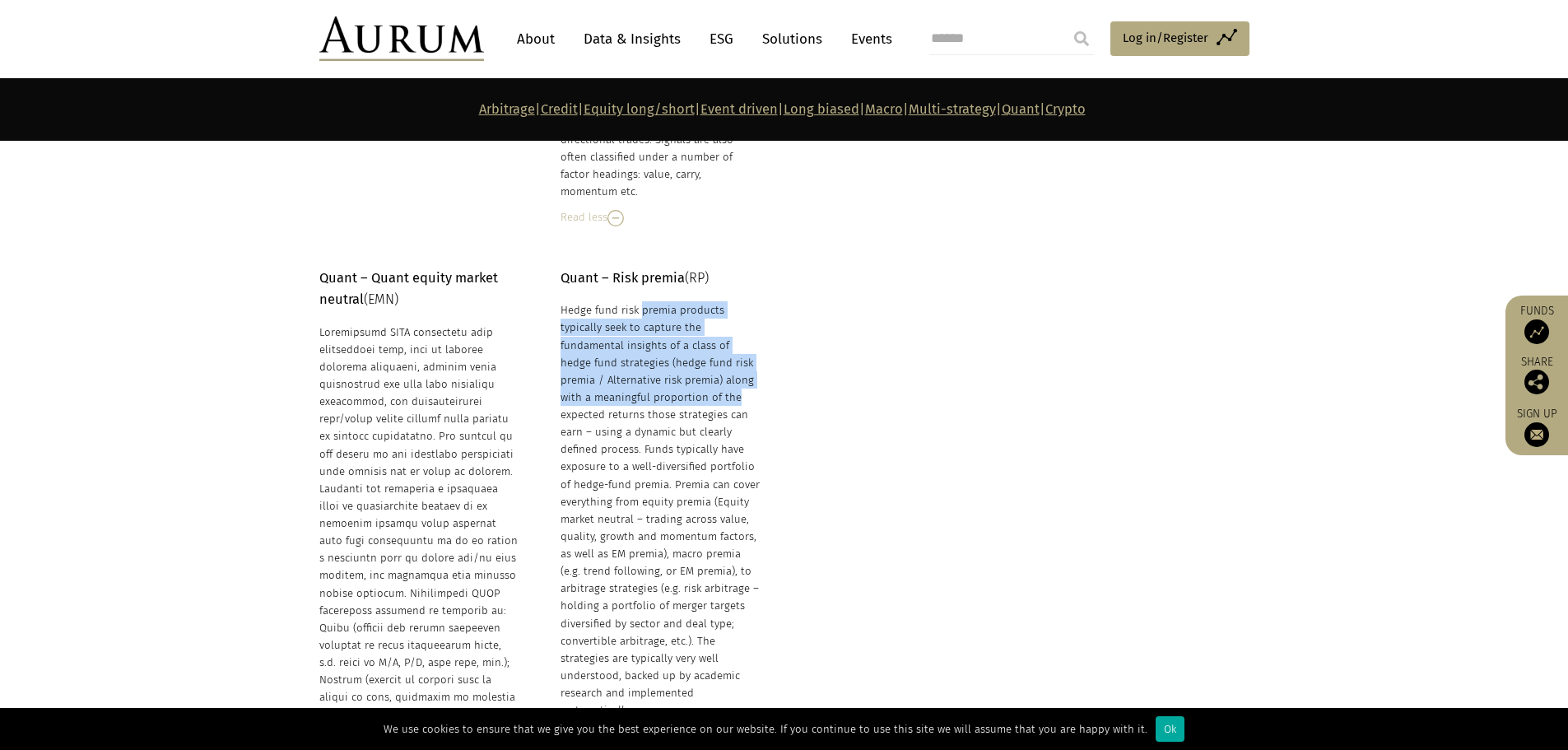
drag, startPoint x: 576, startPoint y: 259, endPoint x: 638, endPoint y: 338, distance: 100.4
click at [638, 338] on div "Hedge fund risk premia products typically seek to capture the fundamental insig…" at bounding box center [660, 509] width 201 height 417
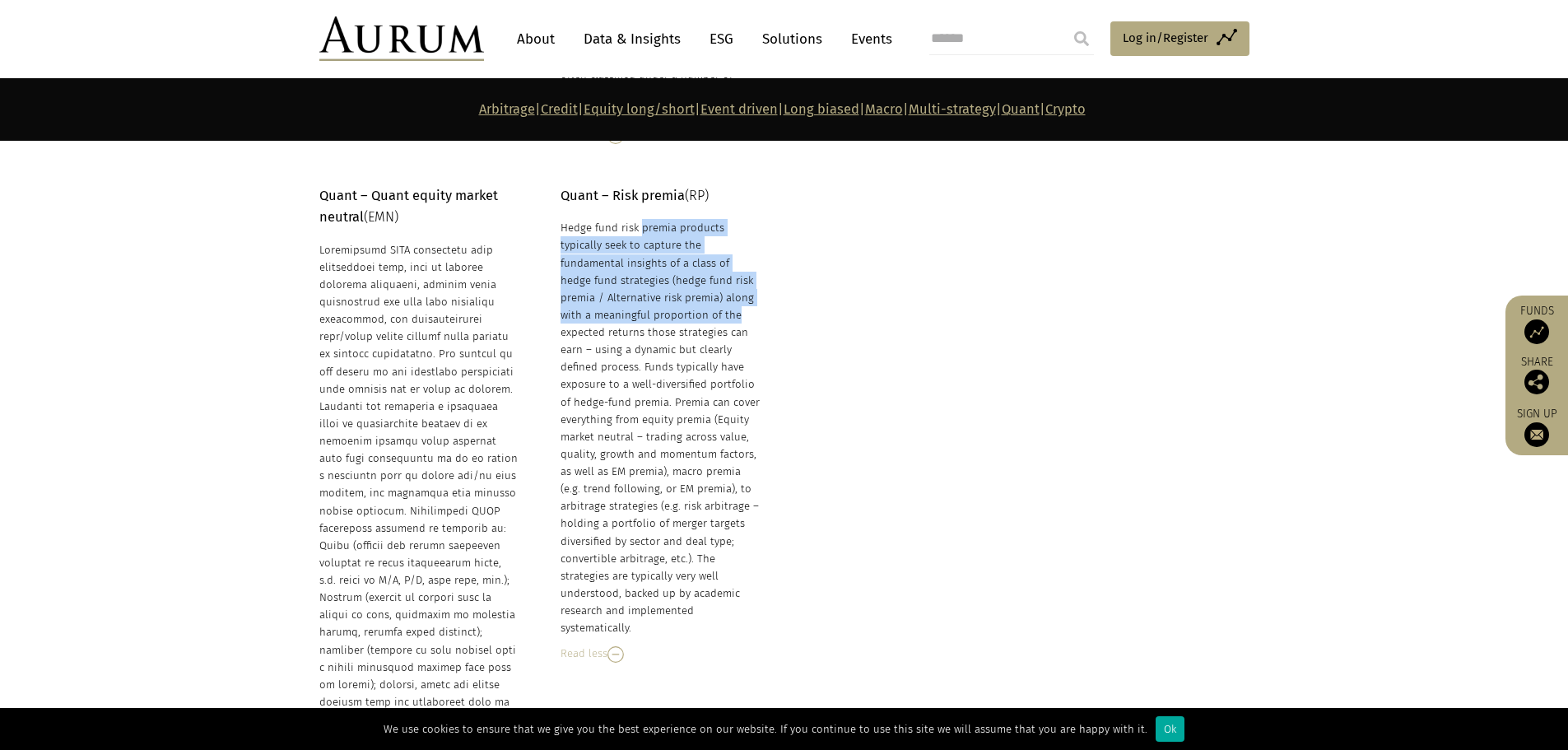
drag, startPoint x: 643, startPoint y: 554, endPoint x: 581, endPoint y: 502, distance: 80.9
click at [581, 502] on div "Hedge fund risk premia products typically seek to capture the fundamental insig…" at bounding box center [660, 427] width 201 height 417
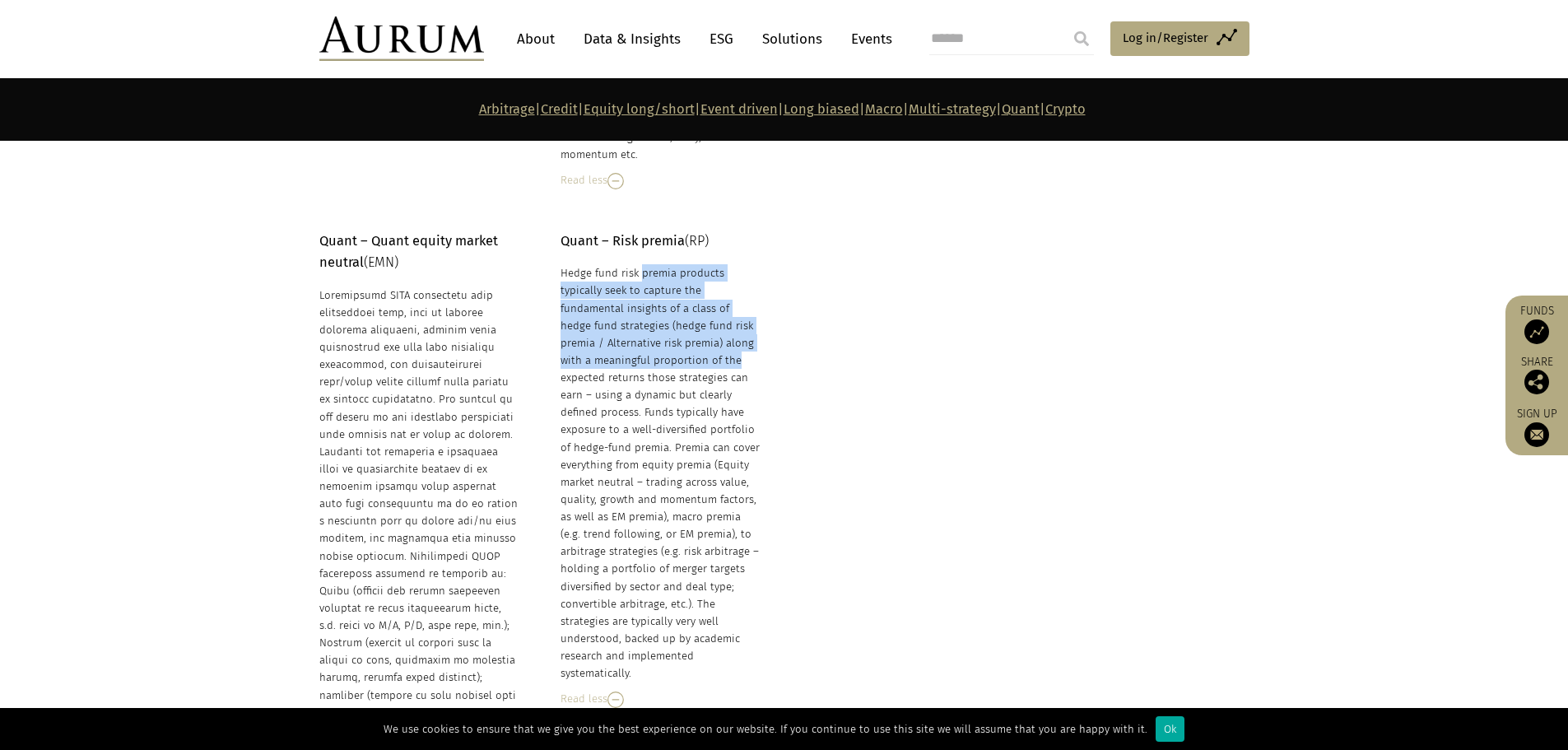
scroll to position [7590, 0]
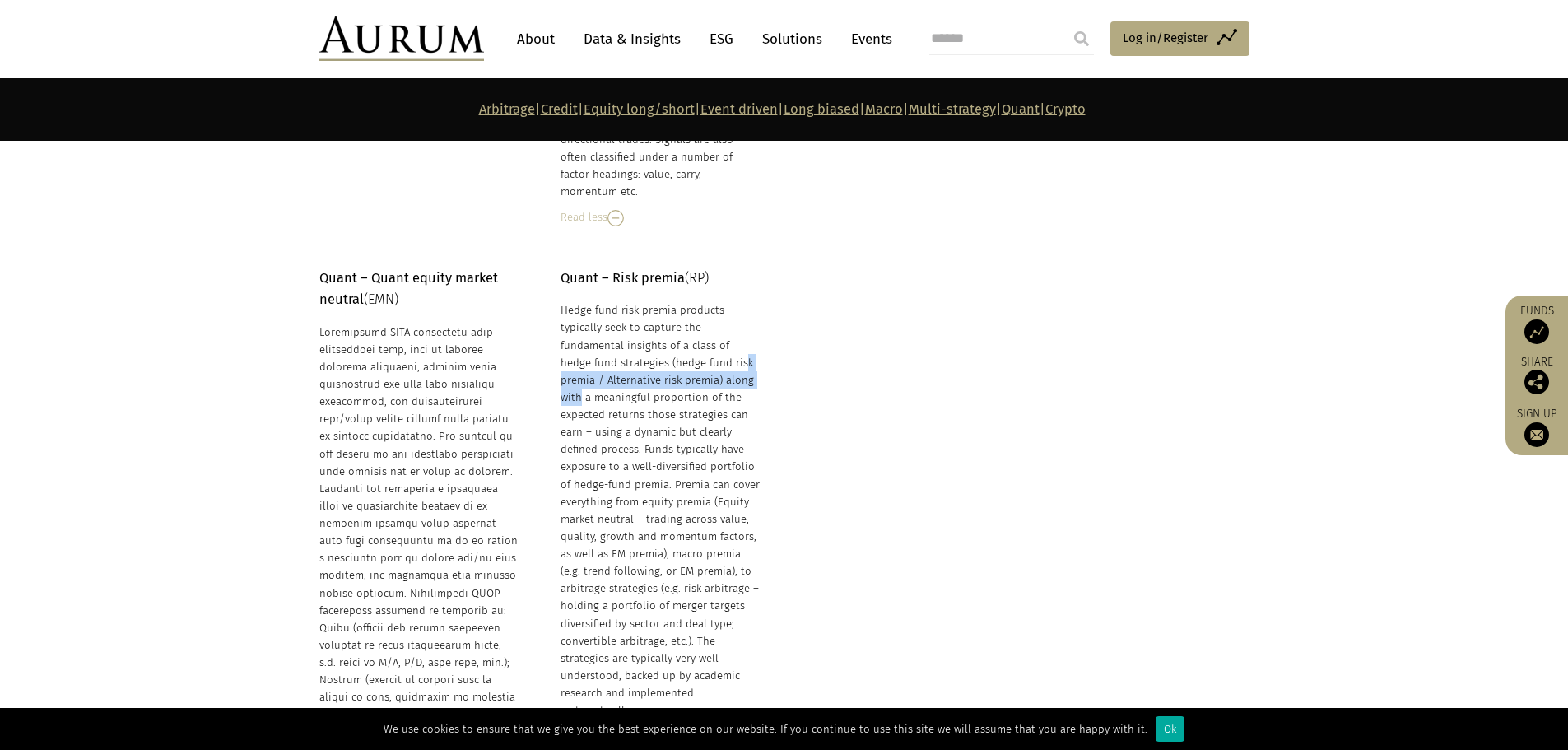
drag, startPoint x: 644, startPoint y: 311, endPoint x: 667, endPoint y: 331, distance: 30.5
click at [667, 331] on div "Hedge fund risk premia products typically seek to capture the fundamental insig…" at bounding box center [660, 509] width 201 height 417
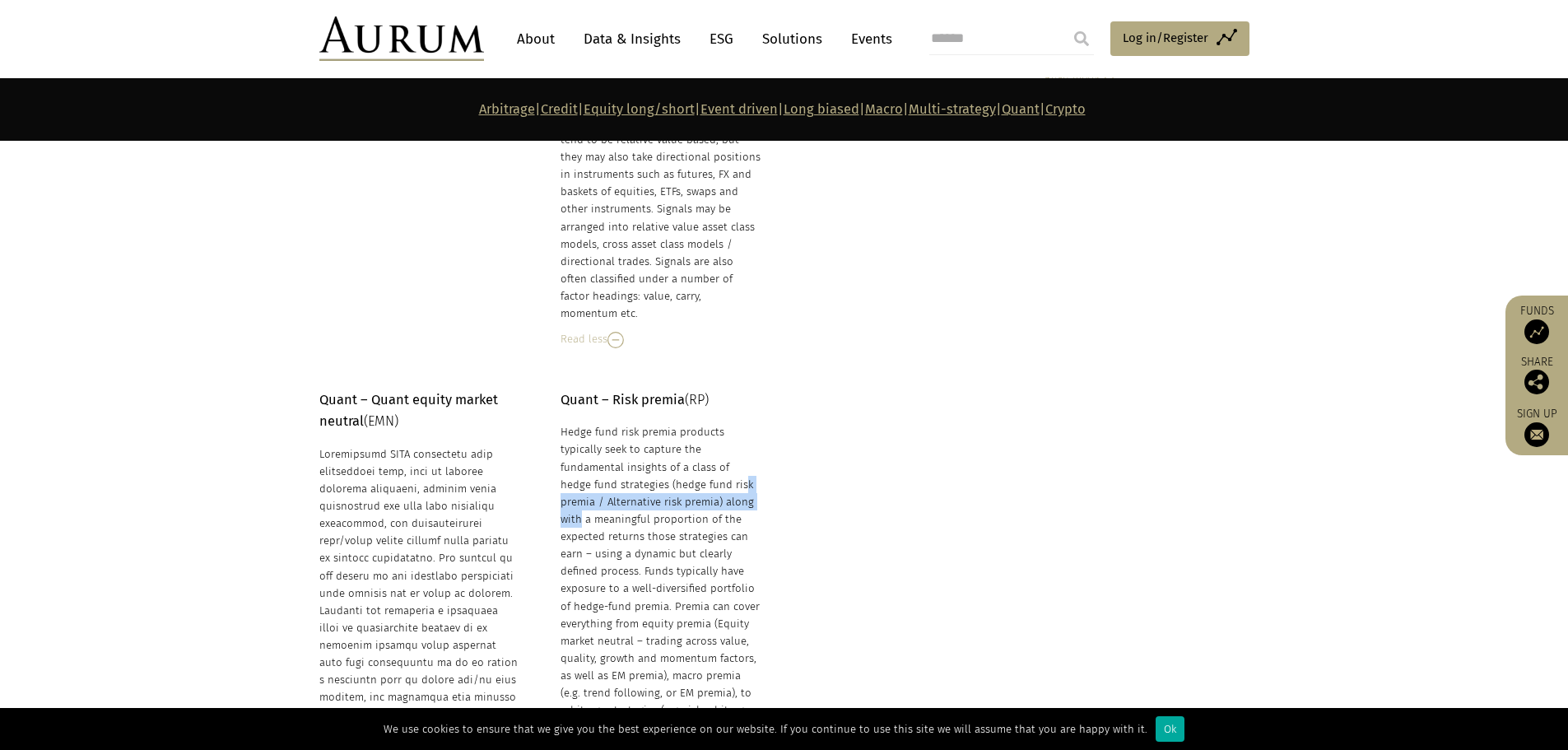
scroll to position [7508, 0]
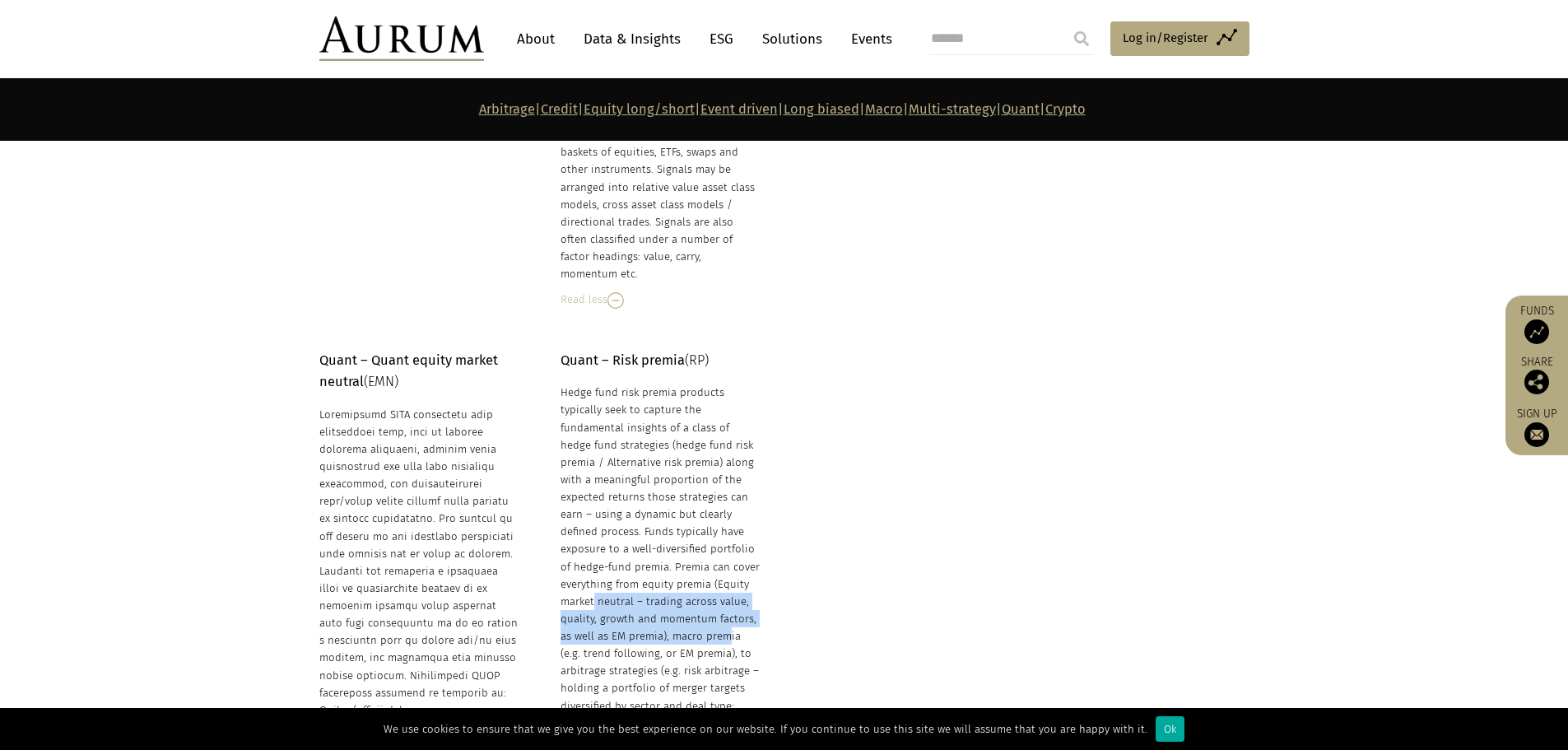
drag, startPoint x: 661, startPoint y: 530, endPoint x: 626, endPoint y: 580, distance: 61.0
click at [626, 580] on div "Hedge fund risk premia products typically seek to capture the fundamental insig…" at bounding box center [660, 591] width 201 height 417
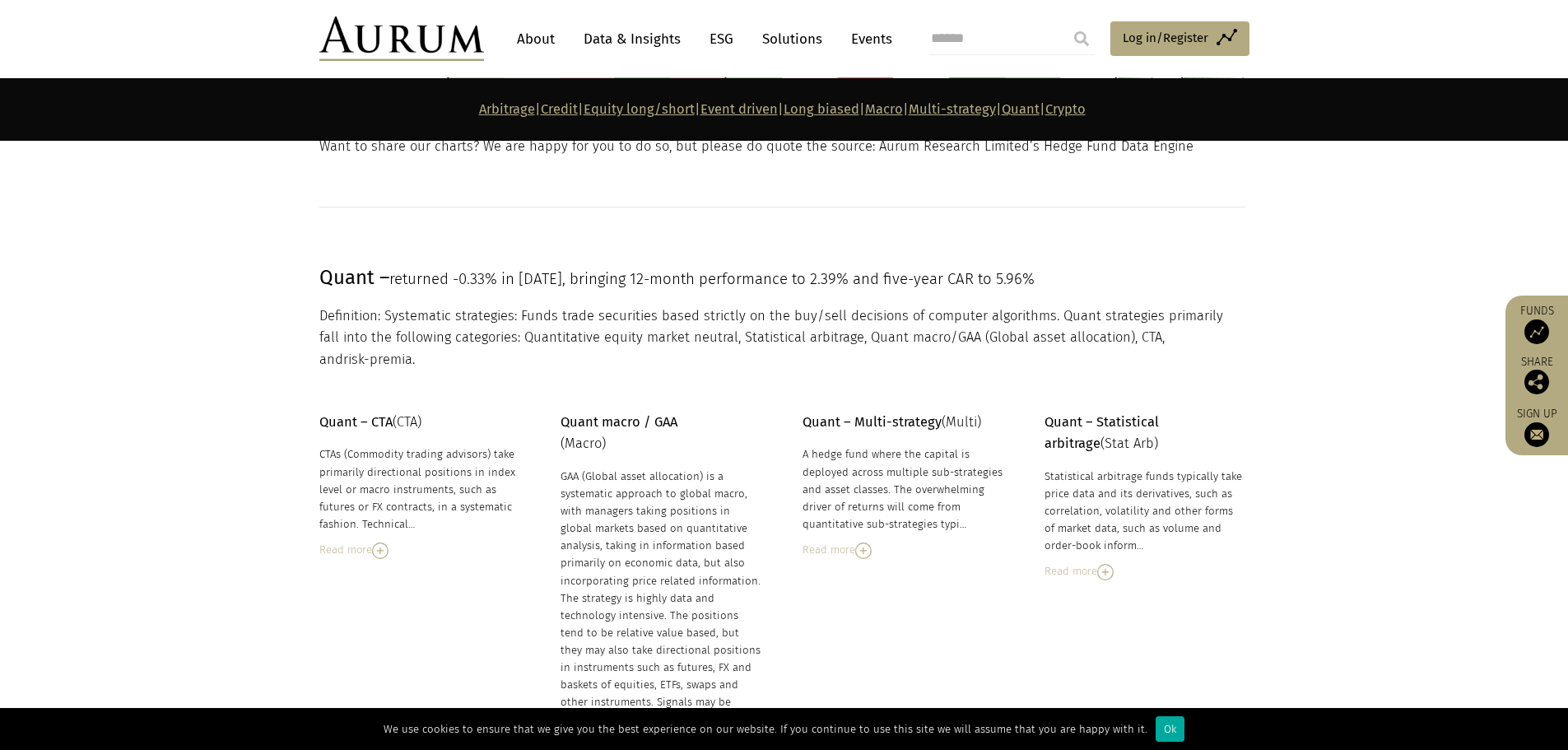
scroll to position [7014, 0]
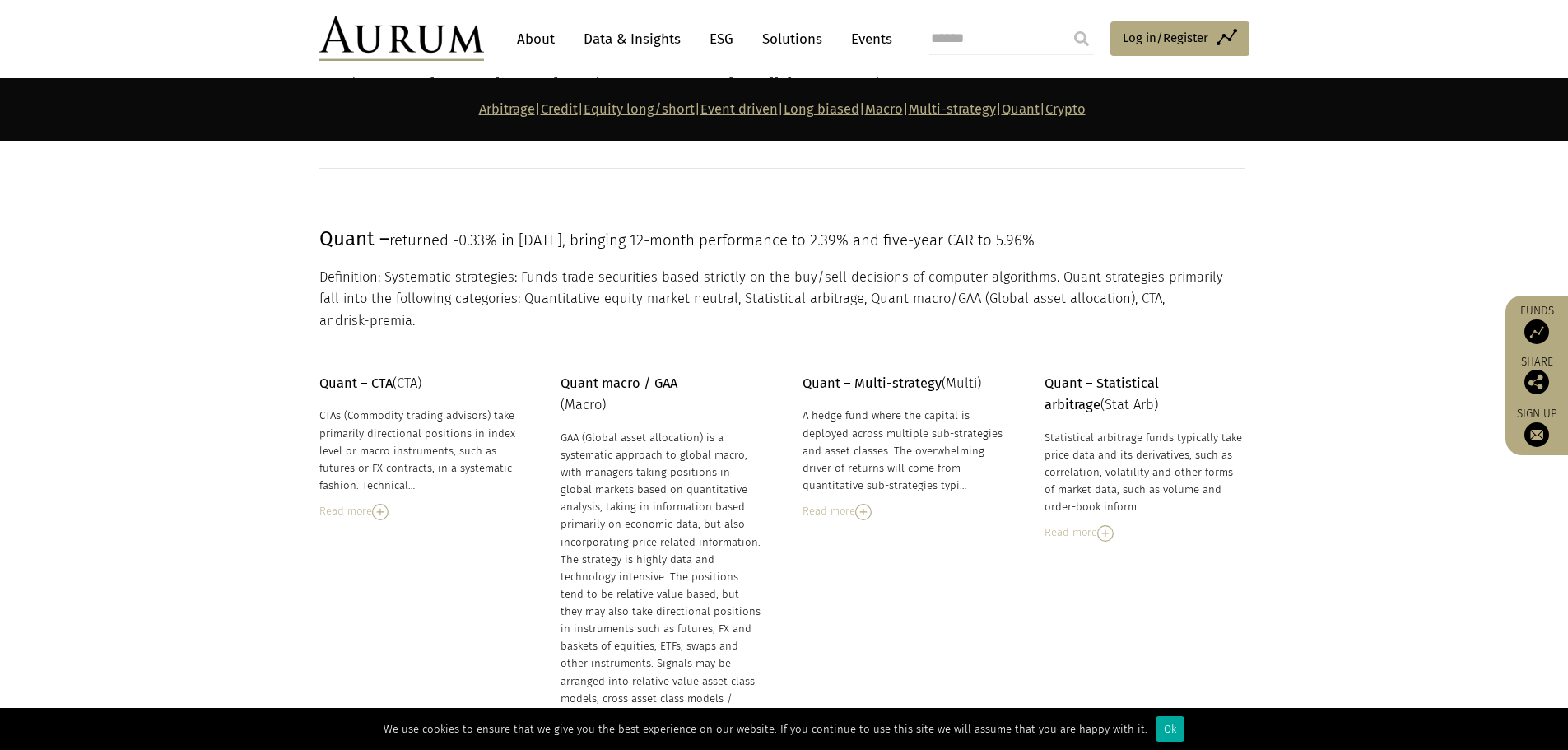
click at [866, 504] on img at bounding box center [863, 512] width 17 height 17
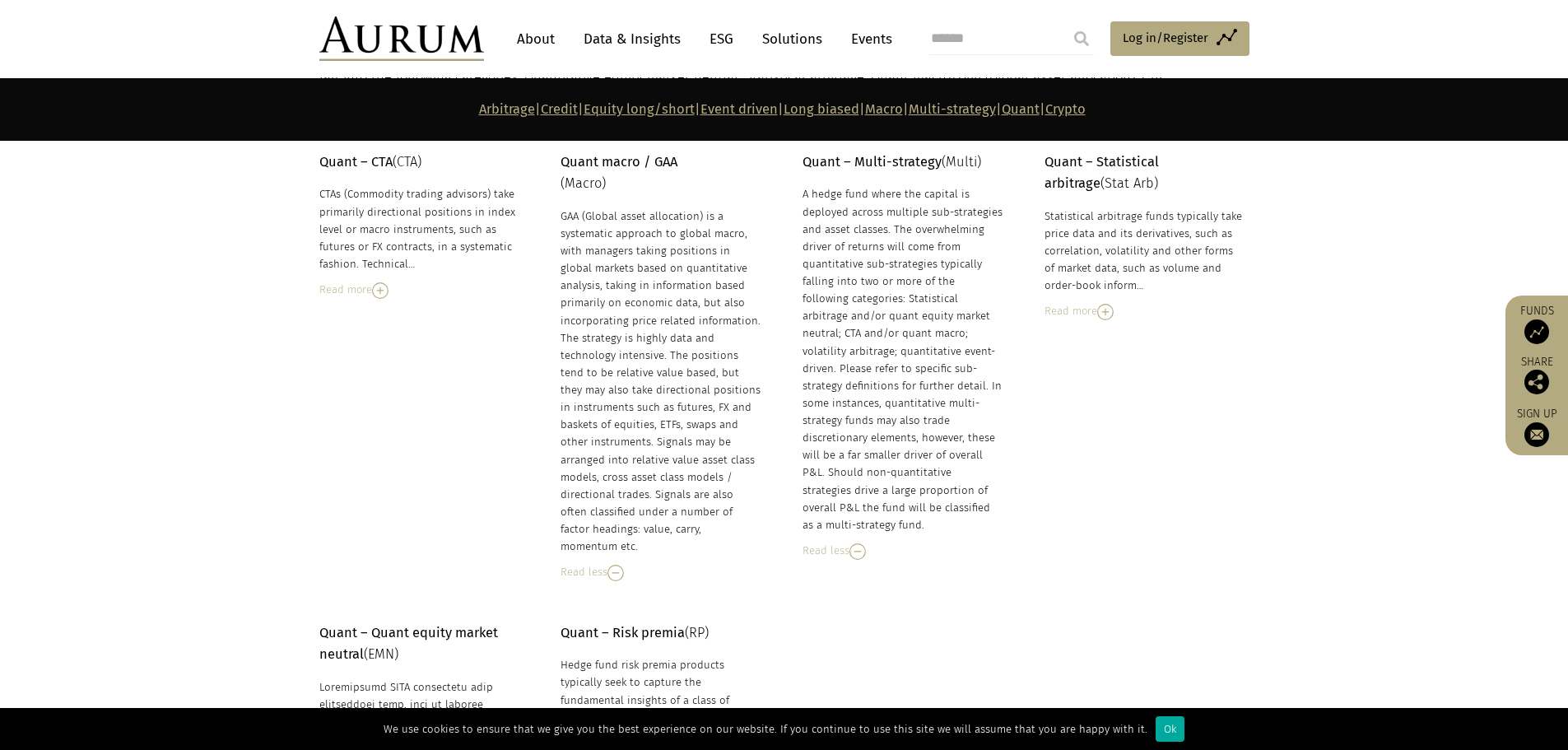
scroll to position [7261, 0]
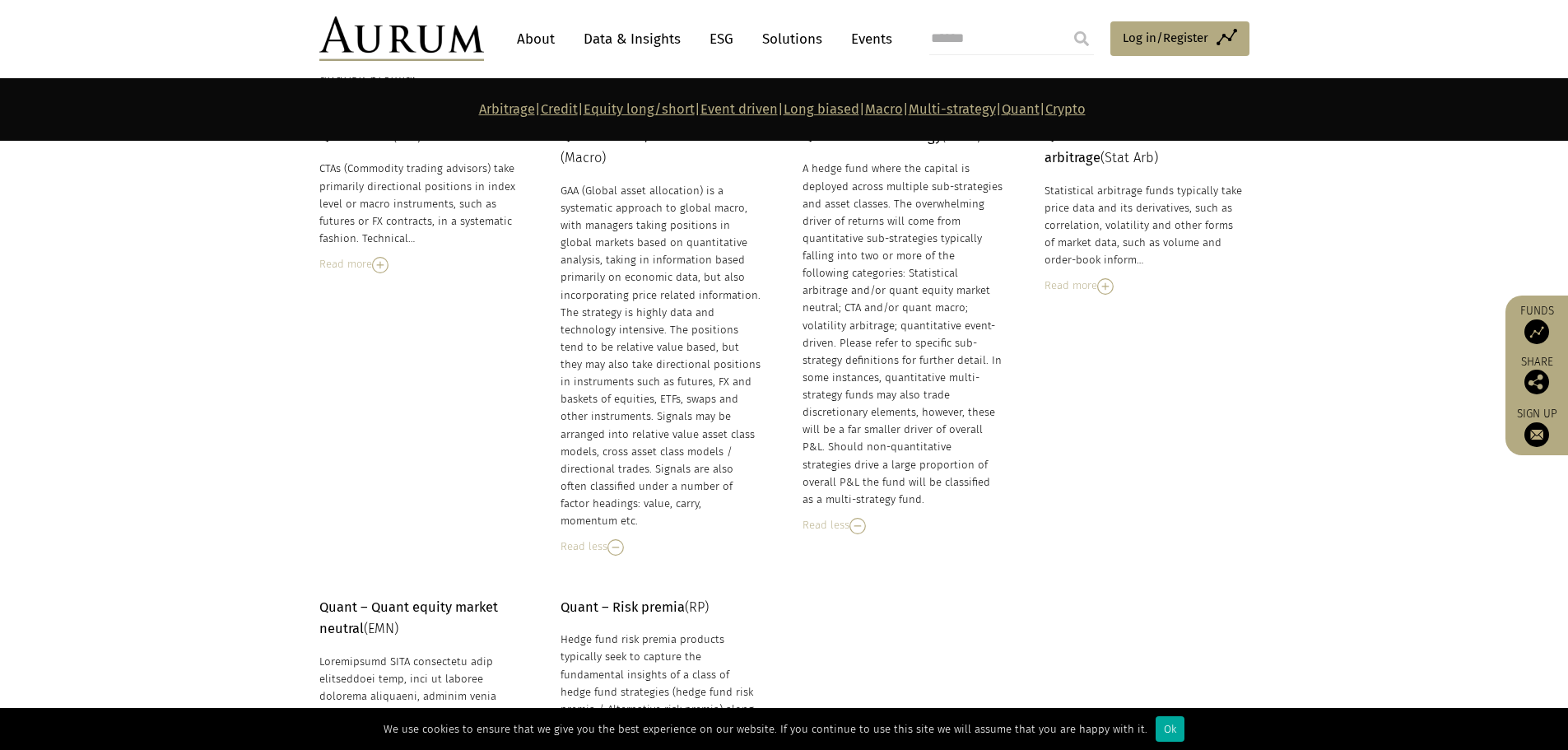
click at [1112, 278] on img at bounding box center [1105, 286] width 17 height 17
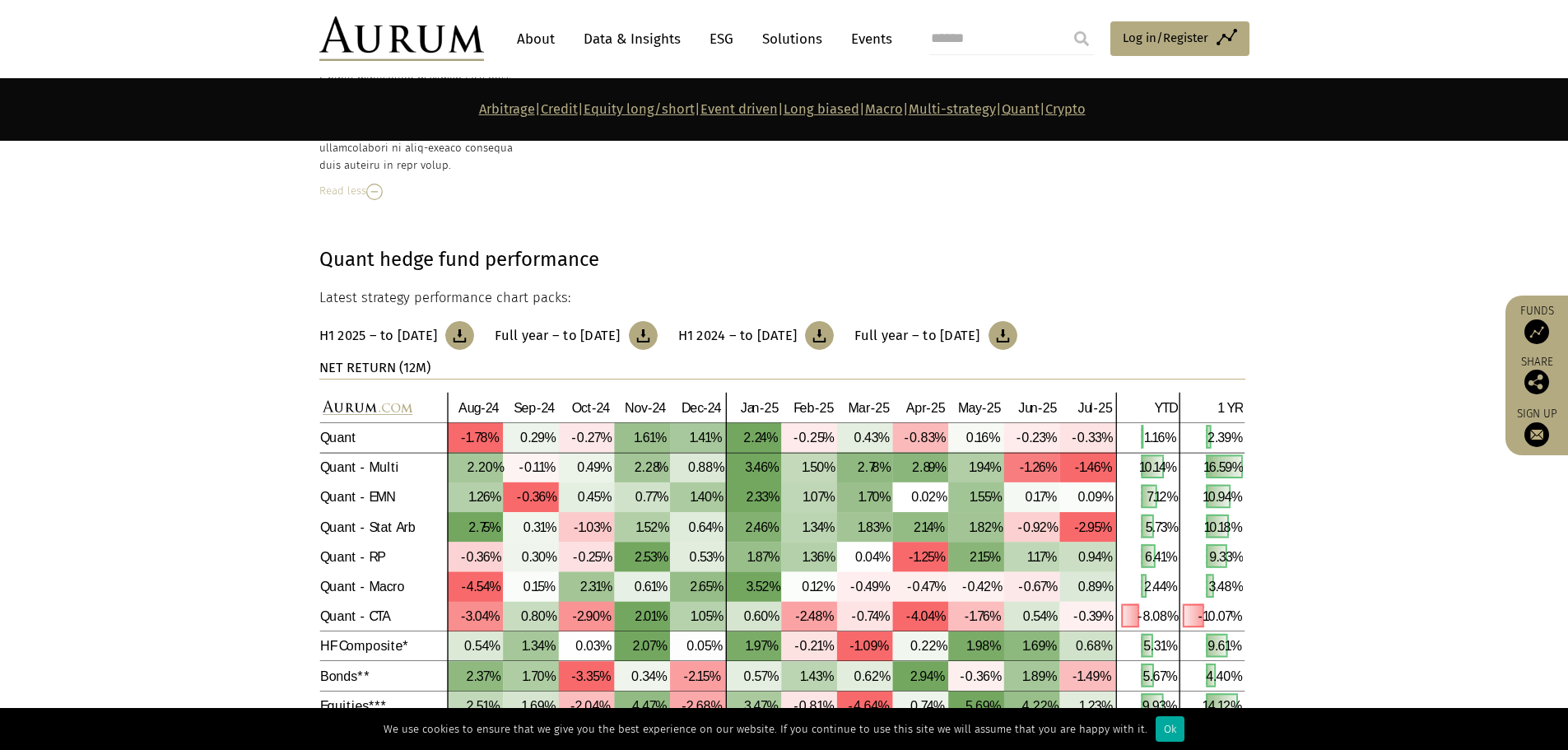
scroll to position [8661, 0]
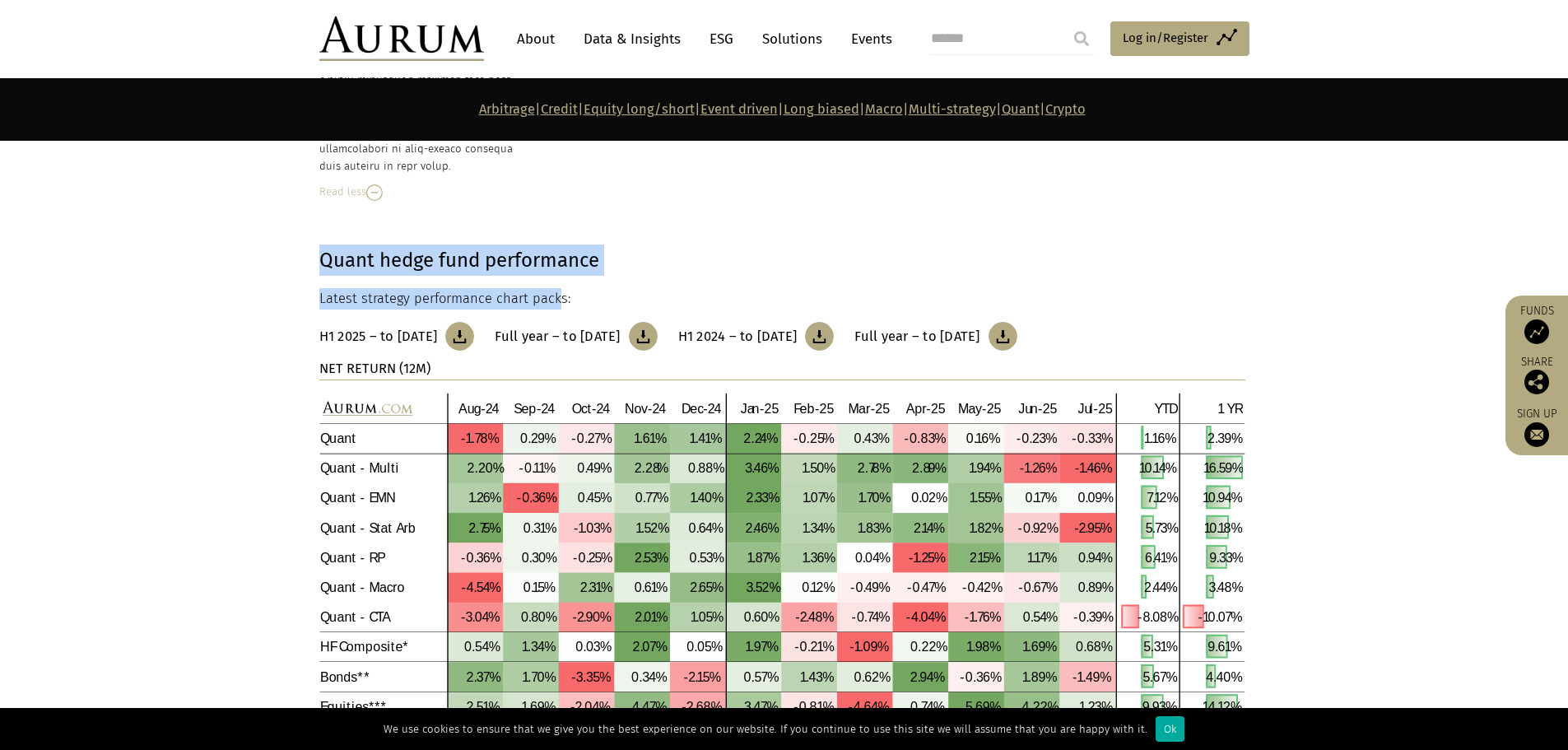
drag, startPoint x: 332, startPoint y: 223, endPoint x: 560, endPoint y: 228, distance: 228.1
click at [553, 244] on div "Quant hedge fund performance Latest strategy performance chart packs: H1 2025 –…" at bounding box center [784, 503] width 963 height 517
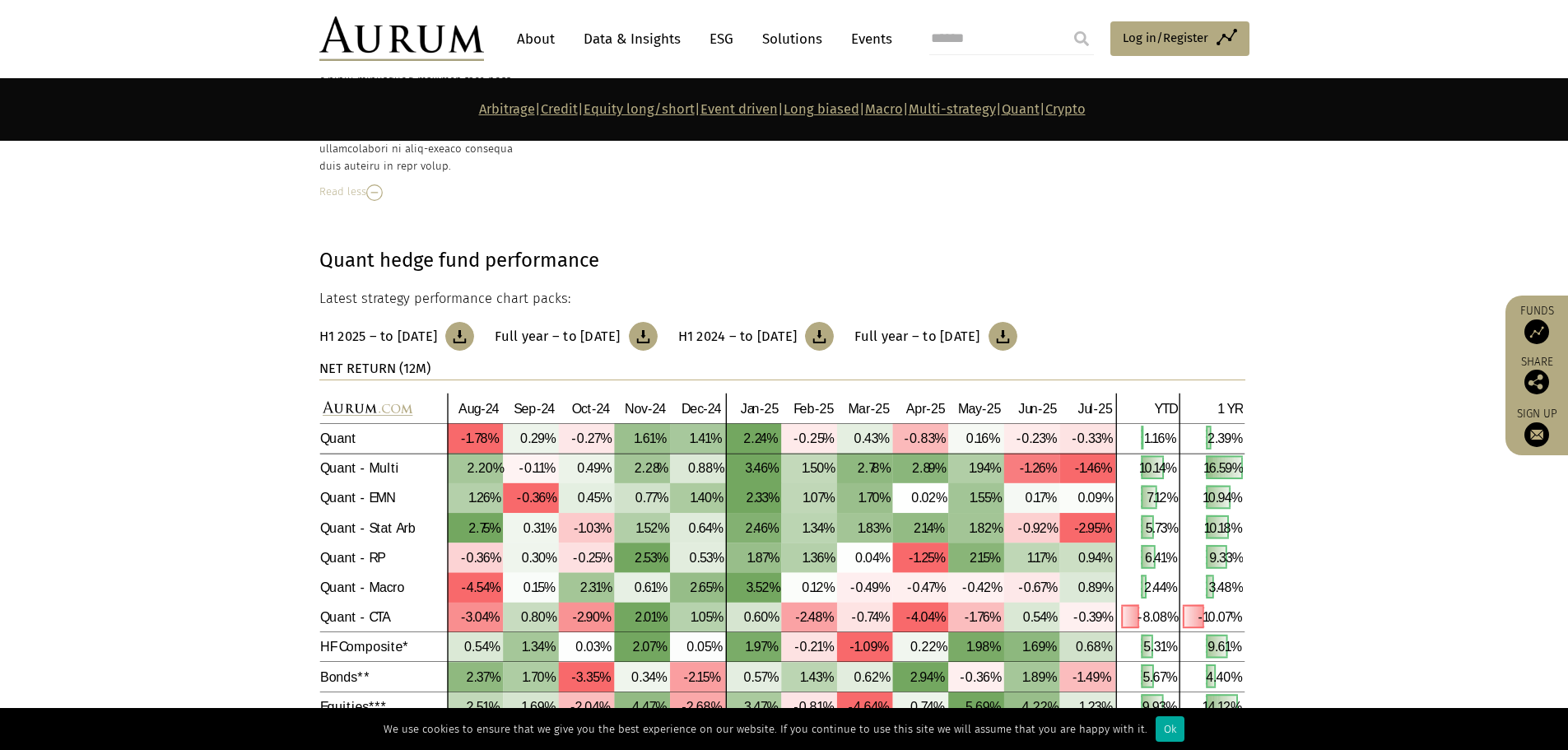
click at [567, 288] on p "Latest strategy performance chart packs:" at bounding box center [783, 298] width 926 height 21
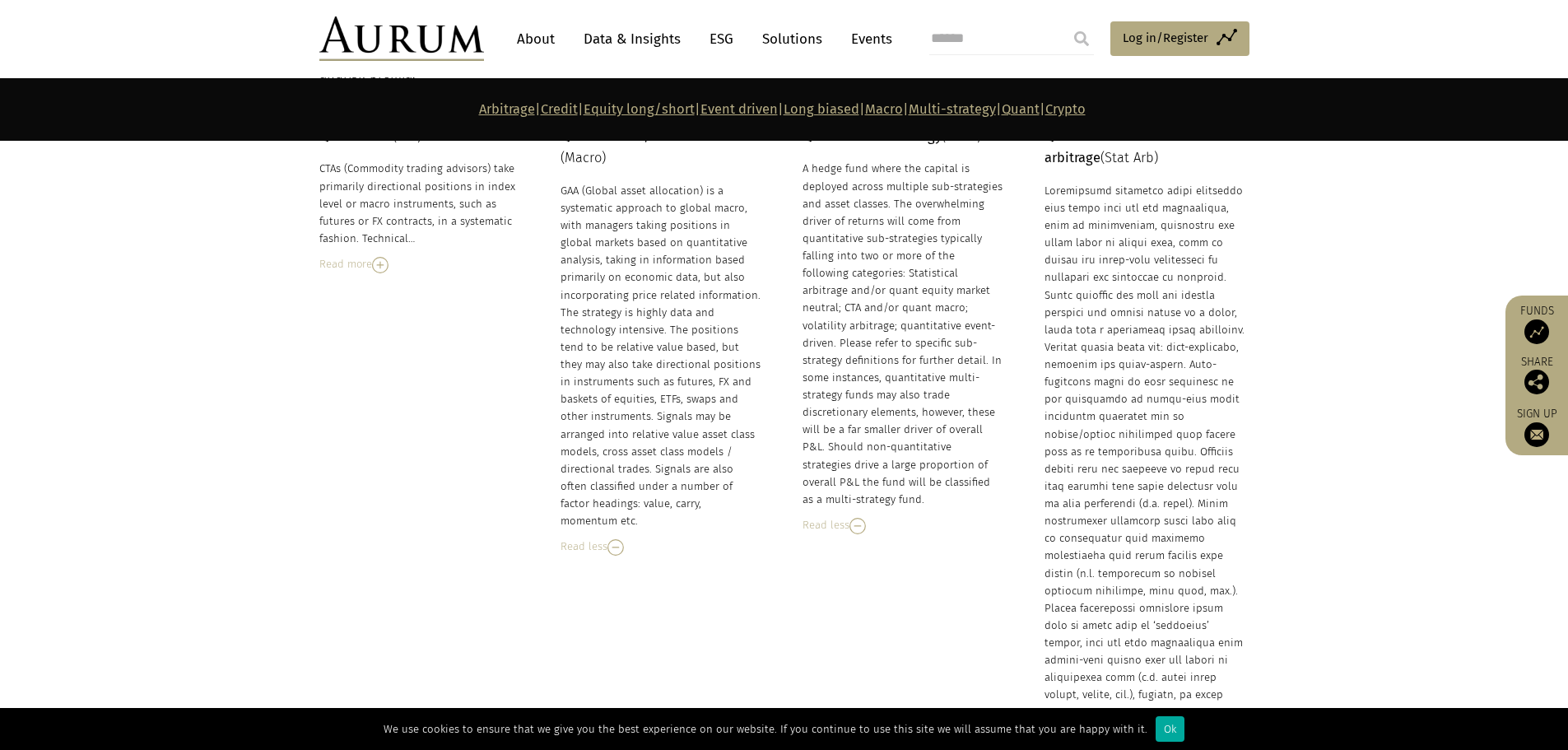
scroll to position [6932, 0]
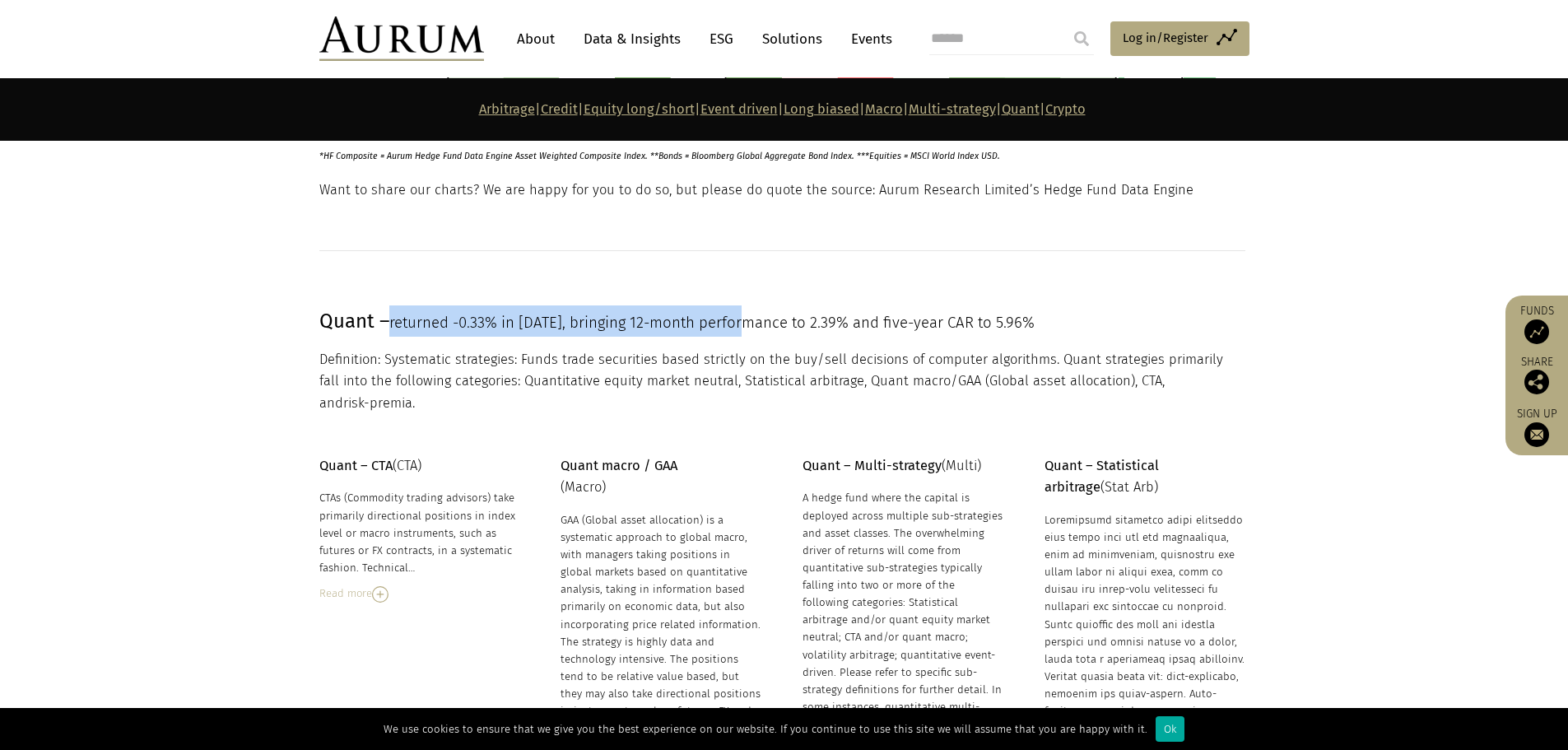
drag, startPoint x: 396, startPoint y: 315, endPoint x: 743, endPoint y: 313, distance: 347.0
click at [743, 313] on span "returned -0.33% in [DATE], bringing 12-month performance to 2.39% and five-year…" at bounding box center [712, 322] width 645 height 18
drag, startPoint x: 1065, startPoint y: 321, endPoint x: 432, endPoint y: 322, distance: 633.0
click at [432, 322] on p "Quant – returned -0.33% in [DATE], bringing 12-month performance to 2.39% and f…" at bounding box center [783, 321] width 926 height 31
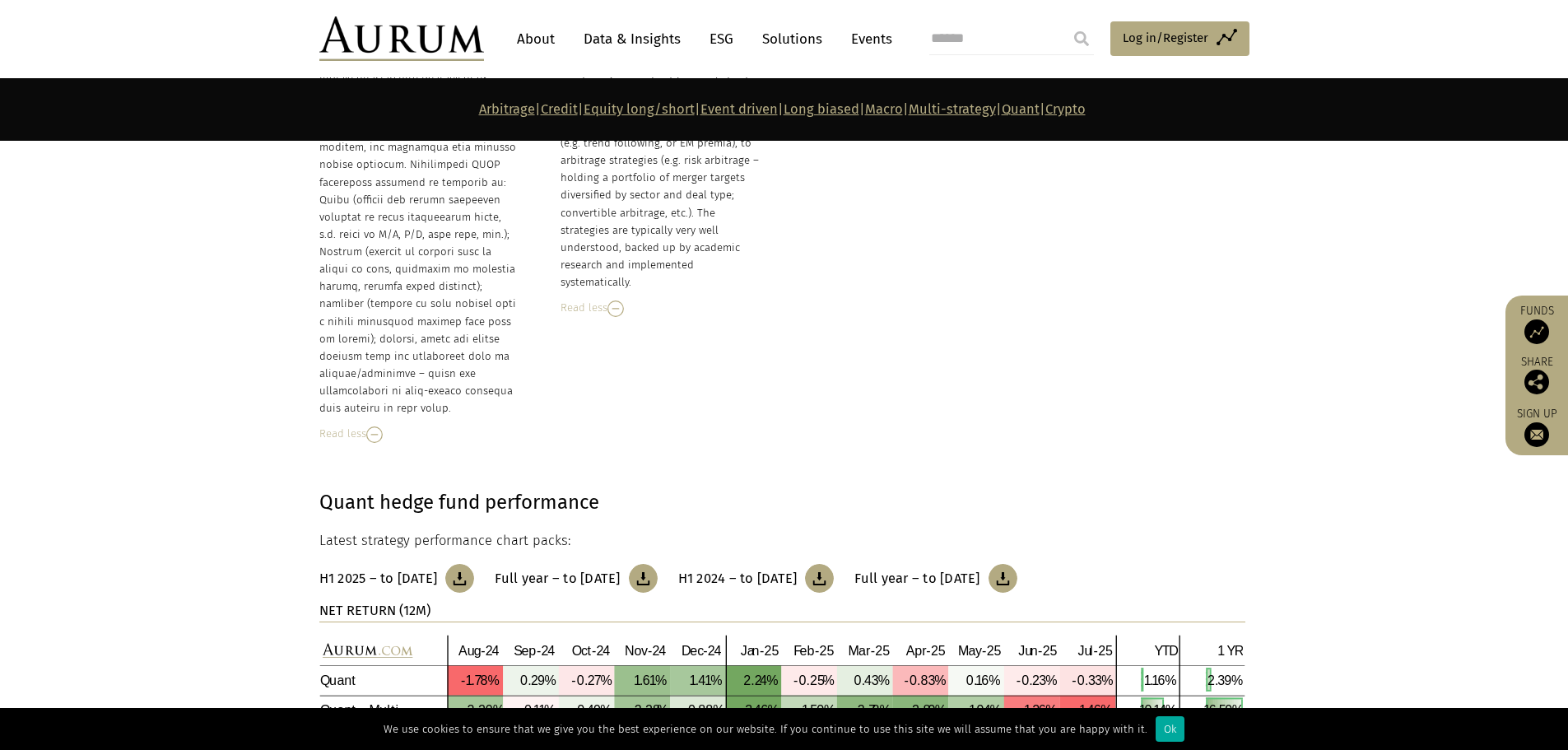
scroll to position [8414, 0]
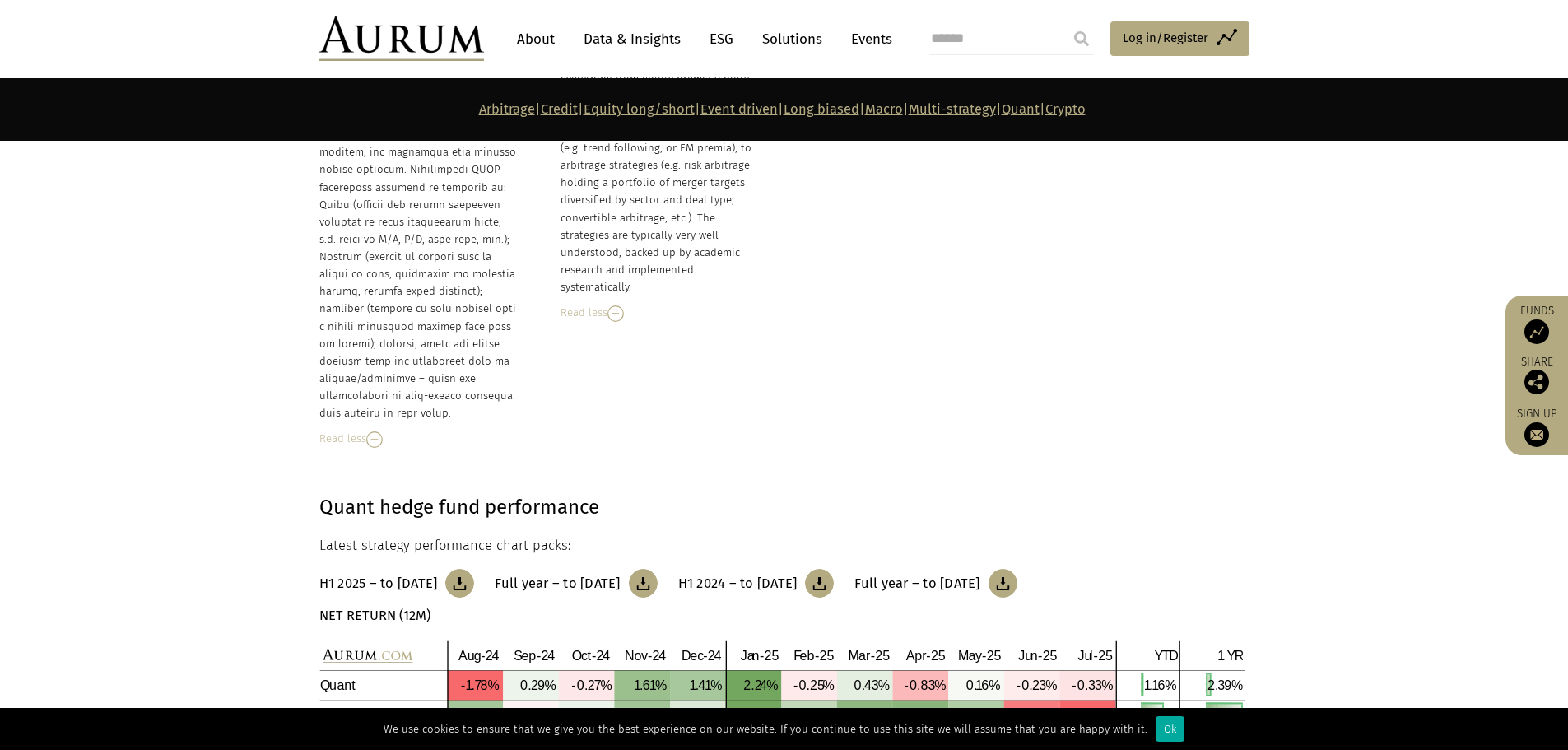
click at [1017, 569] on img at bounding box center [1003, 584] width 29 height 29
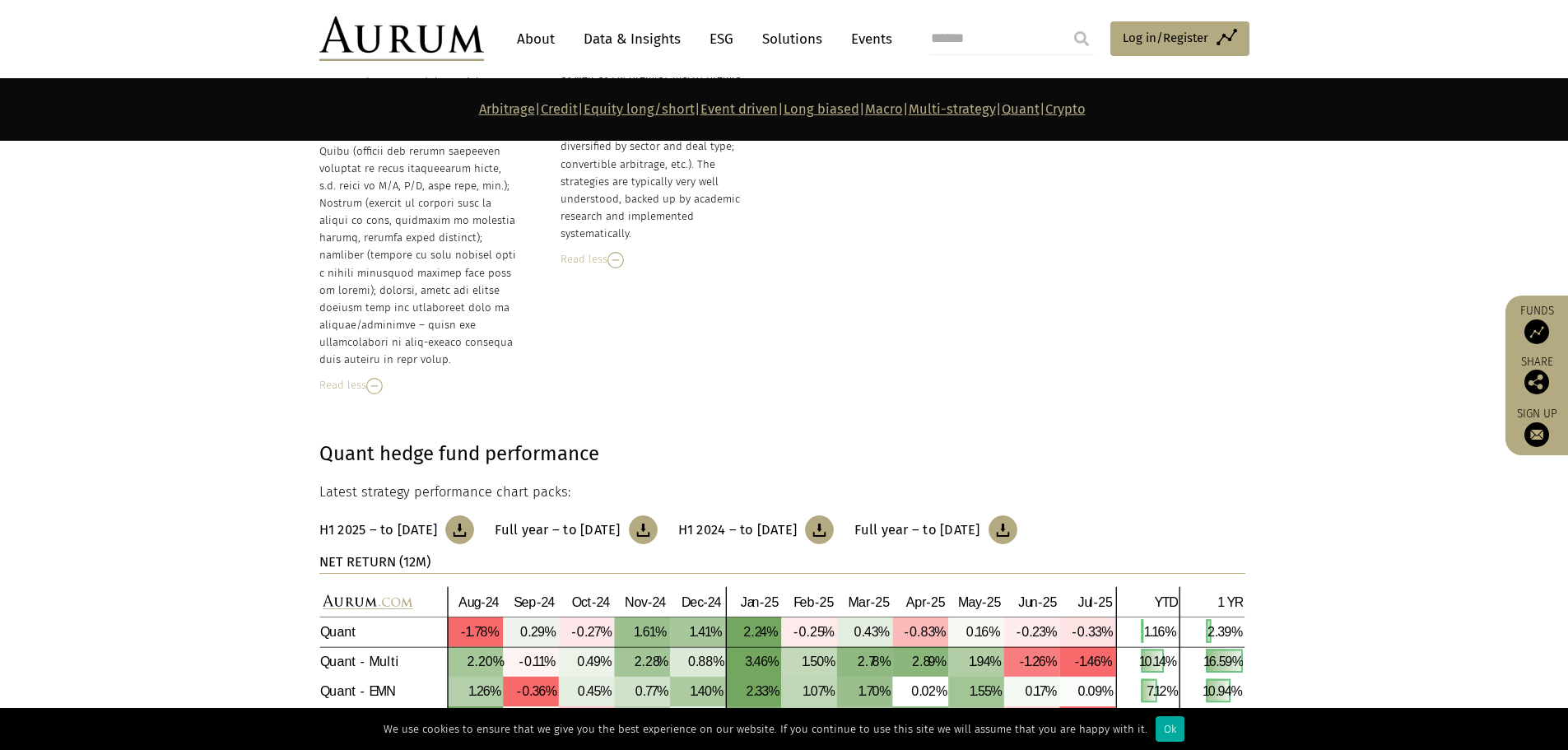
scroll to position [8496, 0]
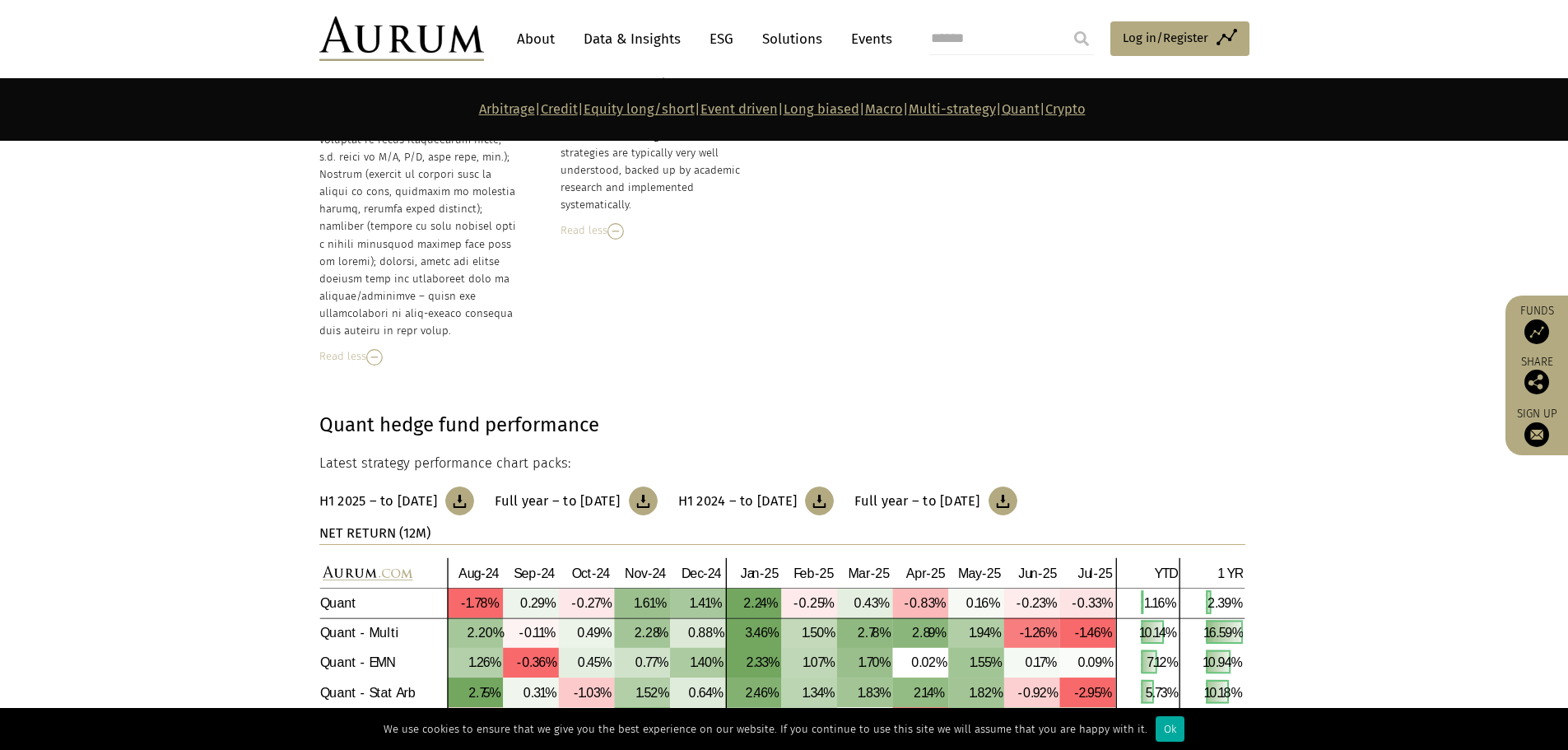
click at [475, 487] on img at bounding box center [460, 501] width 29 height 29
drag, startPoint x: 1309, startPoint y: 280, endPoint x: 1003, endPoint y: 33, distance: 393.2
click at [1308, 278] on section "Quant – Quant equity market neutral (EMN) Traditional QEMN strategies take fund…" at bounding box center [784, 65] width 1568 height 688
